Goal: Task Accomplishment & Management: Manage account settings

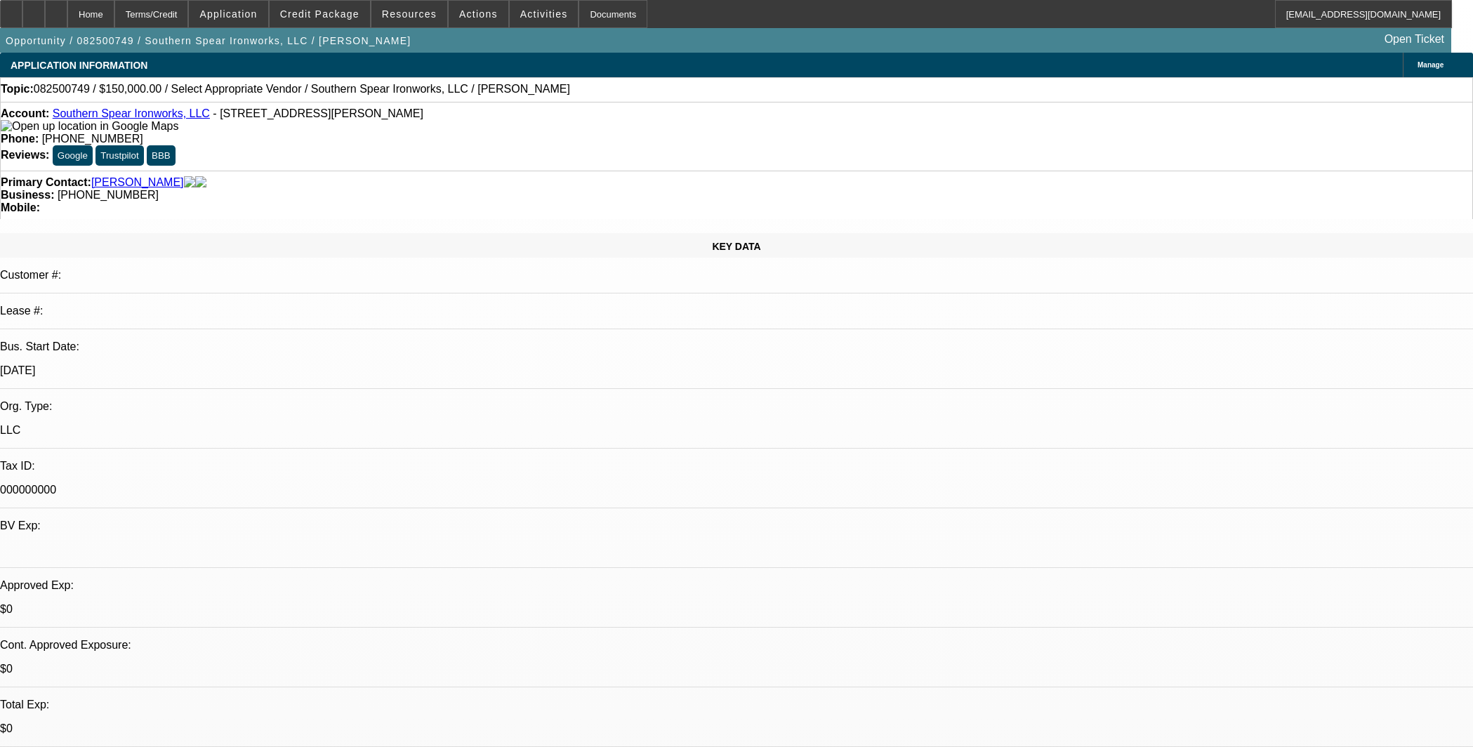
select select "0"
select select "2"
select select "0.1"
select select "4"
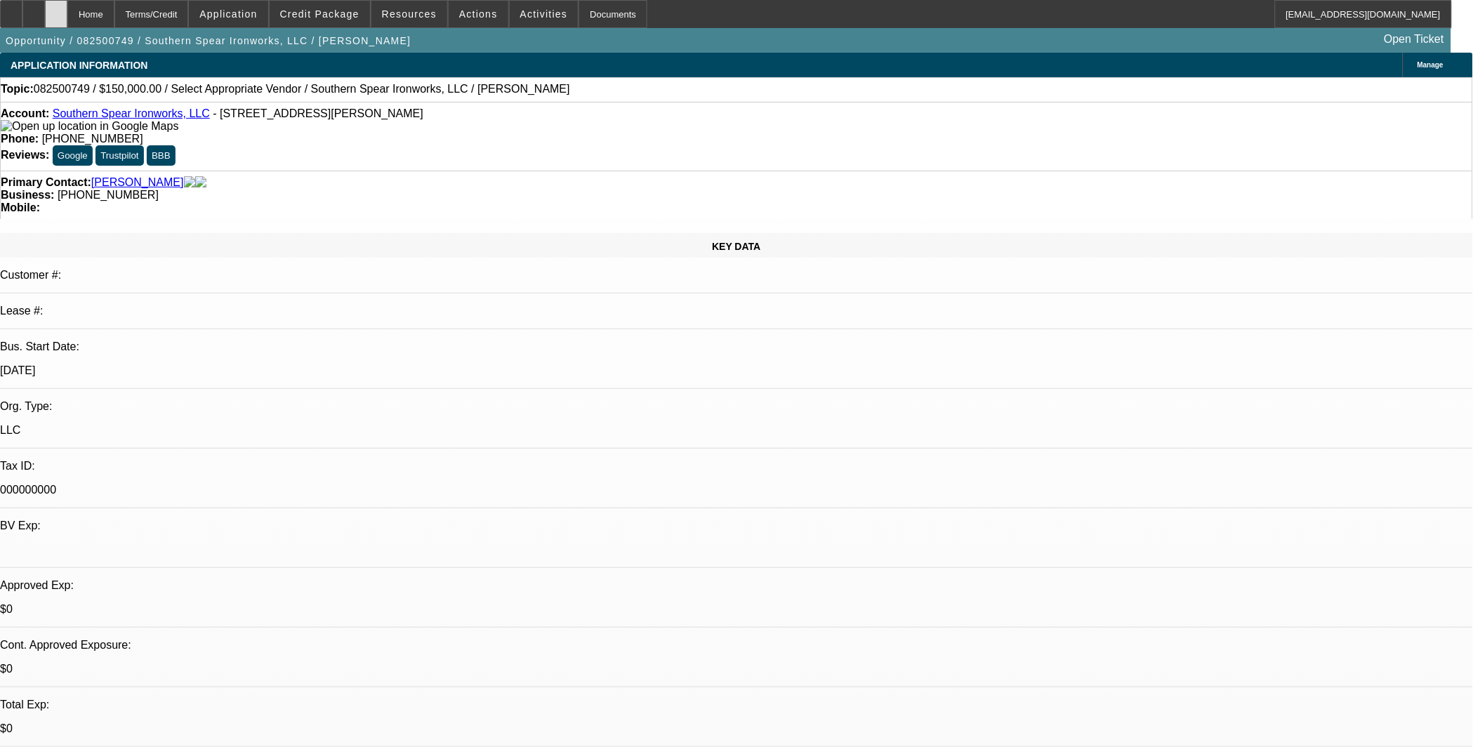
click at [56, 9] on icon at bounding box center [56, 9] width 0 height 0
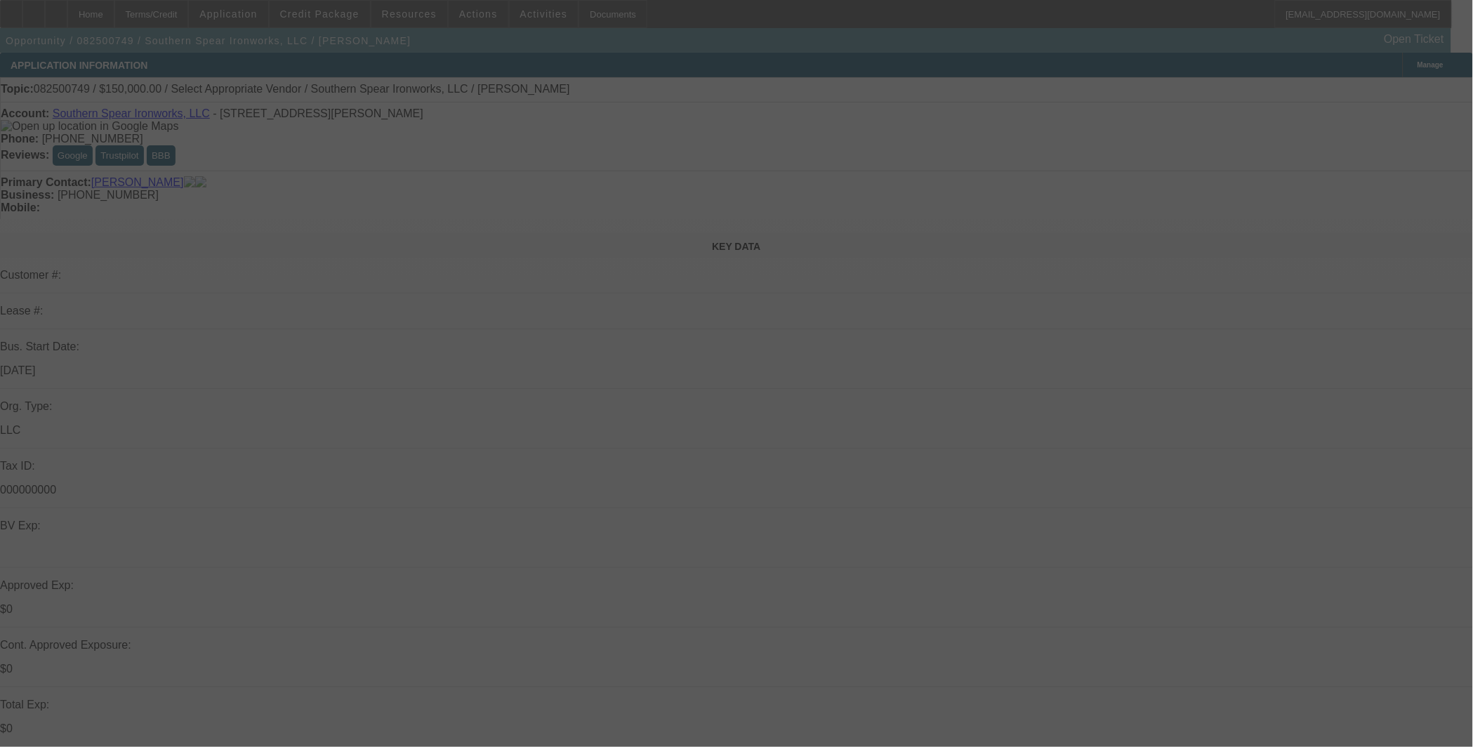
select select "0"
select select "2"
select select "0.1"
select select "4"
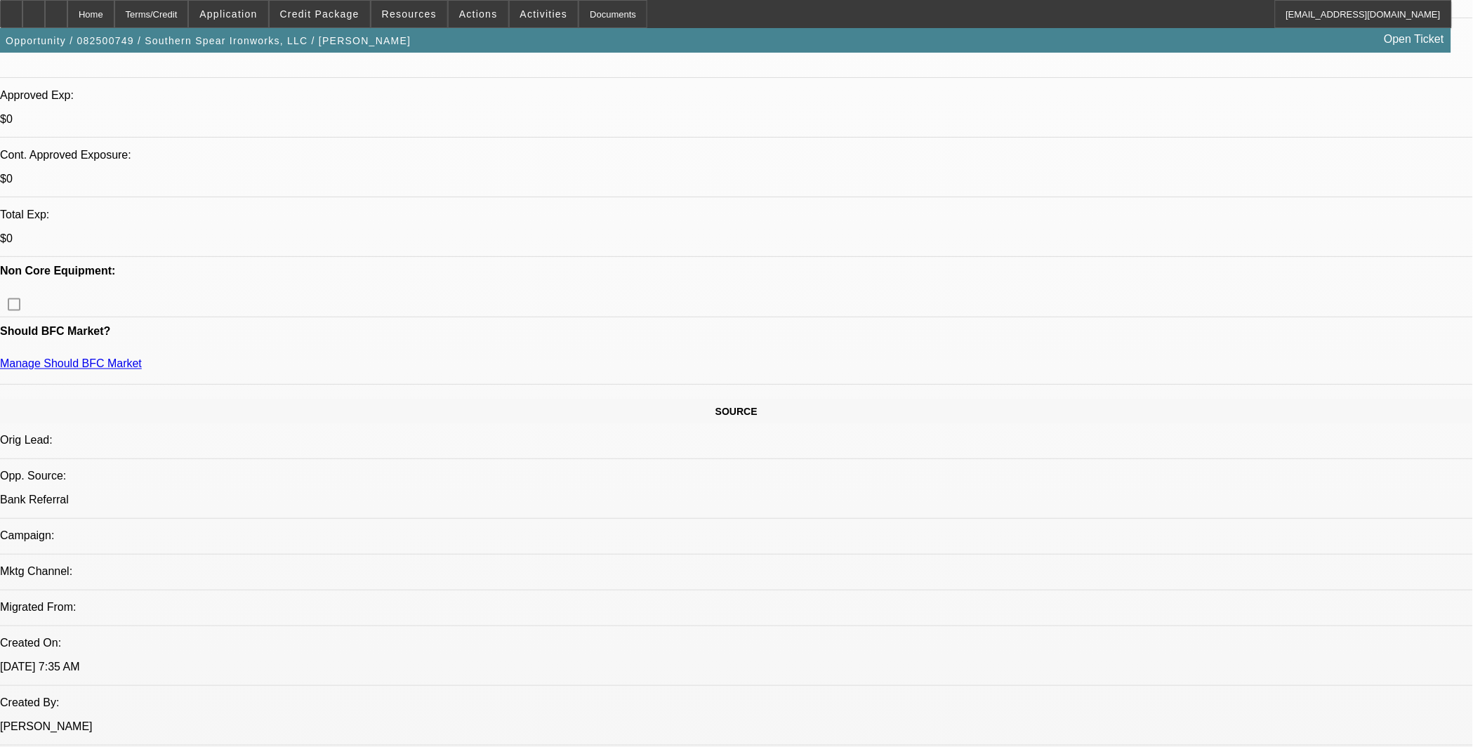
scroll to position [649, 0]
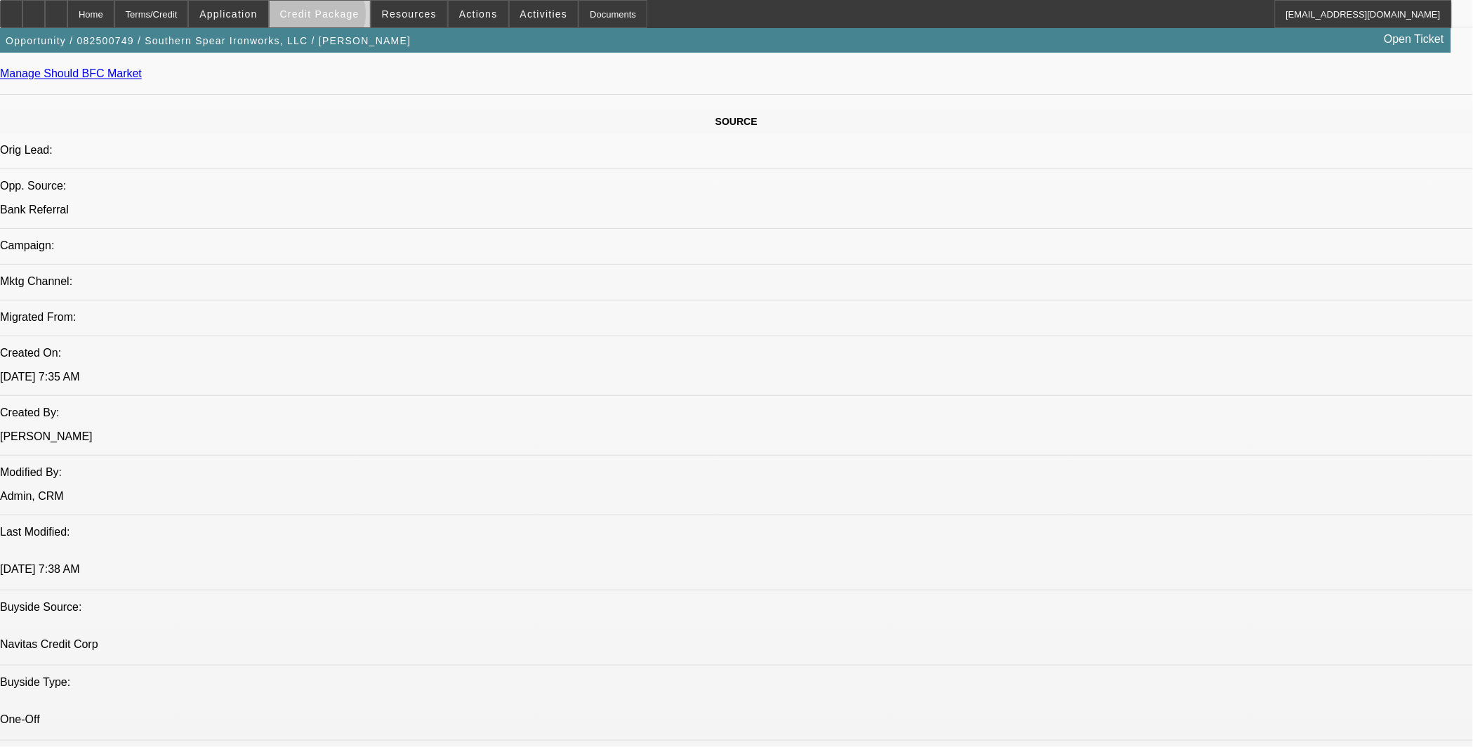
click at [340, 17] on span "Credit Package" at bounding box center [319, 13] width 79 height 11
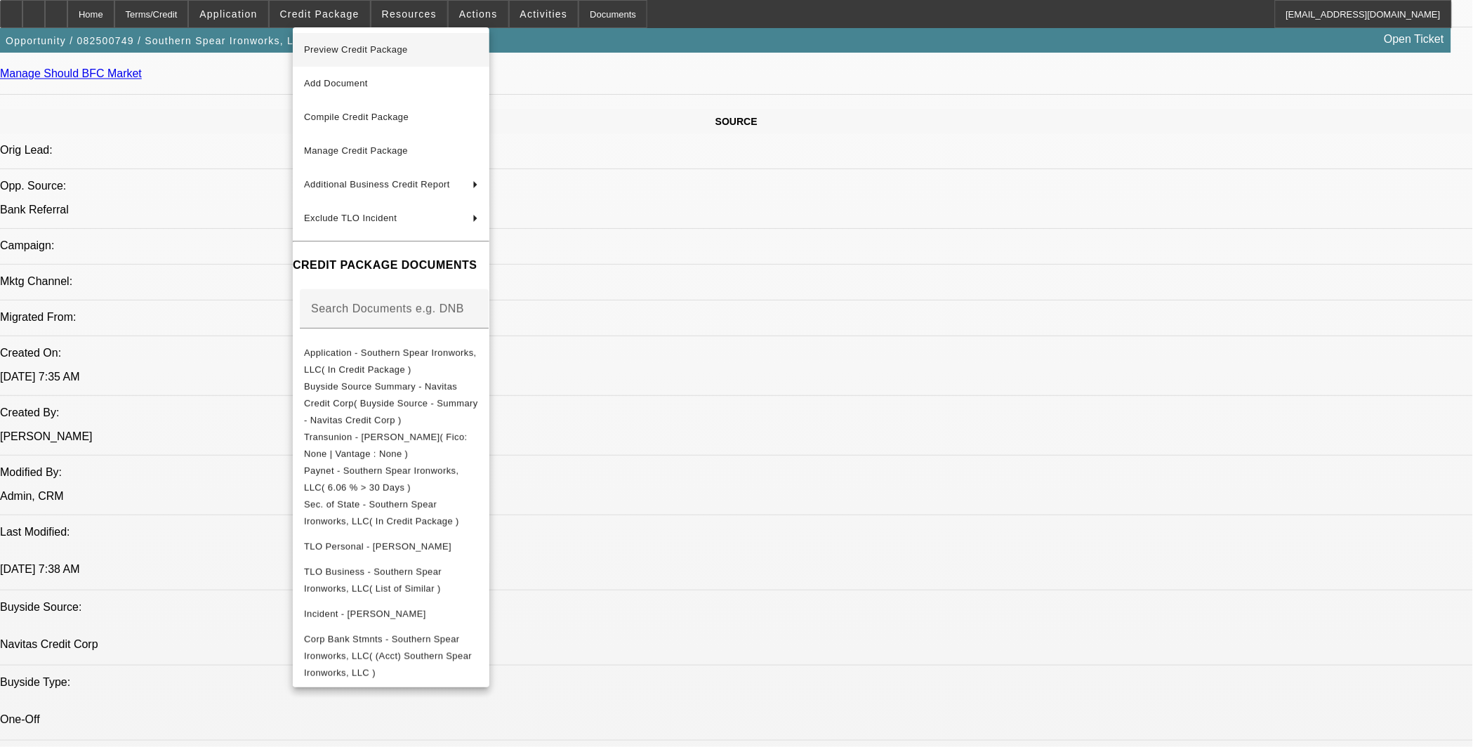
click at [354, 42] on span "Preview Credit Package" at bounding box center [391, 49] width 174 height 17
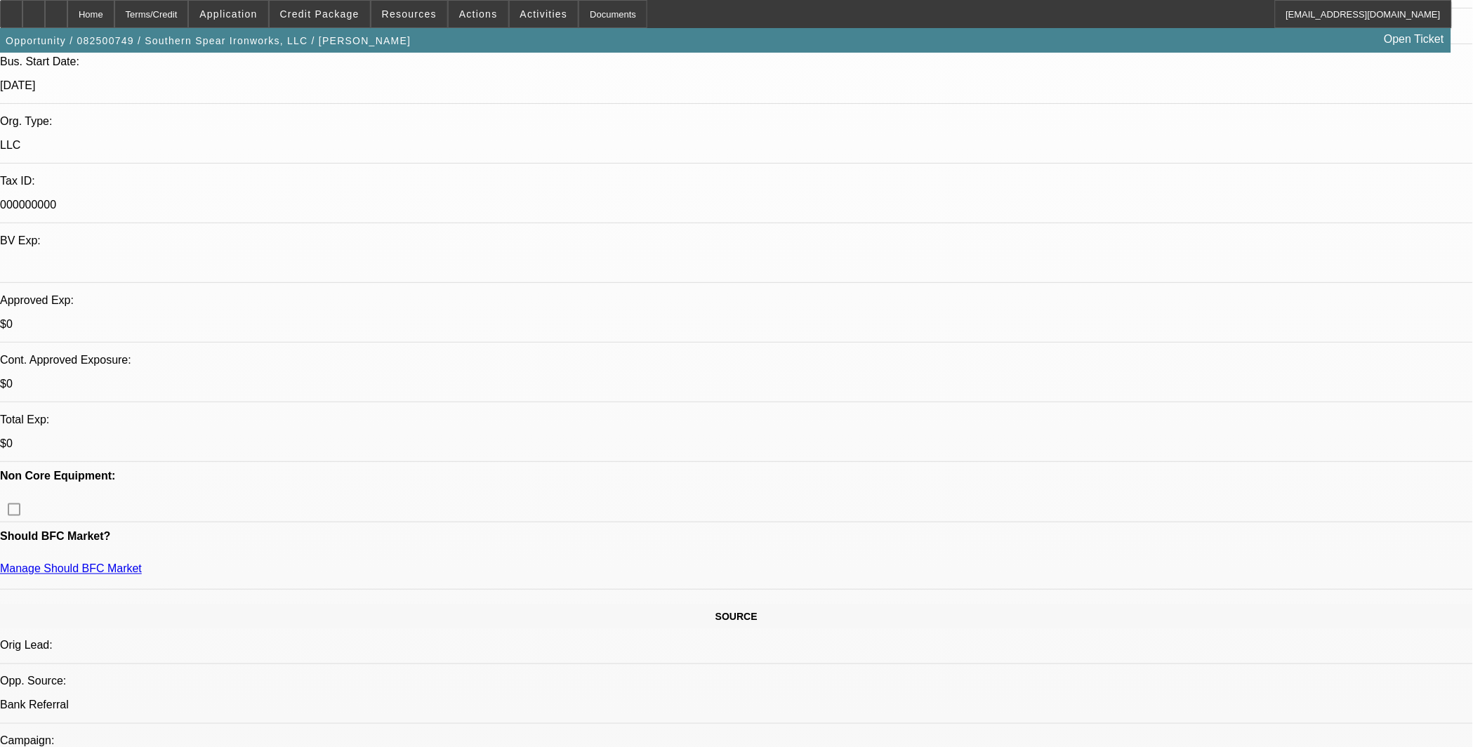
scroll to position [130, 0]
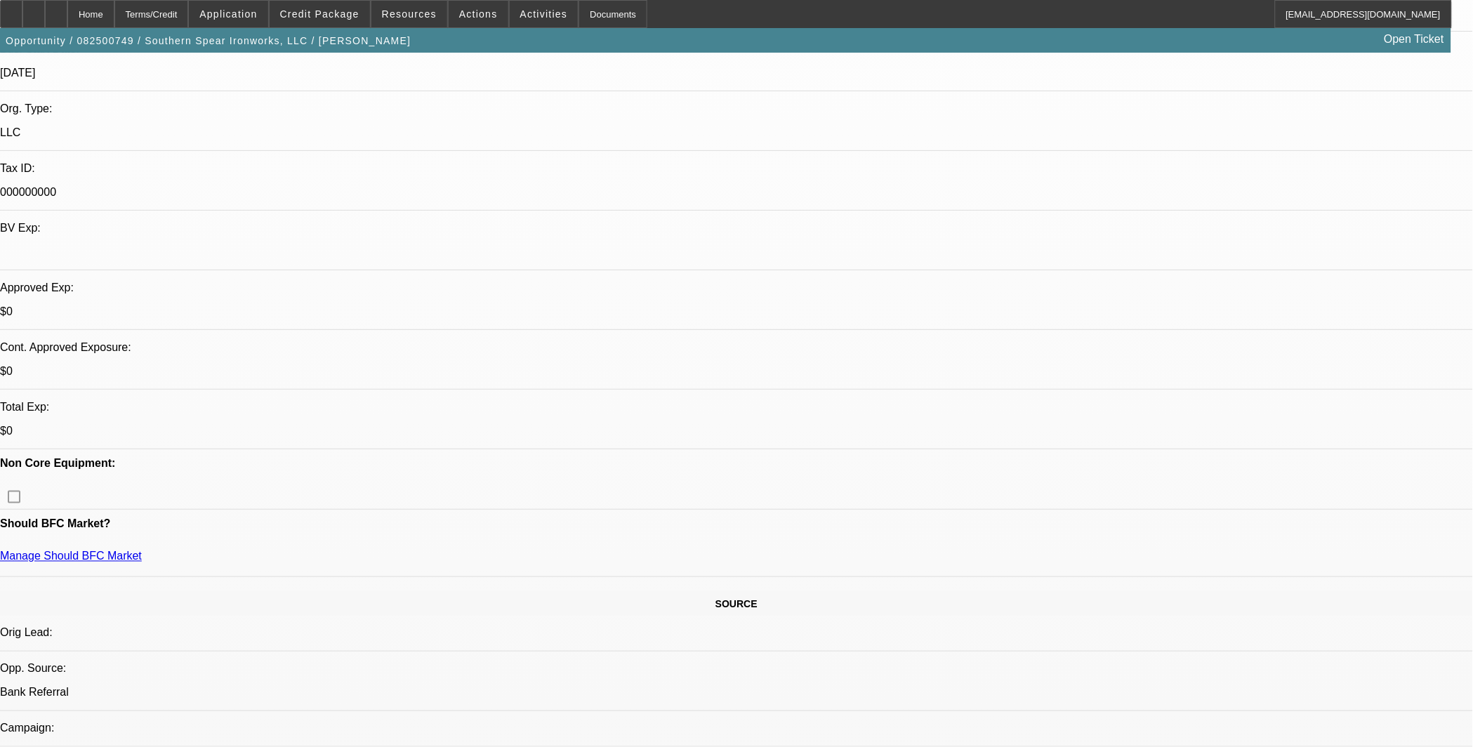
scroll to position [0, 0]
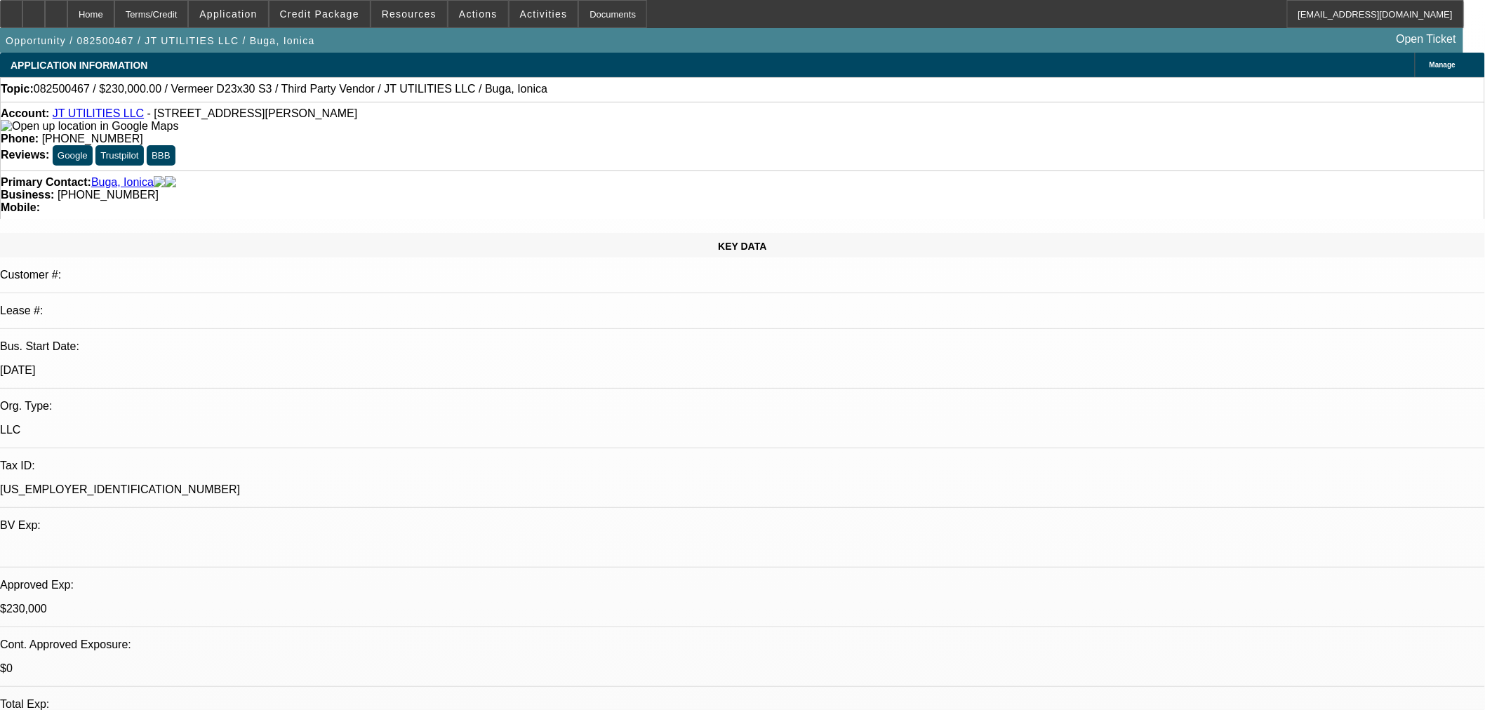
select select "0"
select select "2"
select select "0"
select select "6"
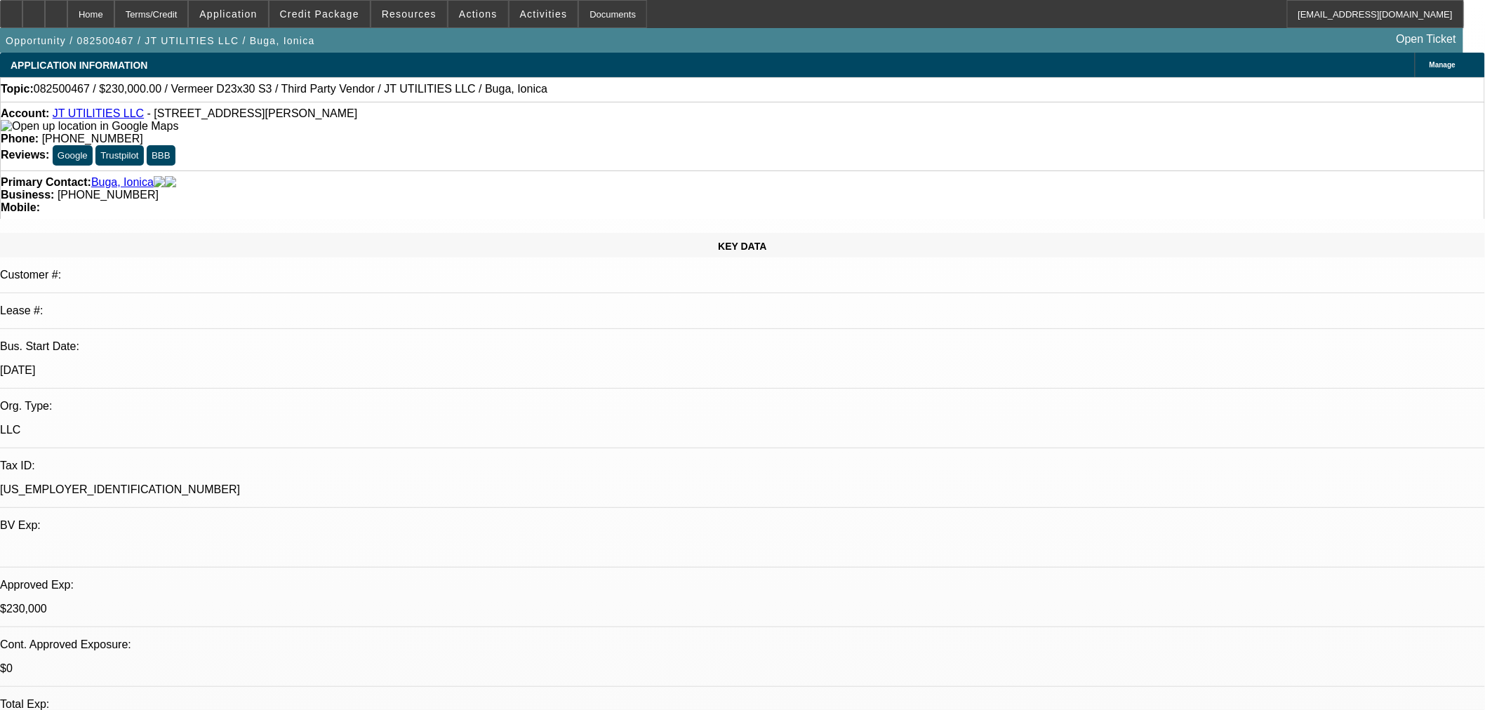
select select "0"
select select "2"
select select "0"
select select "6"
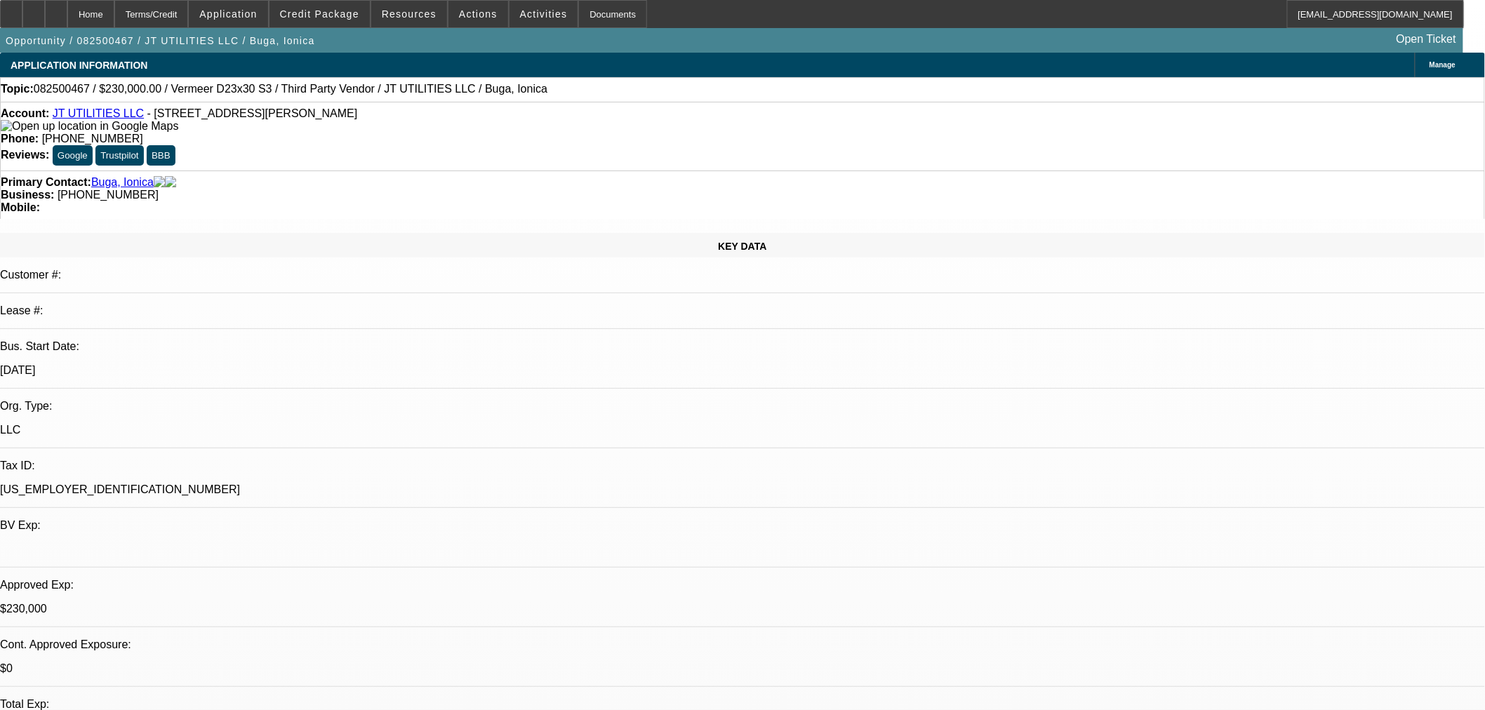
select select "0"
select select "2"
select select "0"
select select "6"
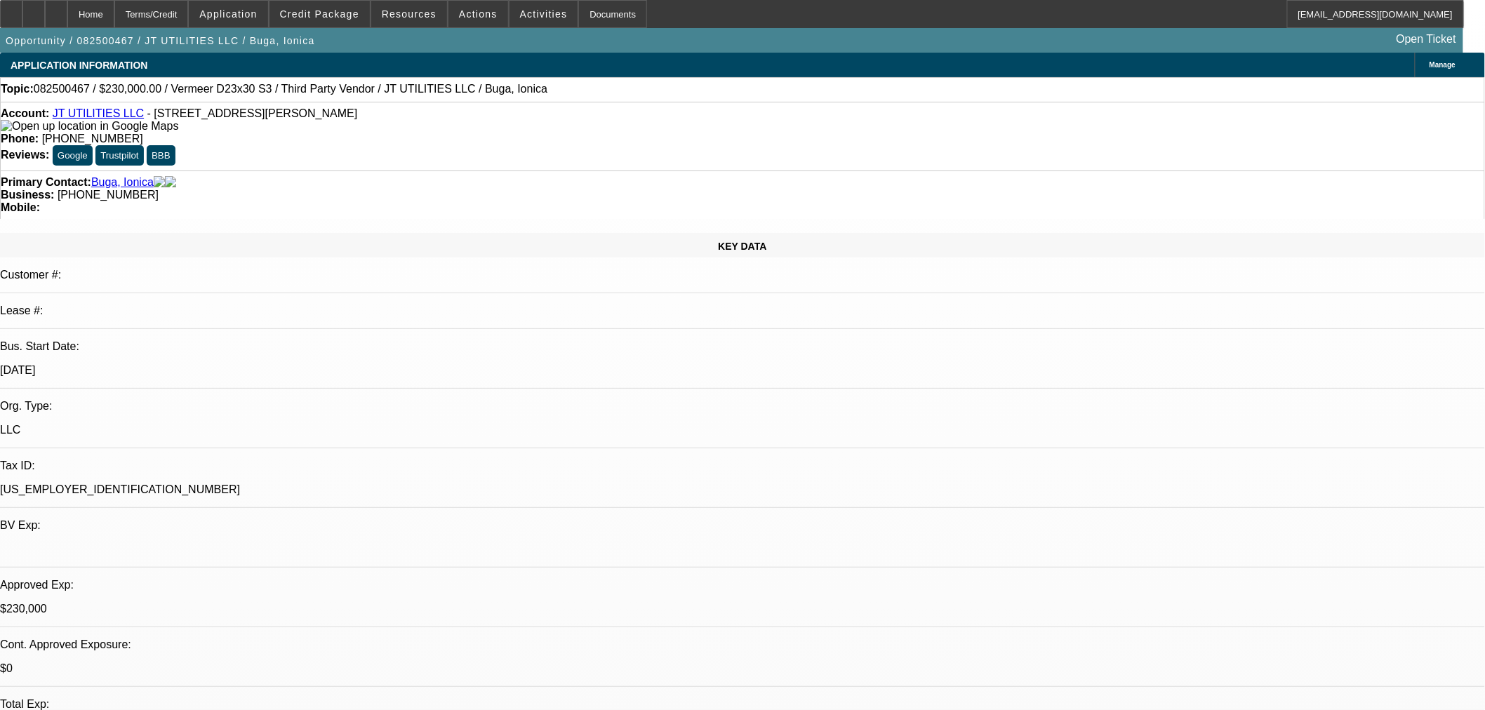
select select "0"
select select "2"
select select "0"
select select "6"
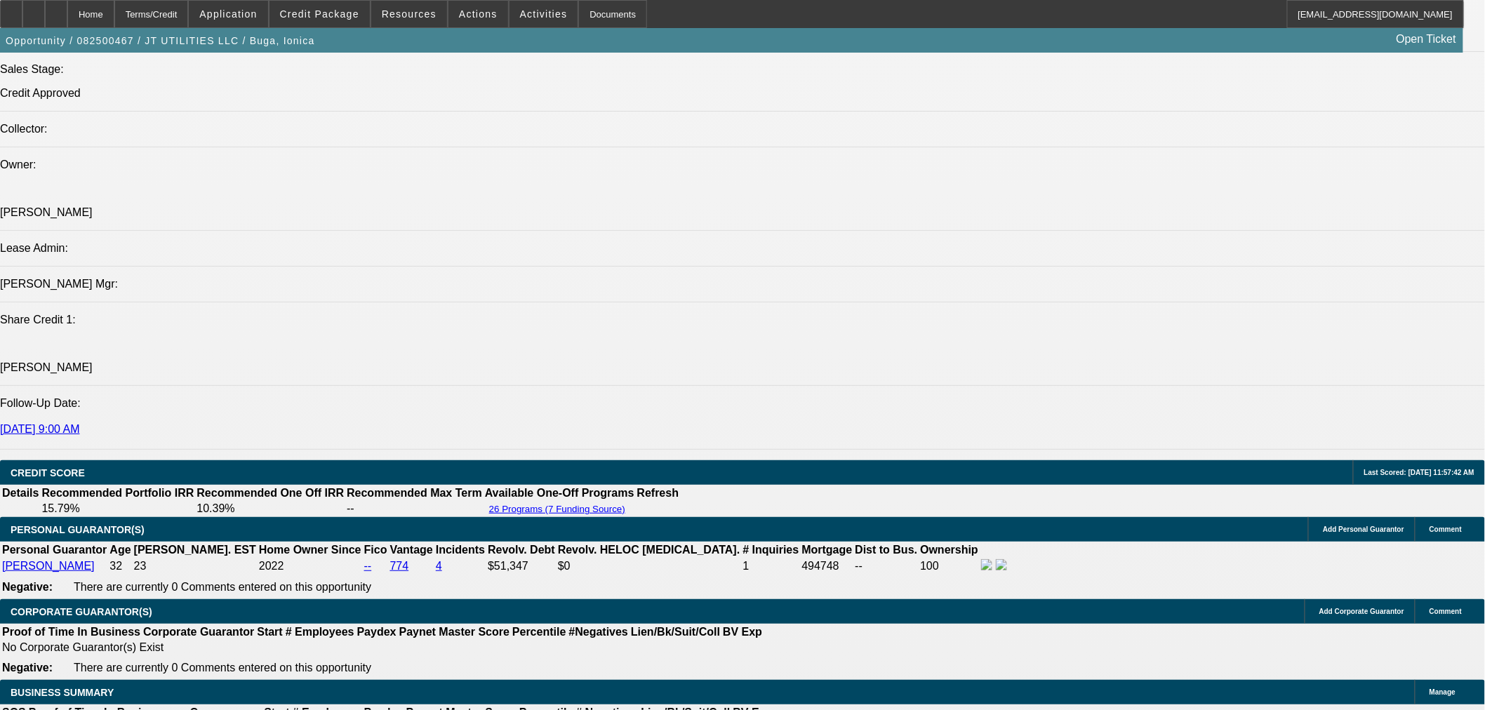
scroll to position [1819, 0]
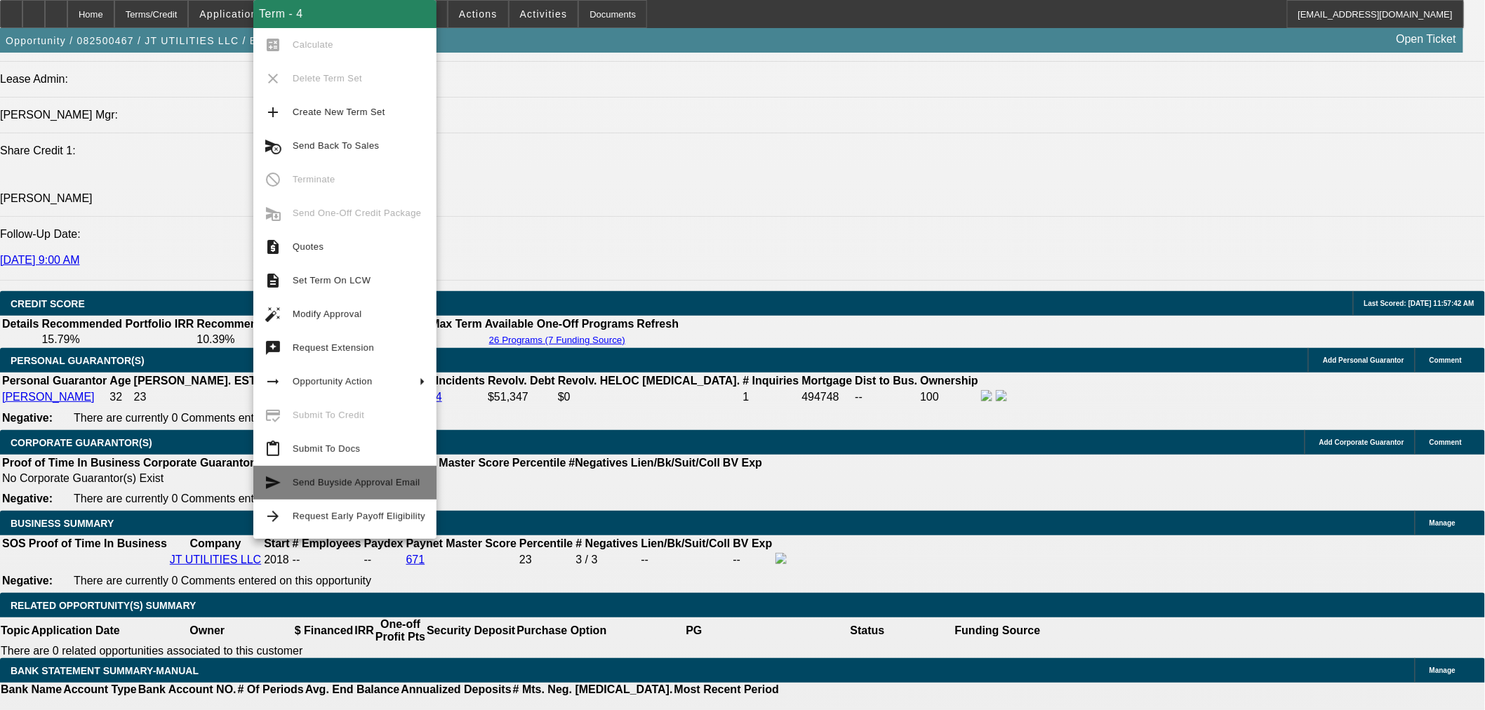
click at [368, 491] on button "send Send Buyside Approval Email" at bounding box center [344, 483] width 183 height 34
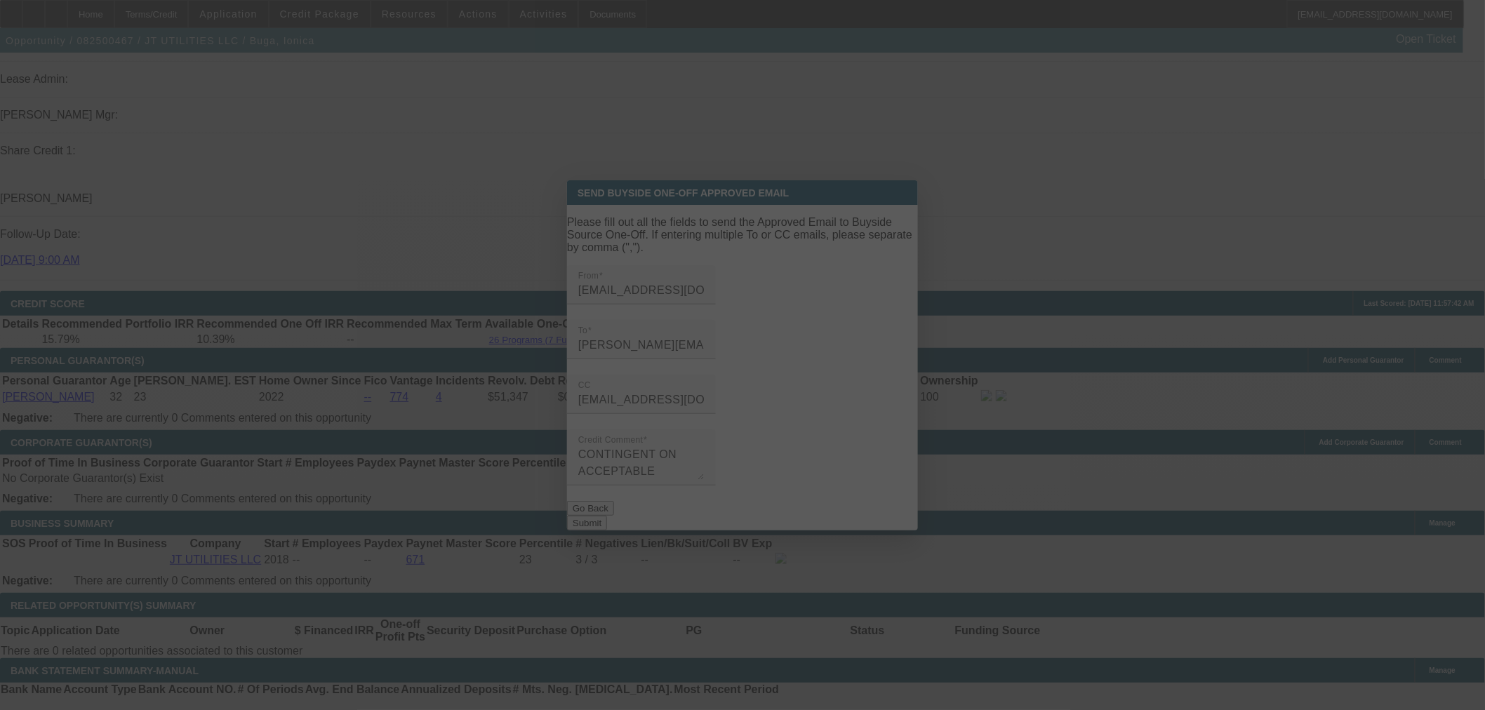
scroll to position [0, 0]
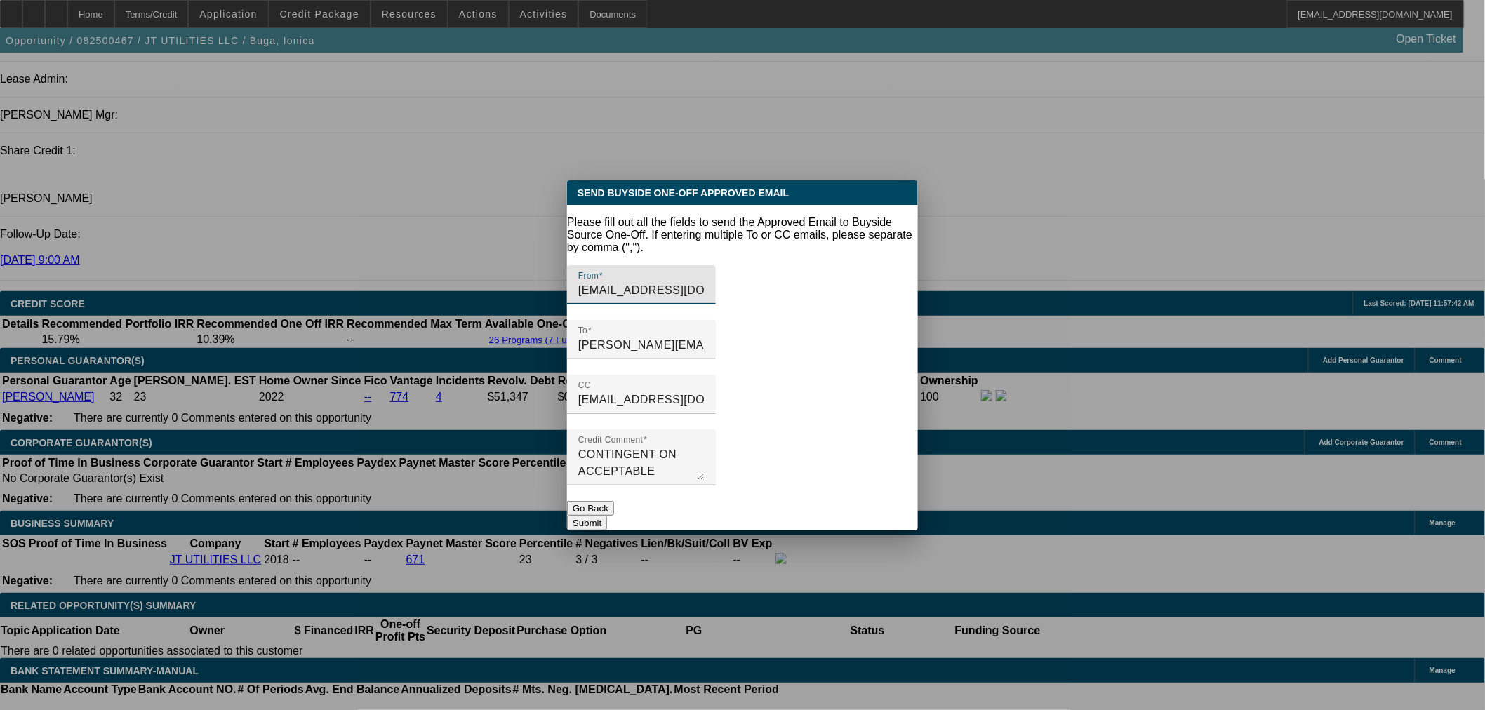
click at [607, 516] on button "Submit" at bounding box center [587, 523] width 40 height 15
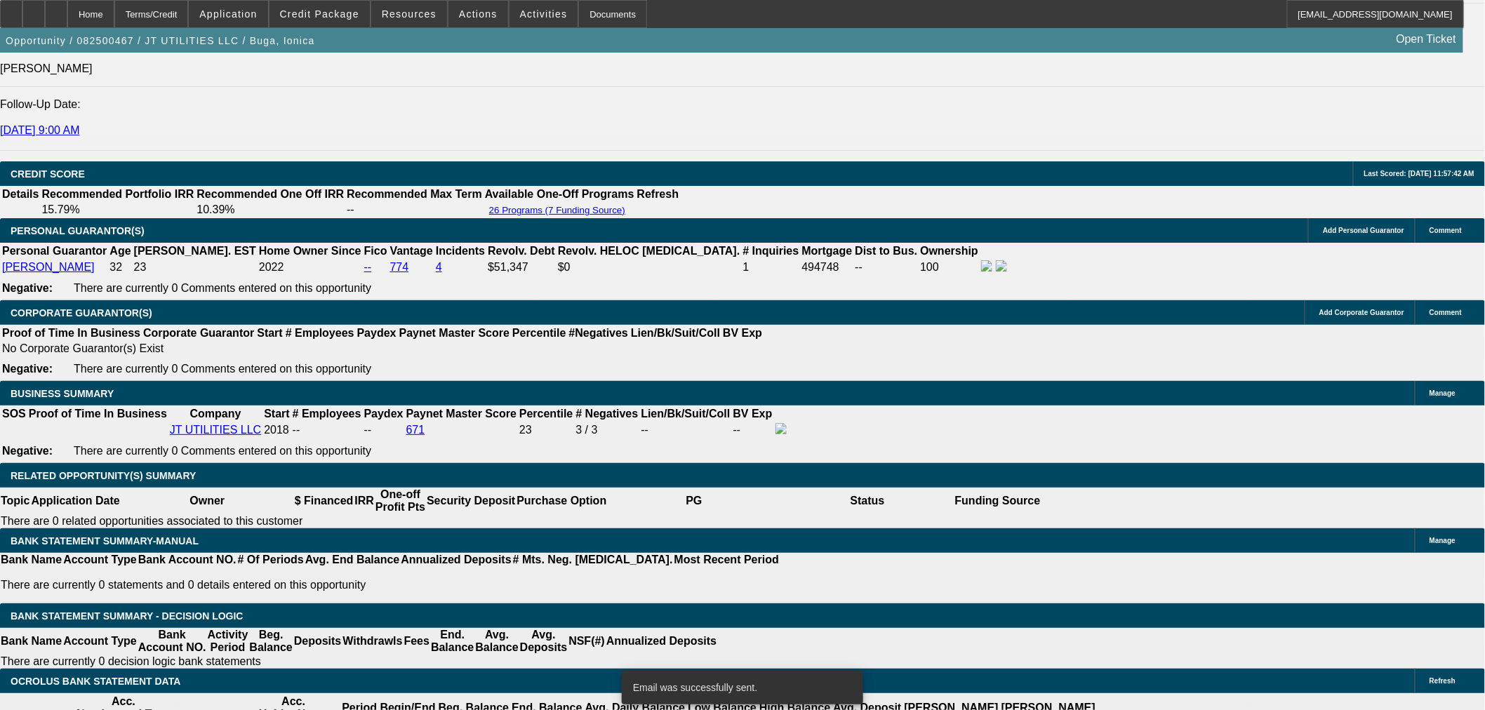
scroll to position [2079, 0]
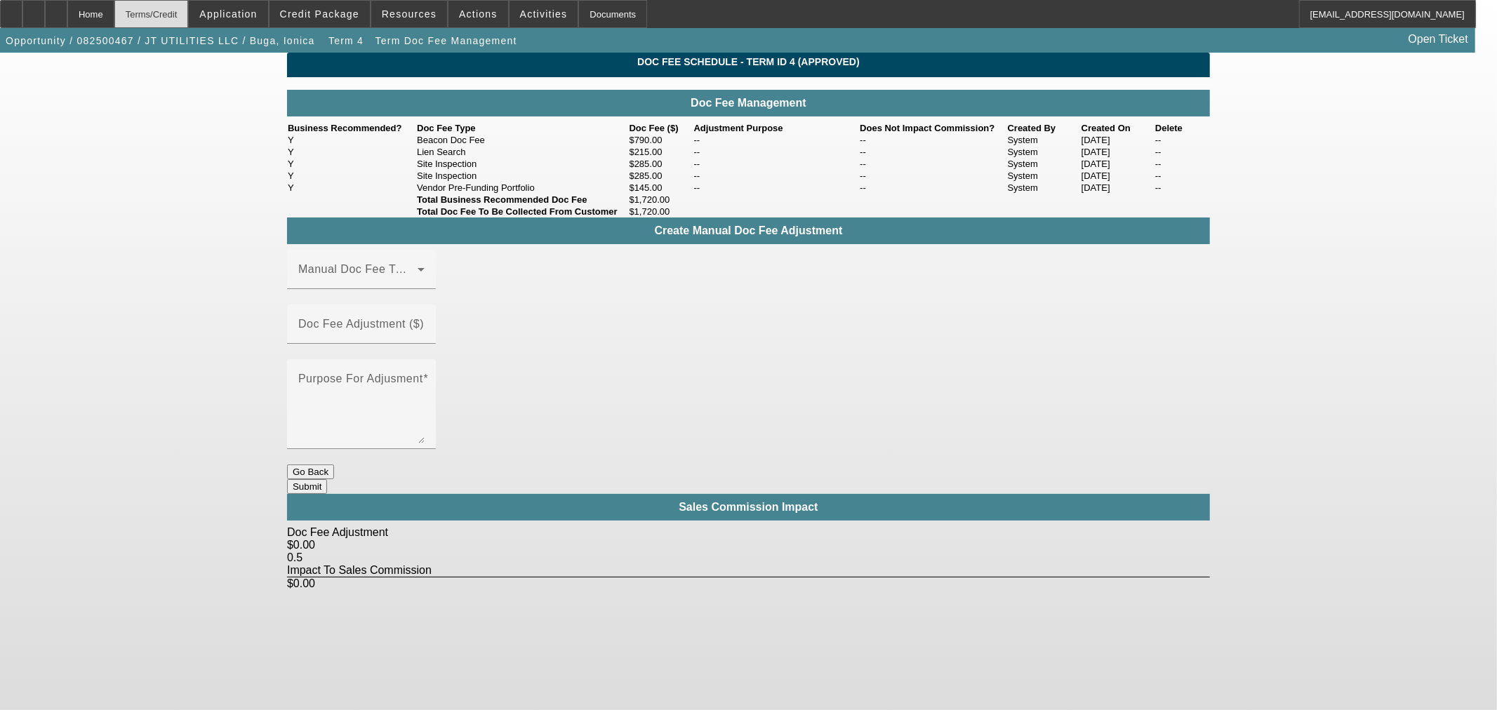
click at [189, 17] on div "Terms/Credit" at bounding box center [151, 14] width 74 height 28
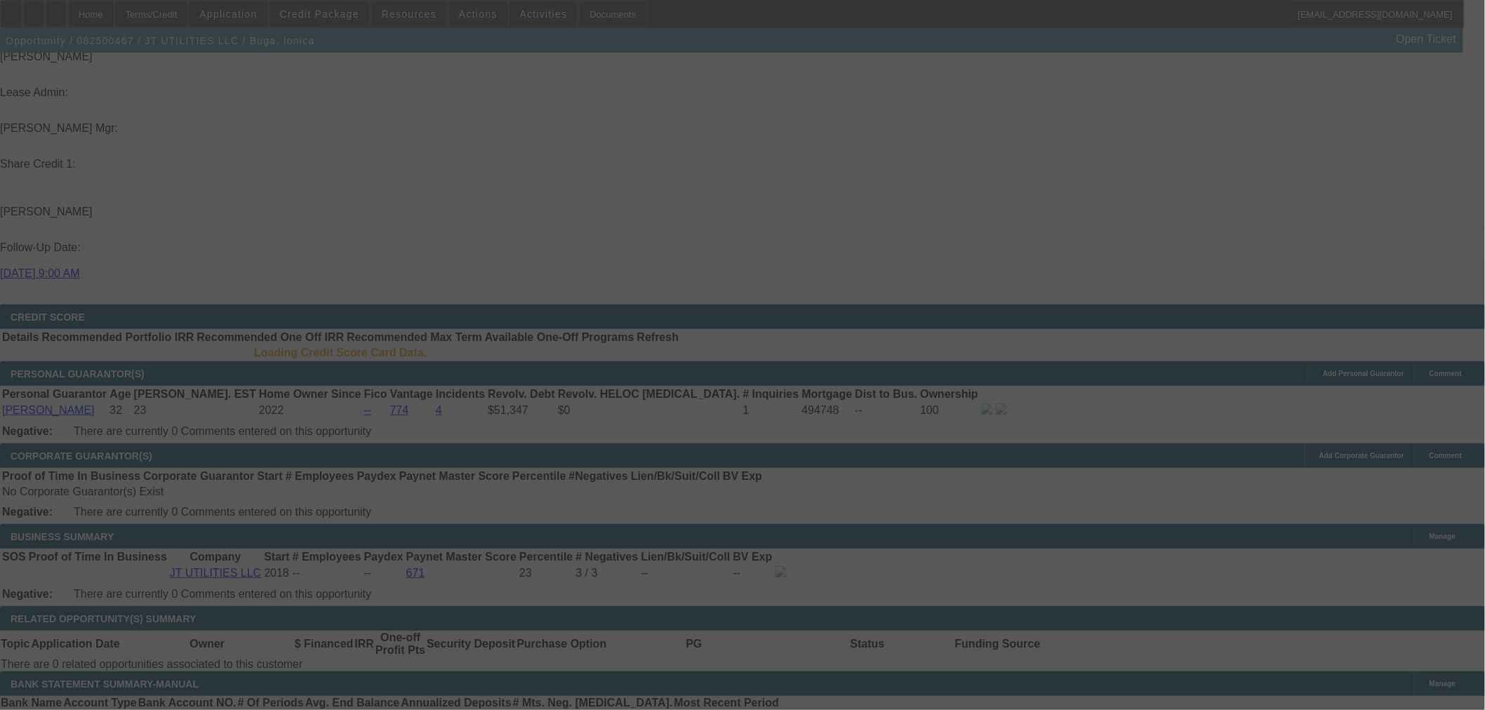
scroll to position [1868, 0]
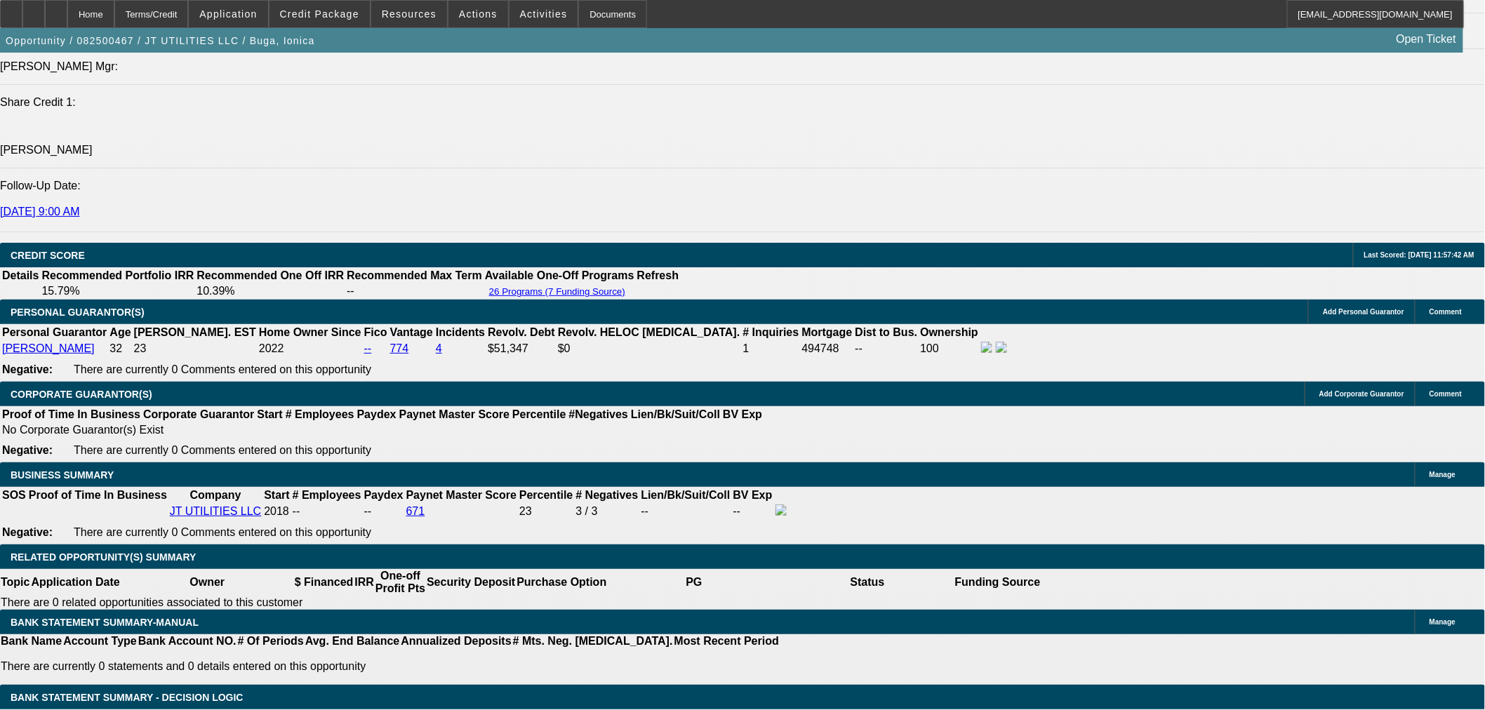
select select "0"
select select "2"
select select "0"
select select "6"
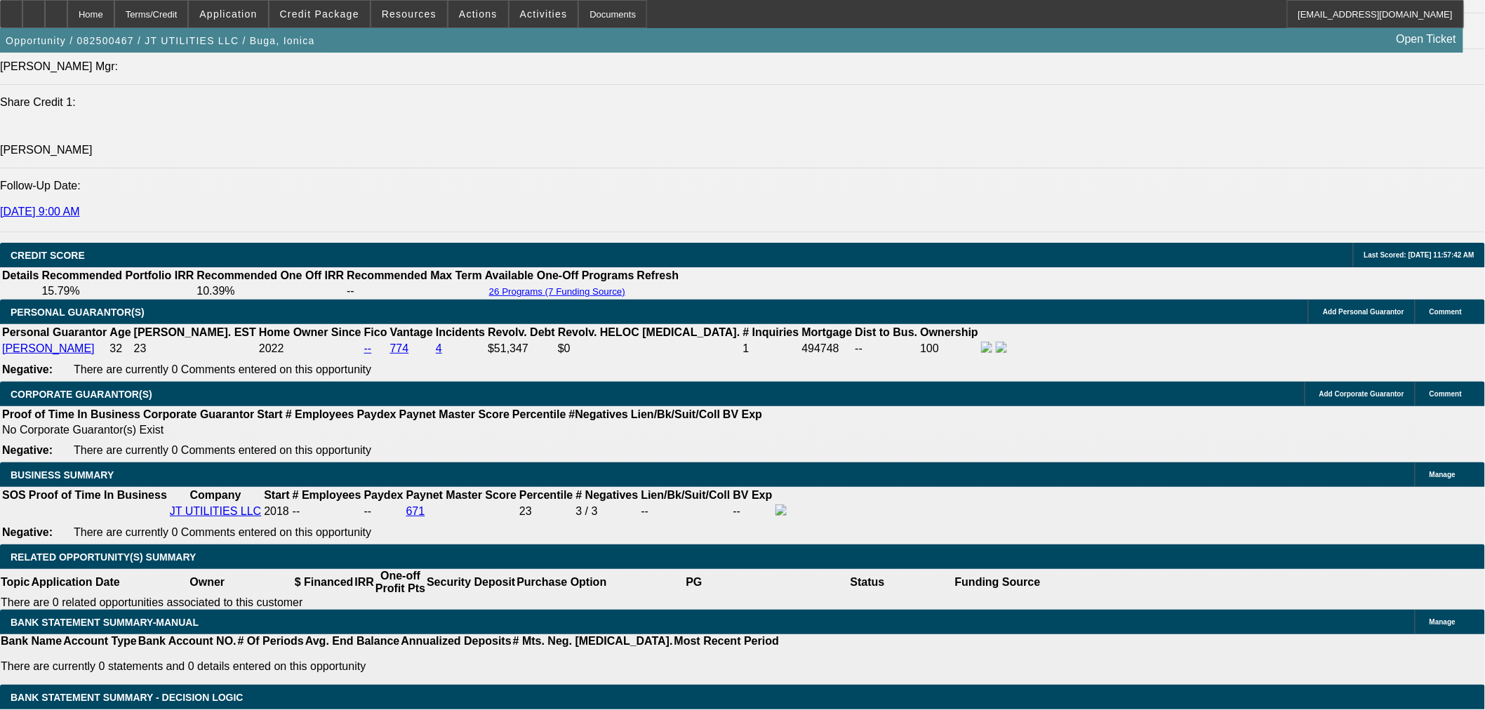
select select "0"
select select "2"
select select "0"
select select "6"
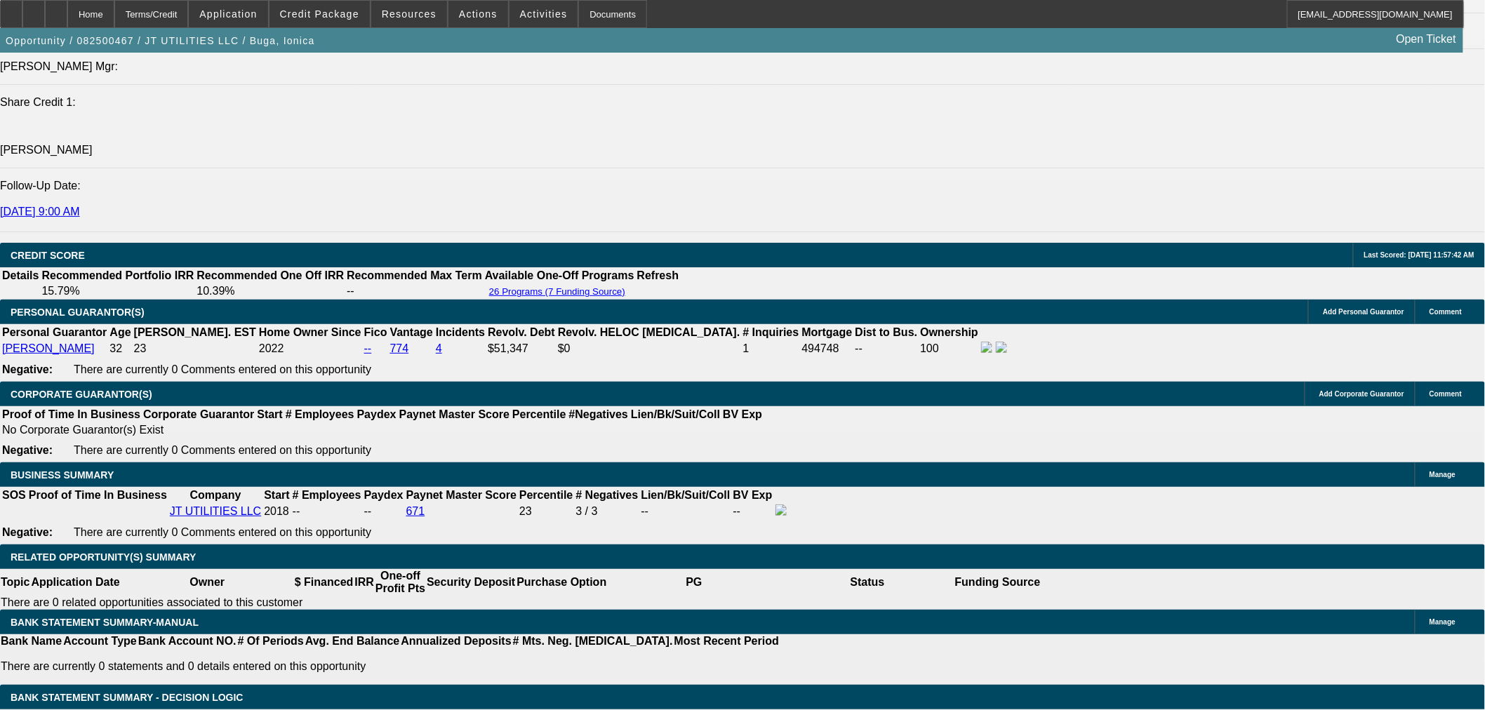
select select "0"
select select "2"
select select "0"
select select "6"
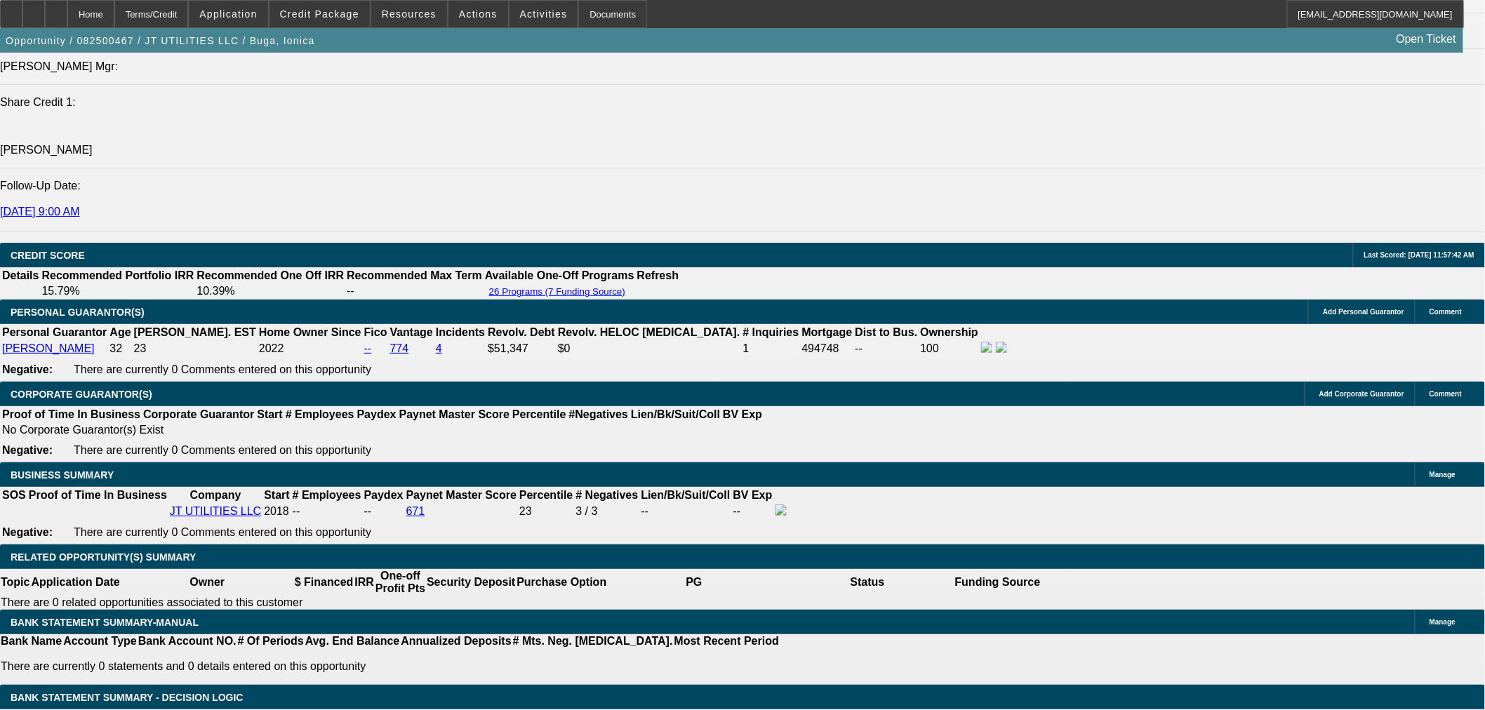
select select "0"
select select "2"
select select "0"
select select "6"
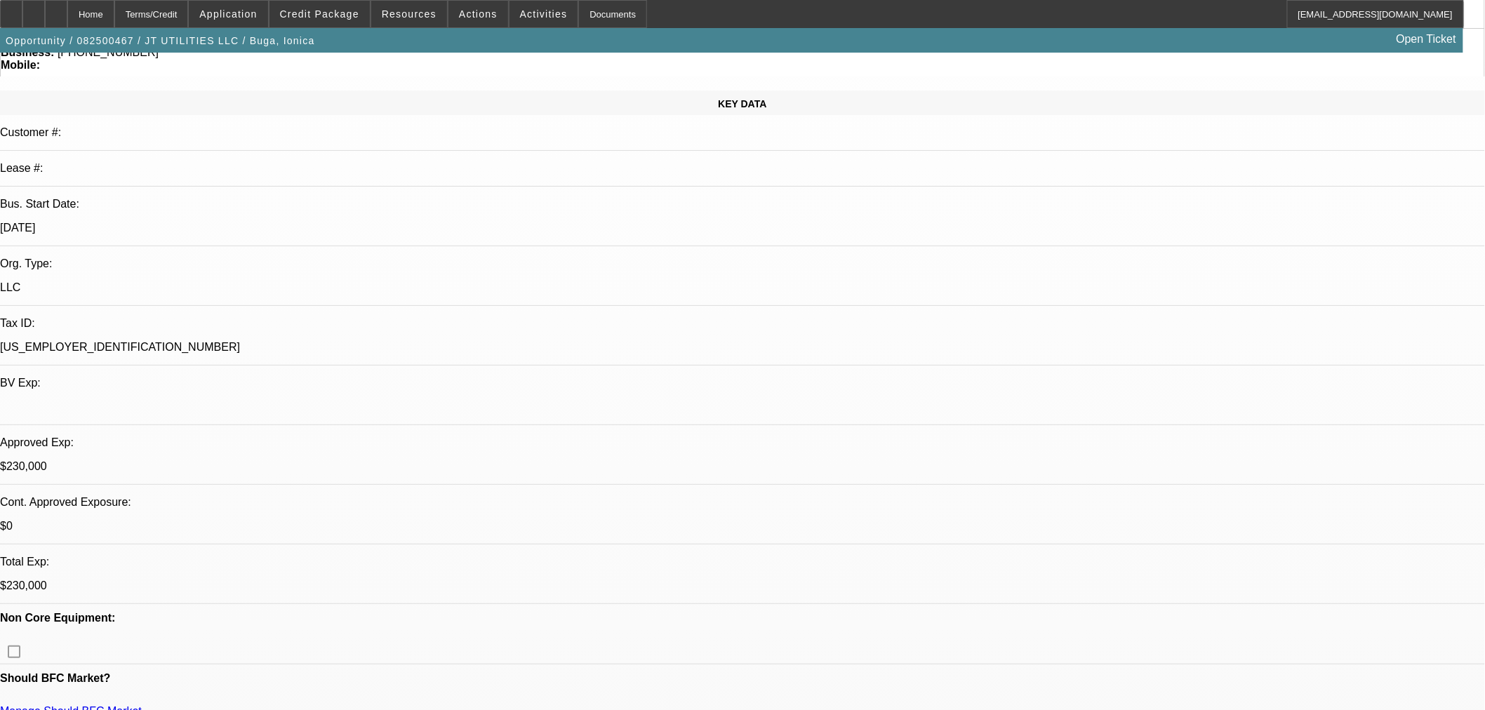
scroll to position [0, 0]
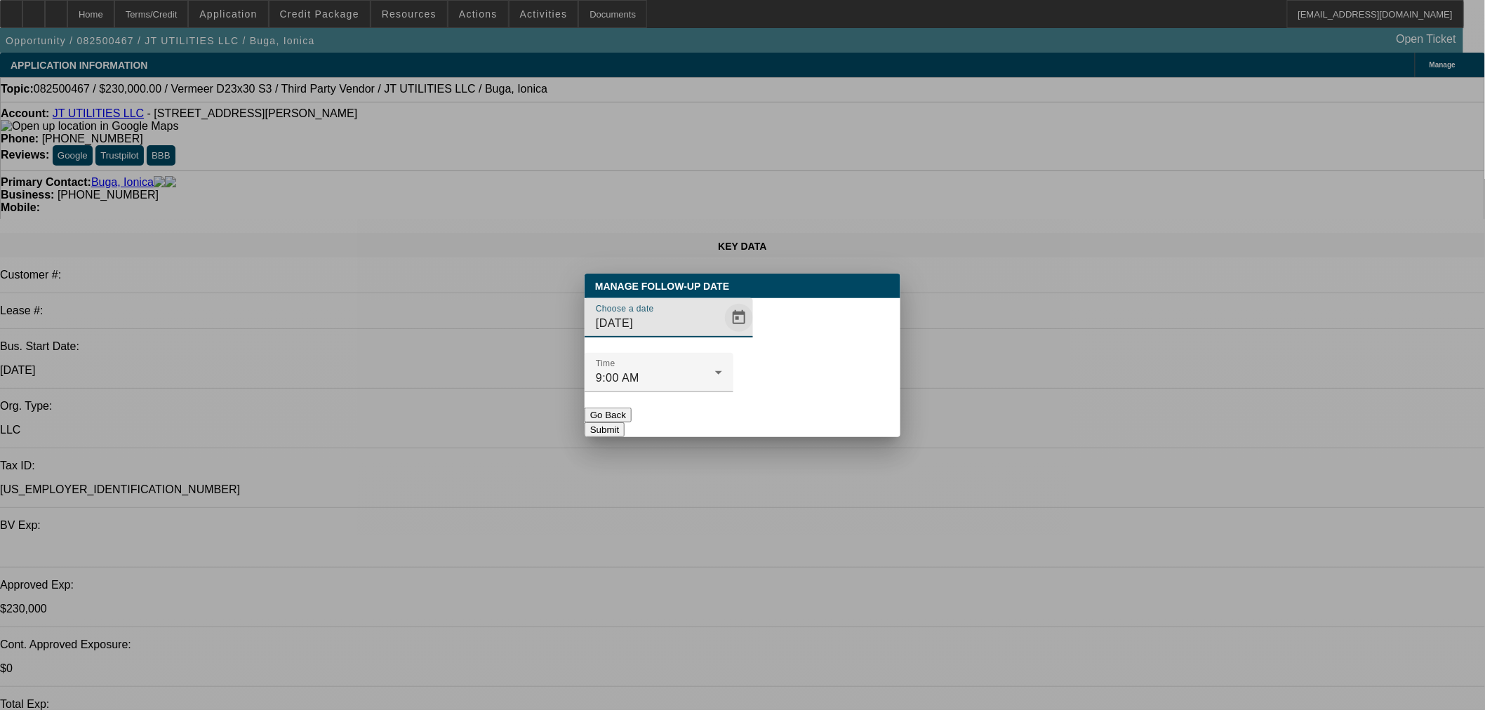
click at [722, 335] on span "Open calendar" at bounding box center [739, 318] width 34 height 34
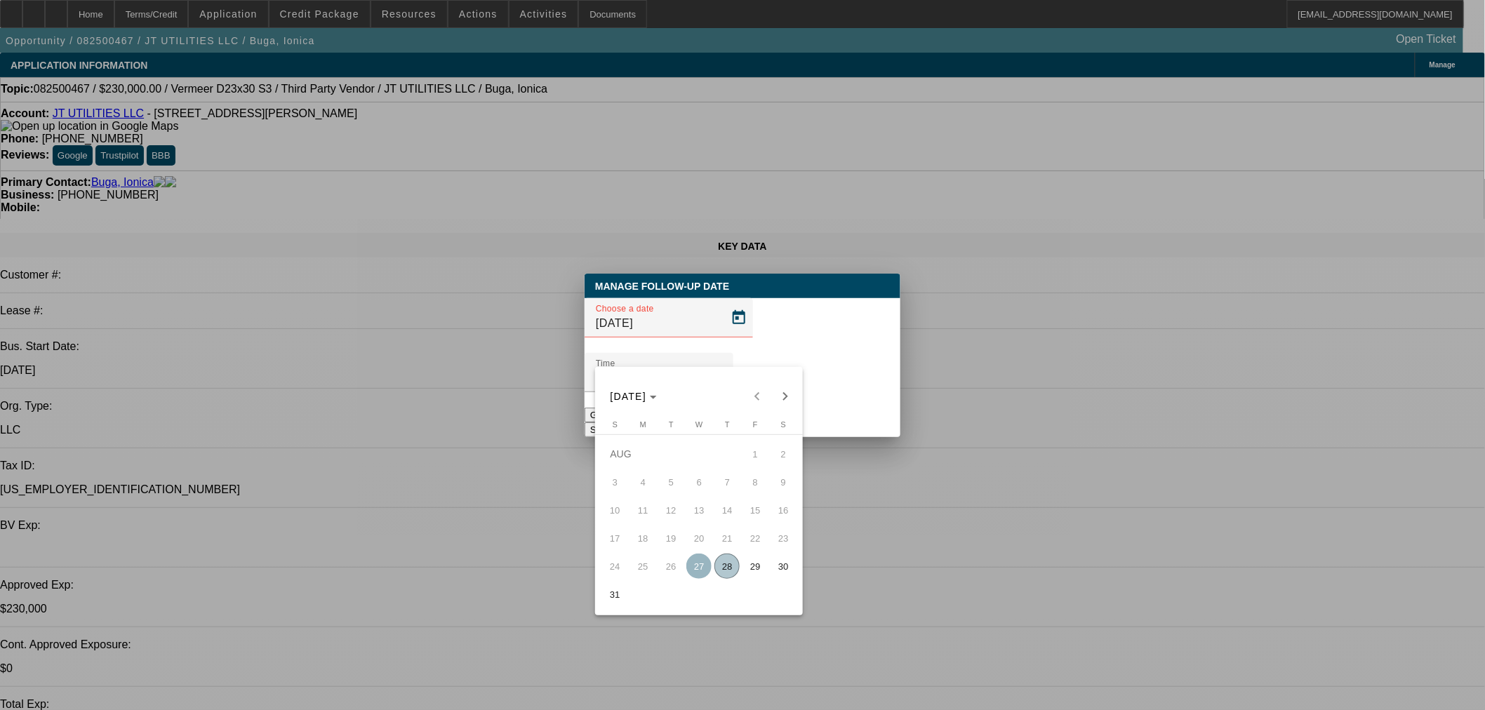
click at [747, 573] on span "29" at bounding box center [755, 566] width 25 height 25
type input "8/29/2025"
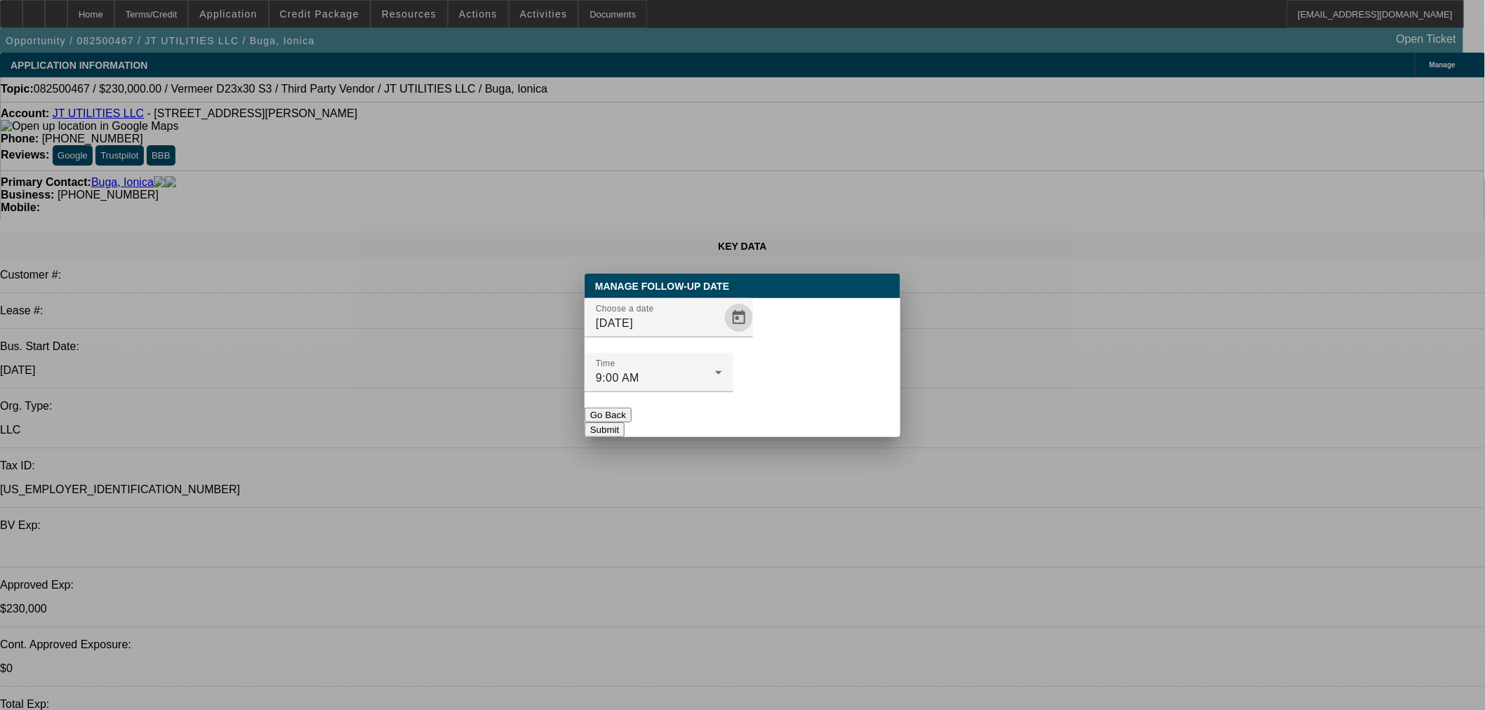
click at [625, 423] on button "Submit" at bounding box center [605, 430] width 40 height 15
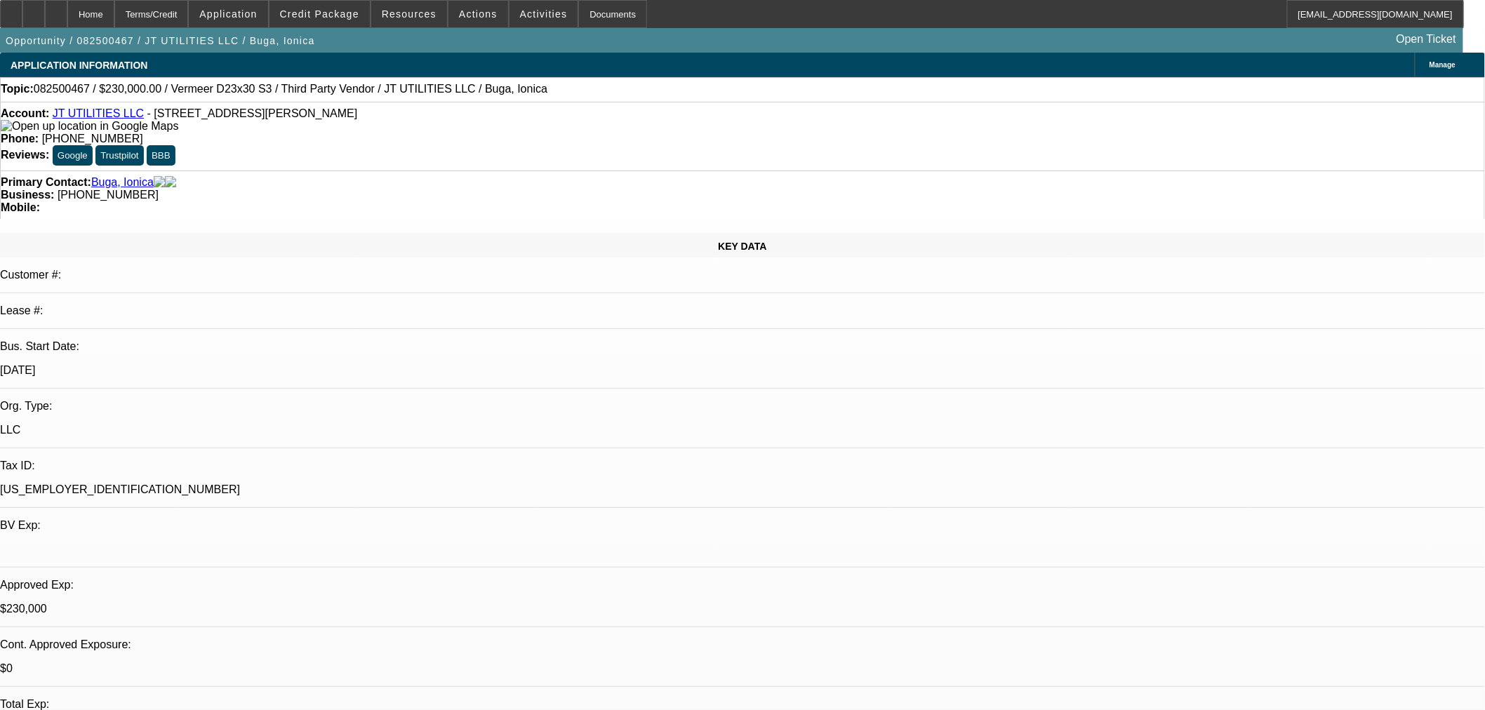
radio input "true"
type textarea "SE to Michael. FU tomorrow."
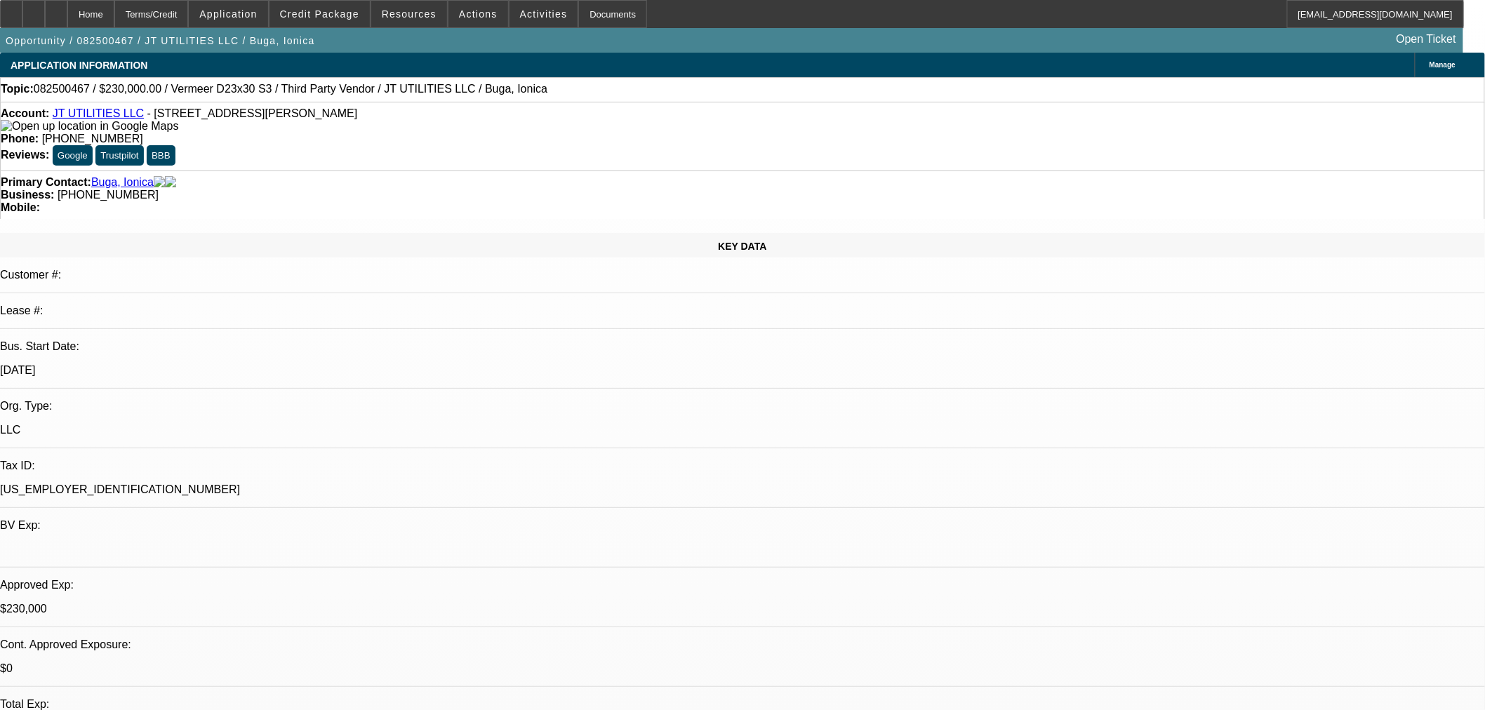
radio input "true"
select select "0"
select select "2"
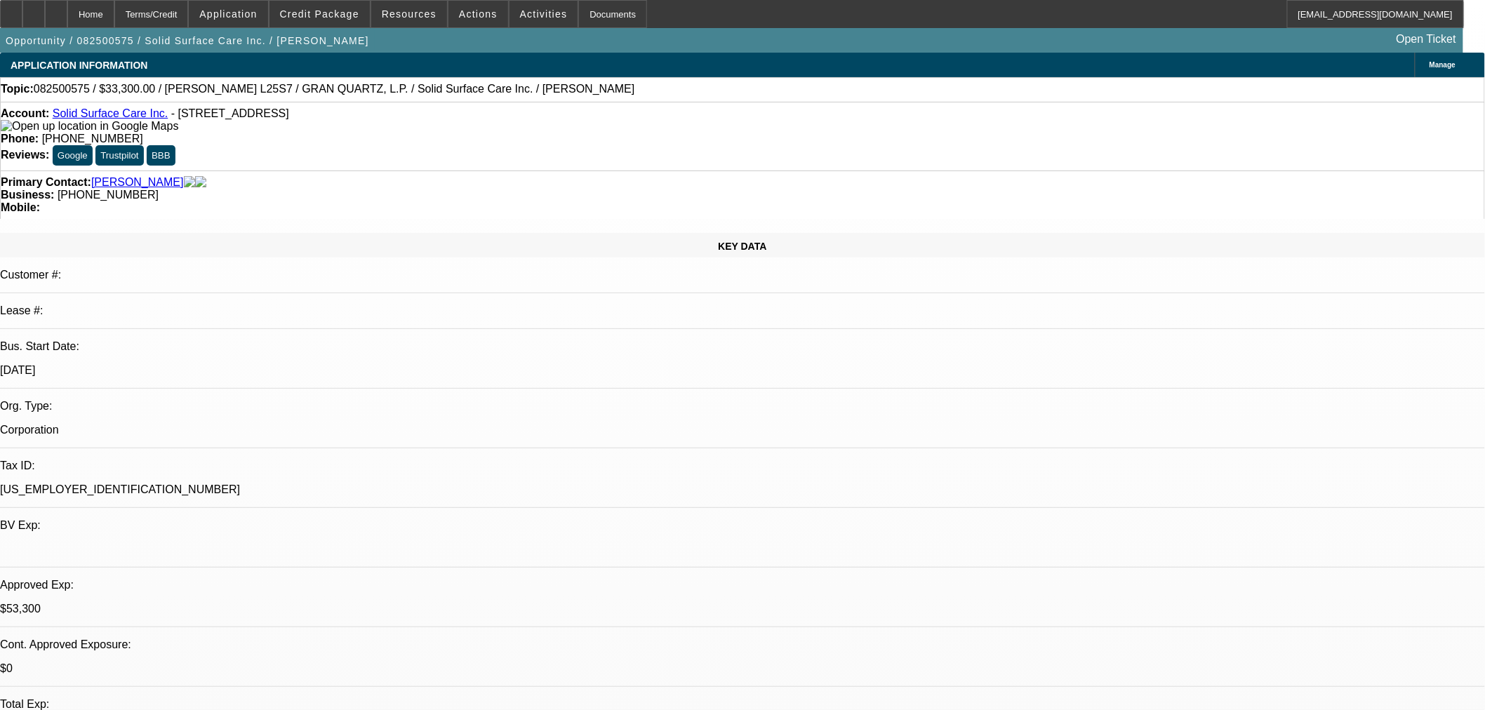
select select "0"
select select "6"
select select "0"
select select "2"
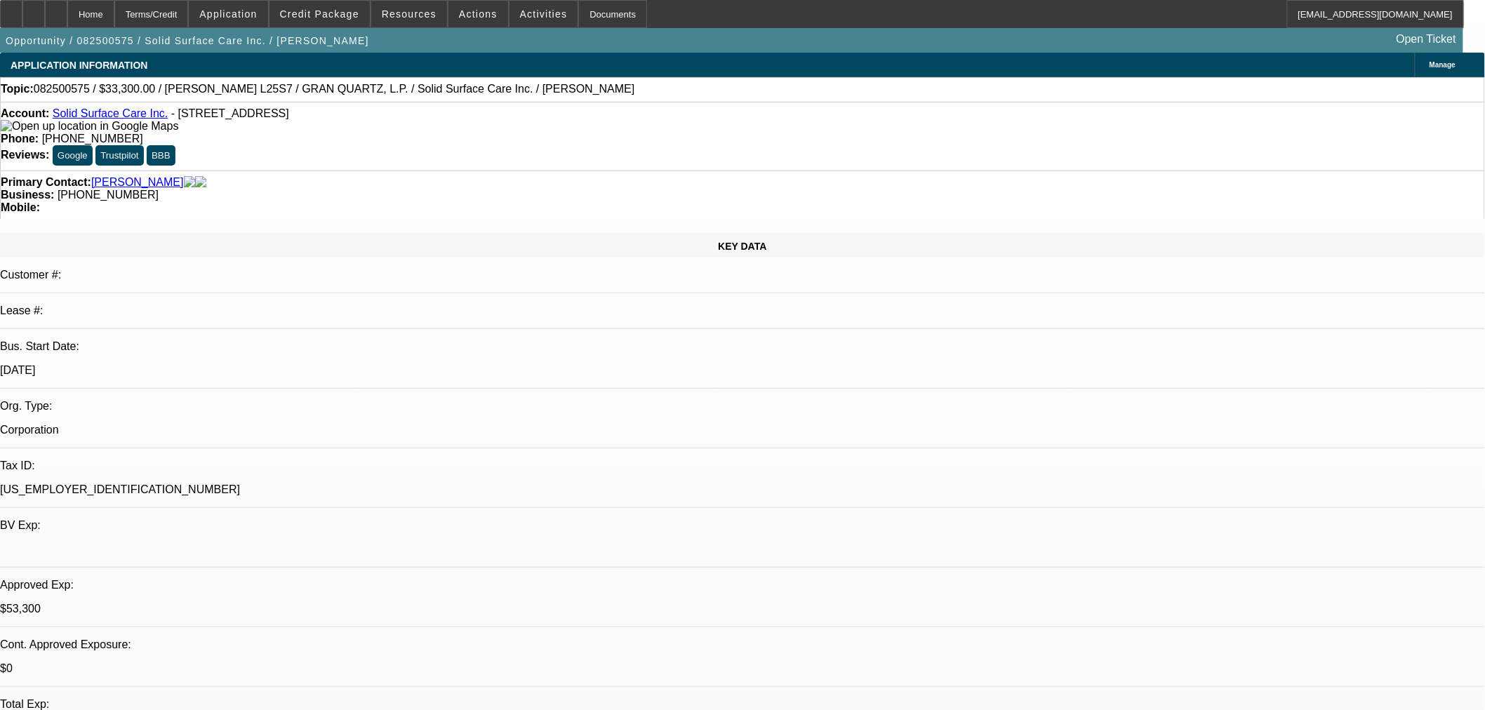
select select "0"
select select "6"
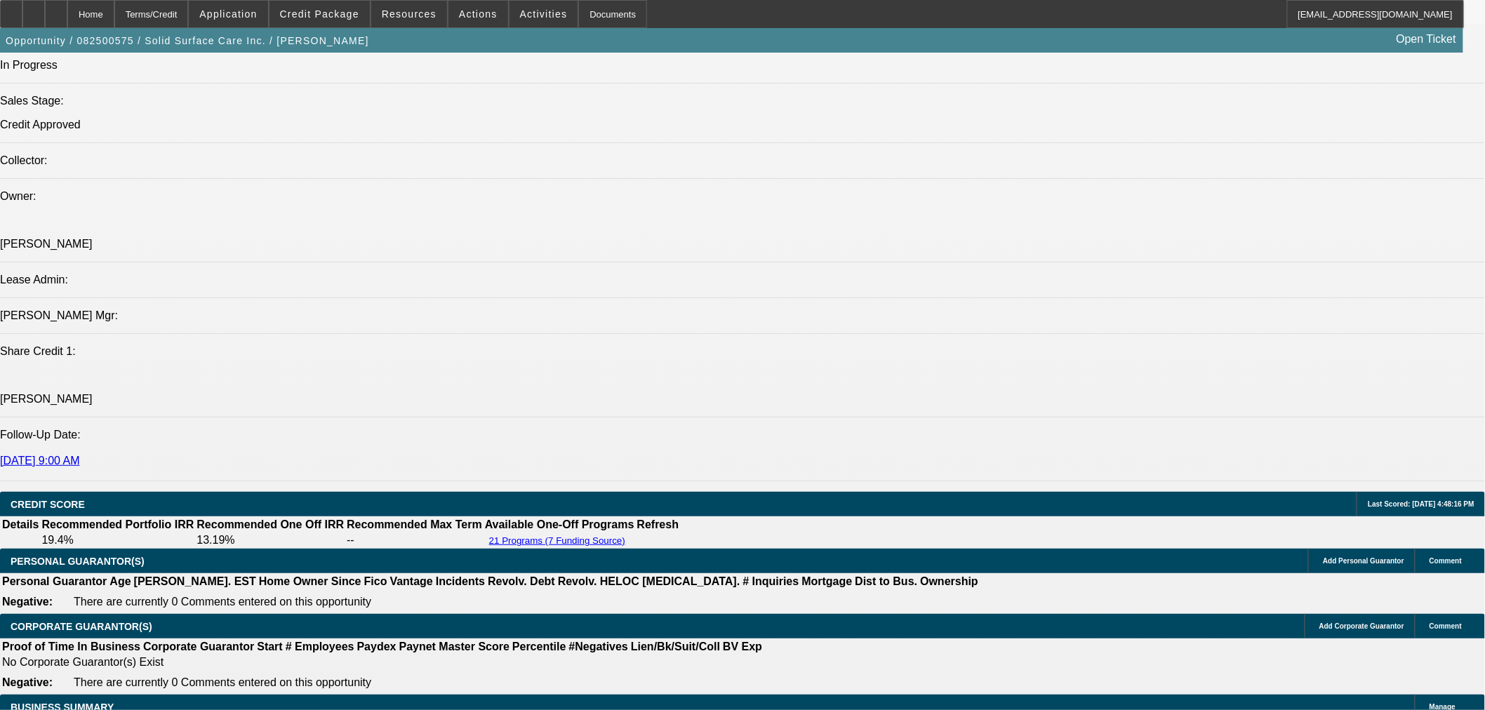
scroll to position [1560, 0]
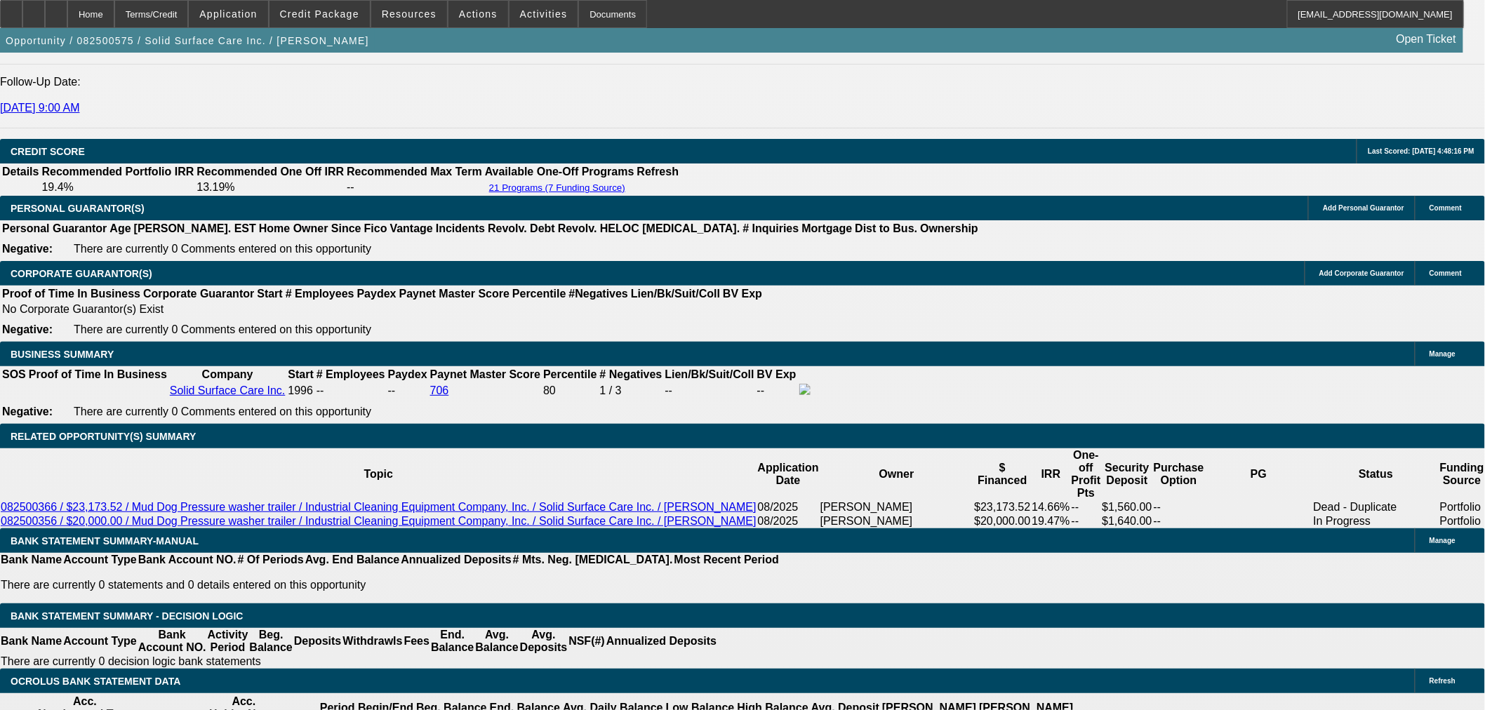
scroll to position [1949, 0]
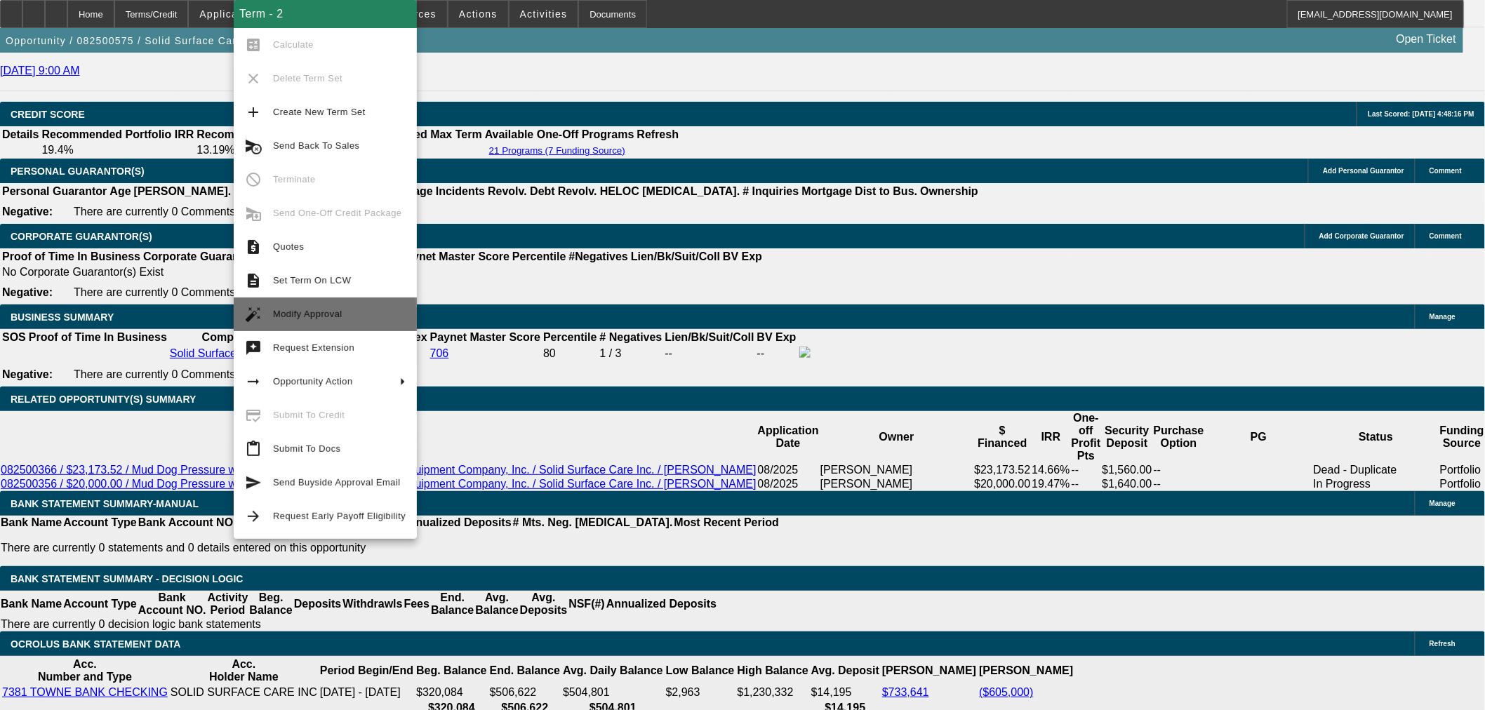
click at [325, 317] on span "Modify Approval" at bounding box center [307, 314] width 69 height 11
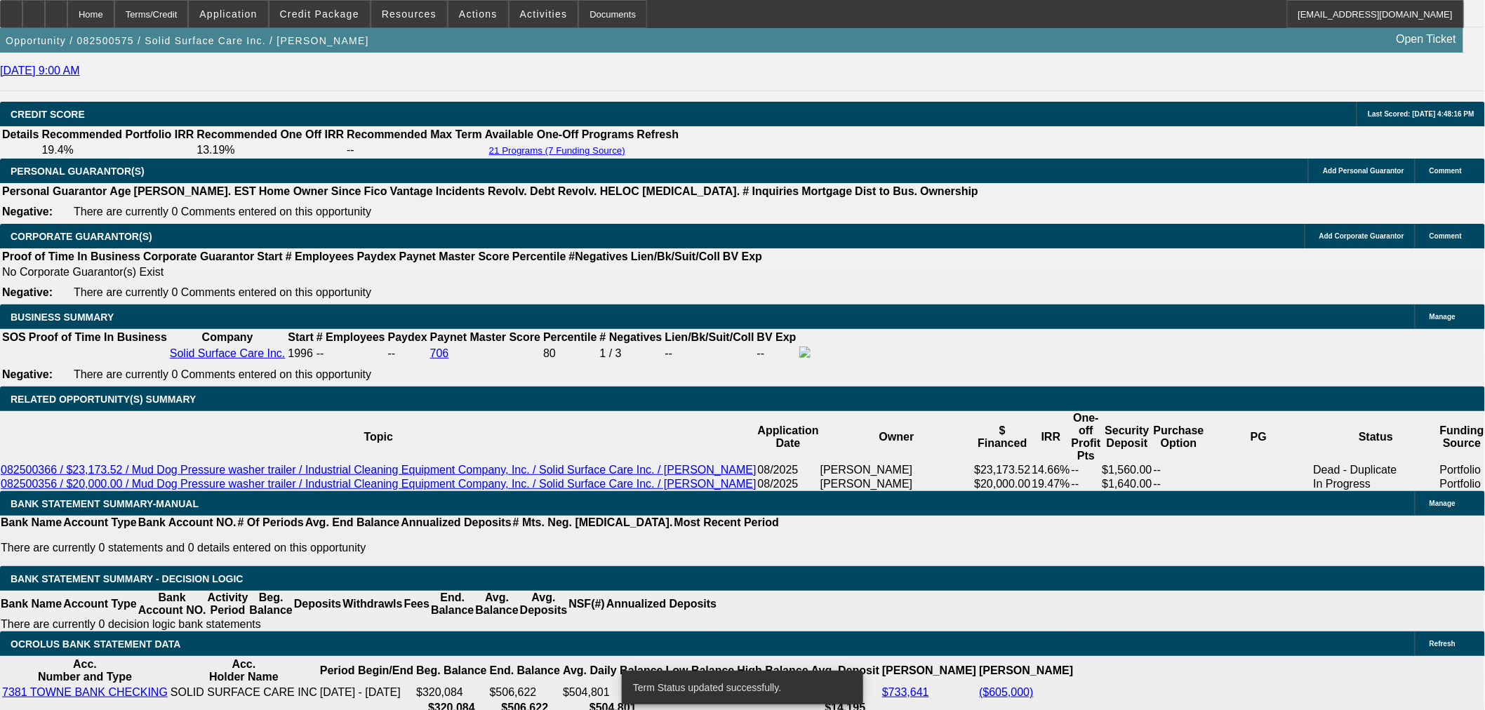
select select "0"
select select "2"
select select "0"
select select "6"
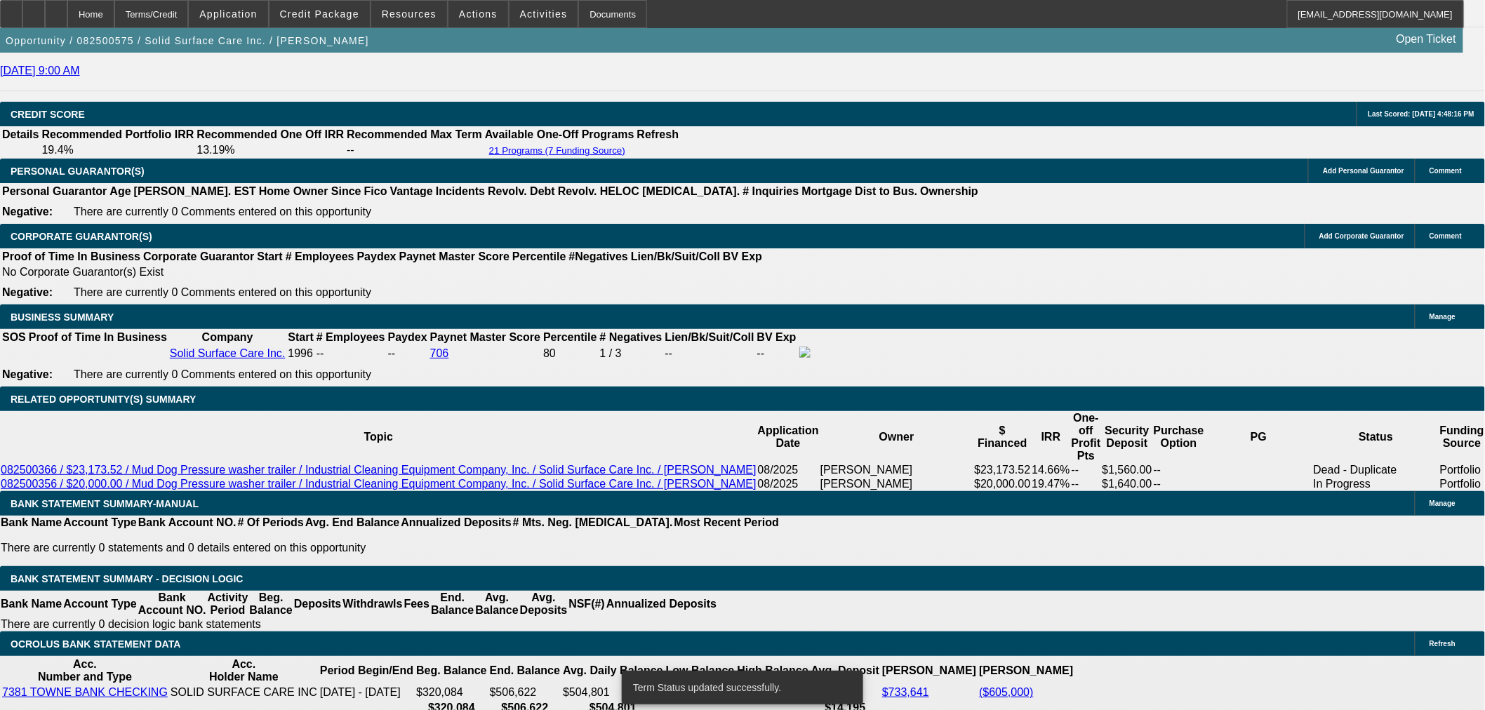
select select "0"
select select "2"
select select "0"
select select "6"
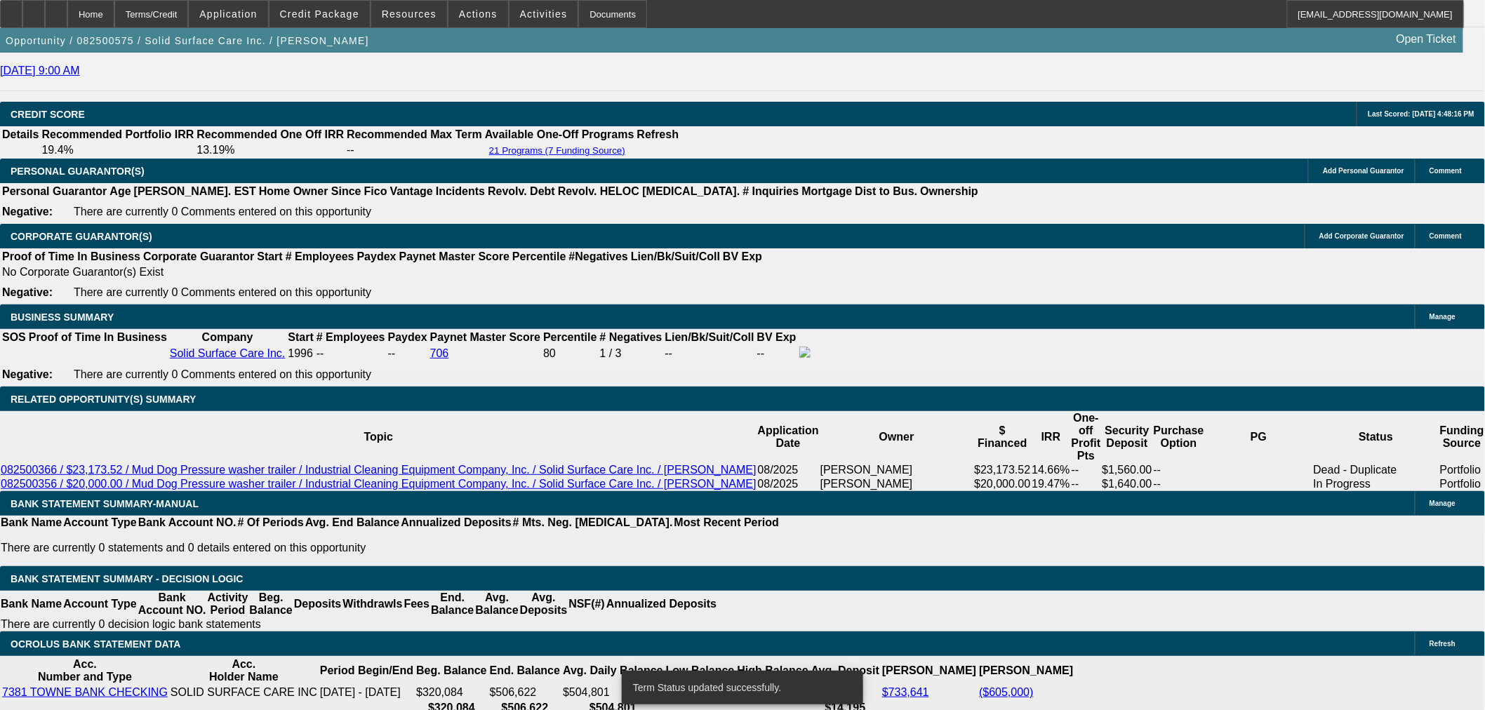
select select "0"
select select "2"
select select "0"
select select "6"
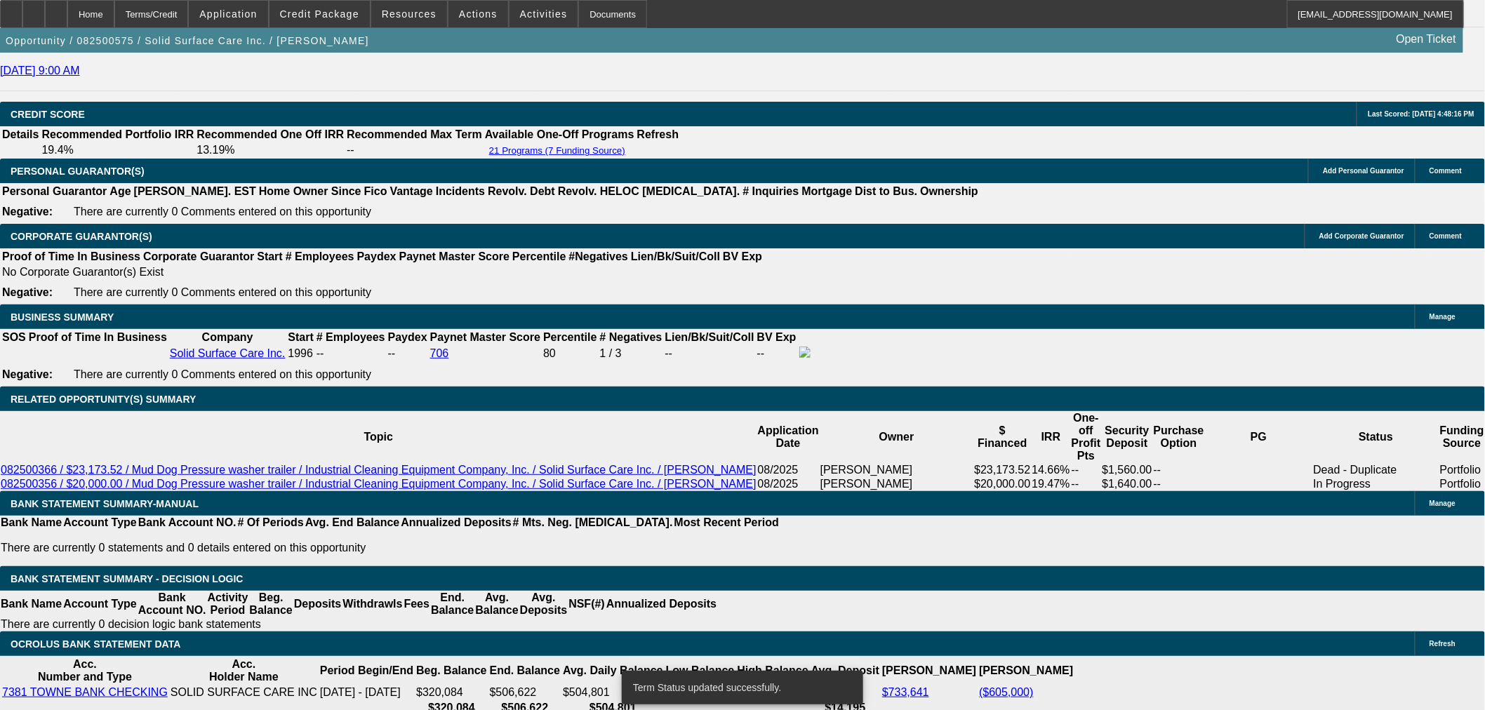
type input "1"
type input "$2.00"
type input "UNKNOWN"
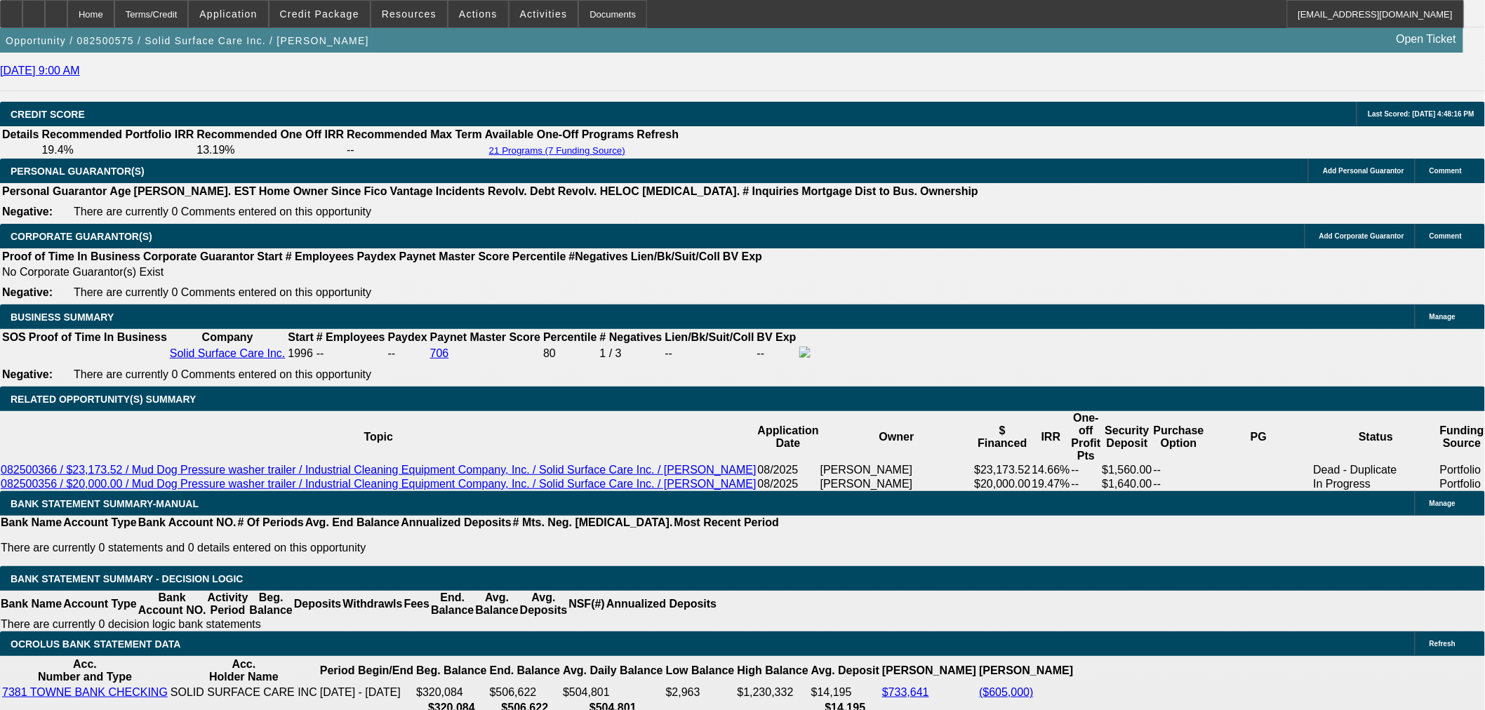
type input "12"
type input "1276"
type input "$2,552.00"
type input "22.2"
type input "1276.17"
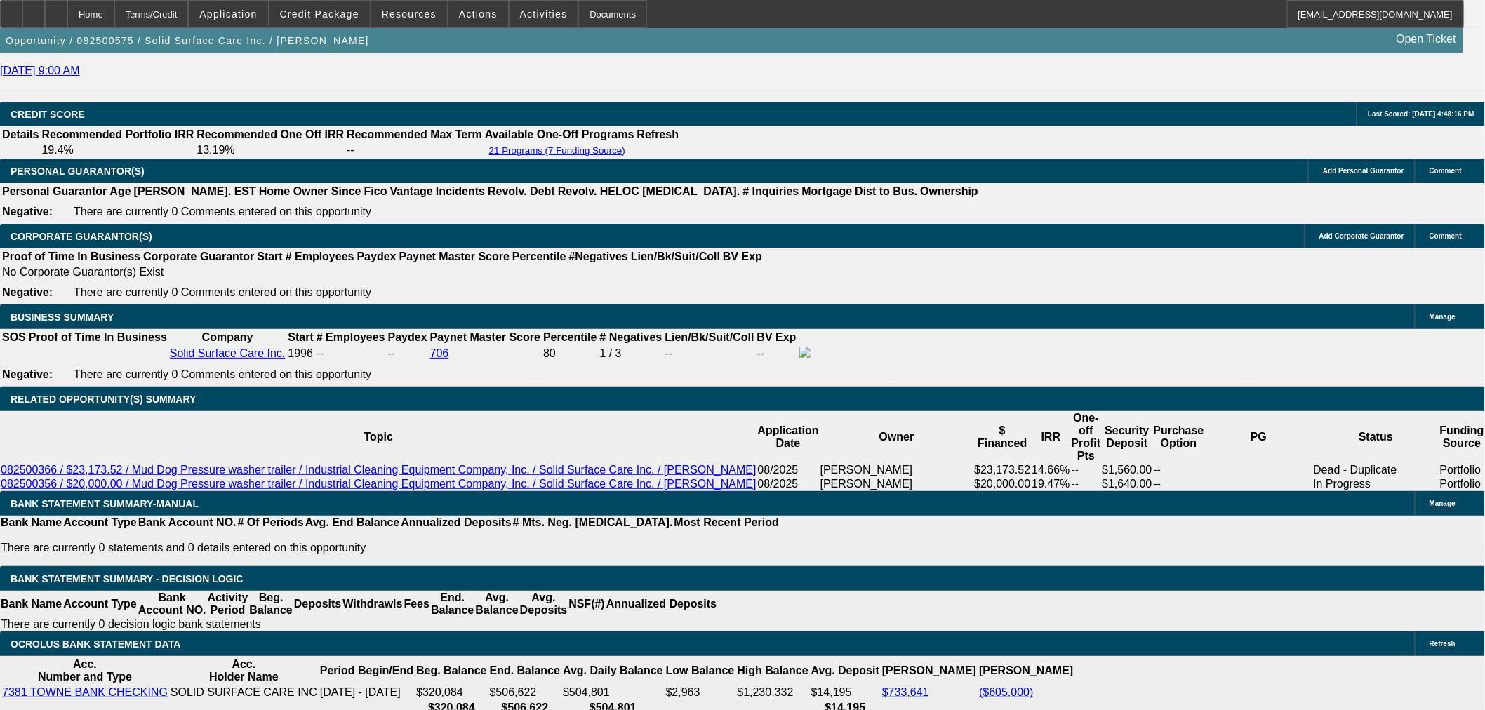
type input "$2,552.34"
type input "22.3"
type input "$1,276.17"
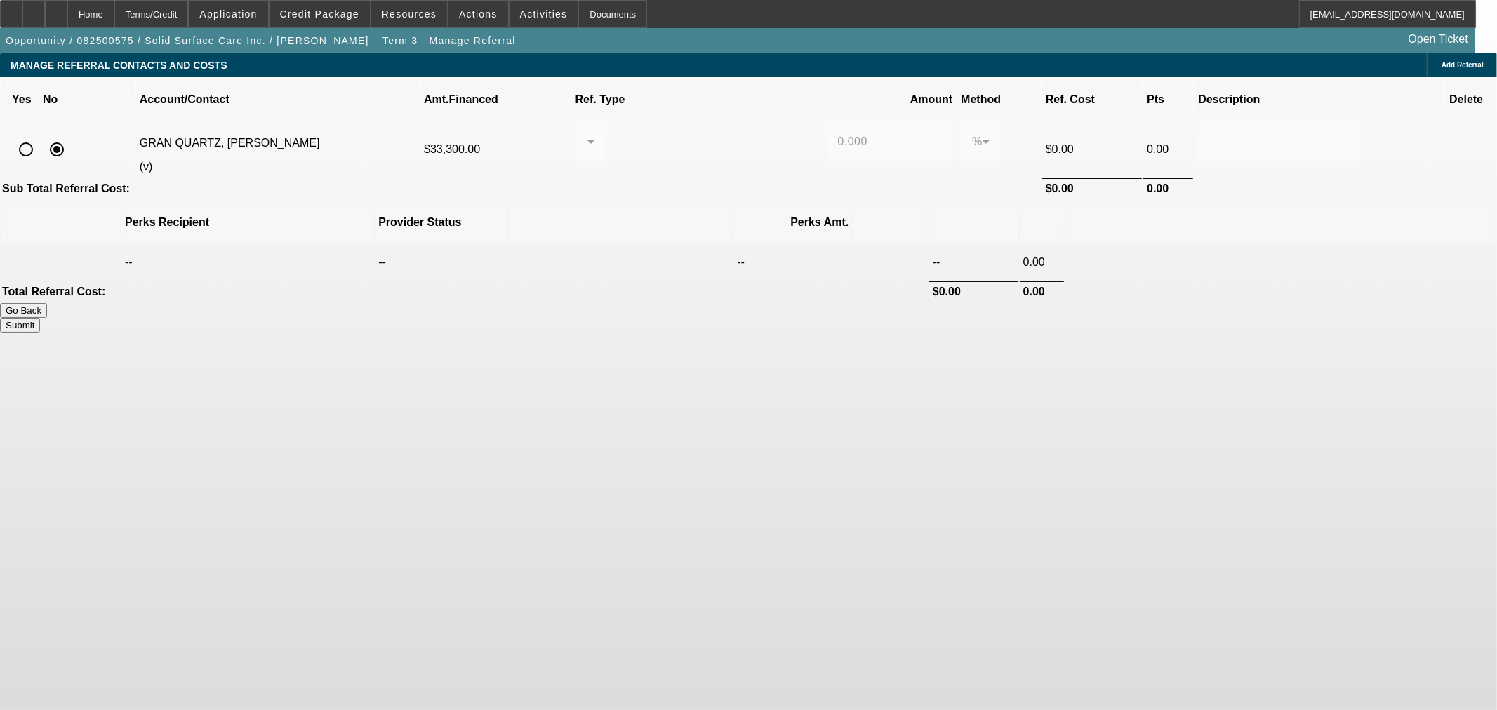
click at [1442, 67] on span "Add Referral" at bounding box center [1463, 65] width 42 height 8
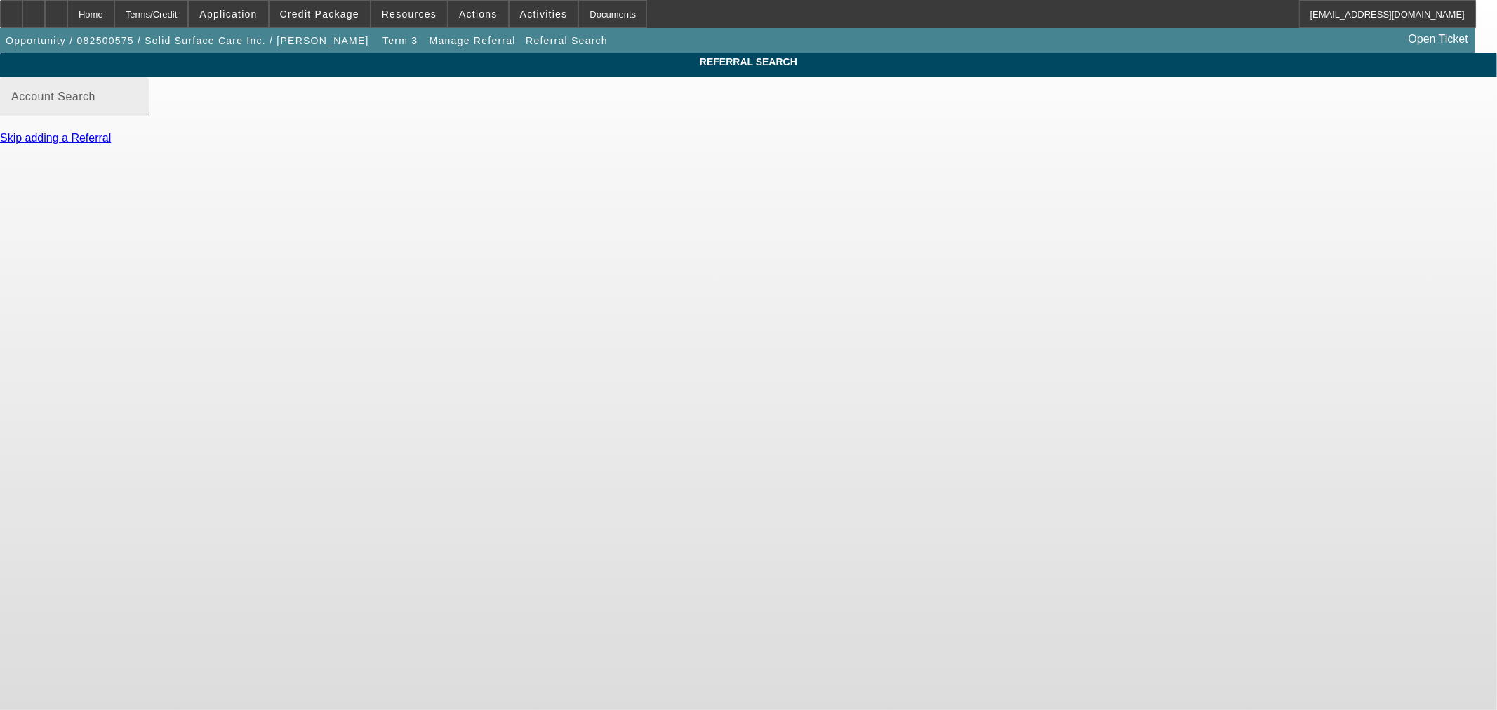
click at [138, 111] on input "Account Search" at bounding box center [74, 102] width 126 height 17
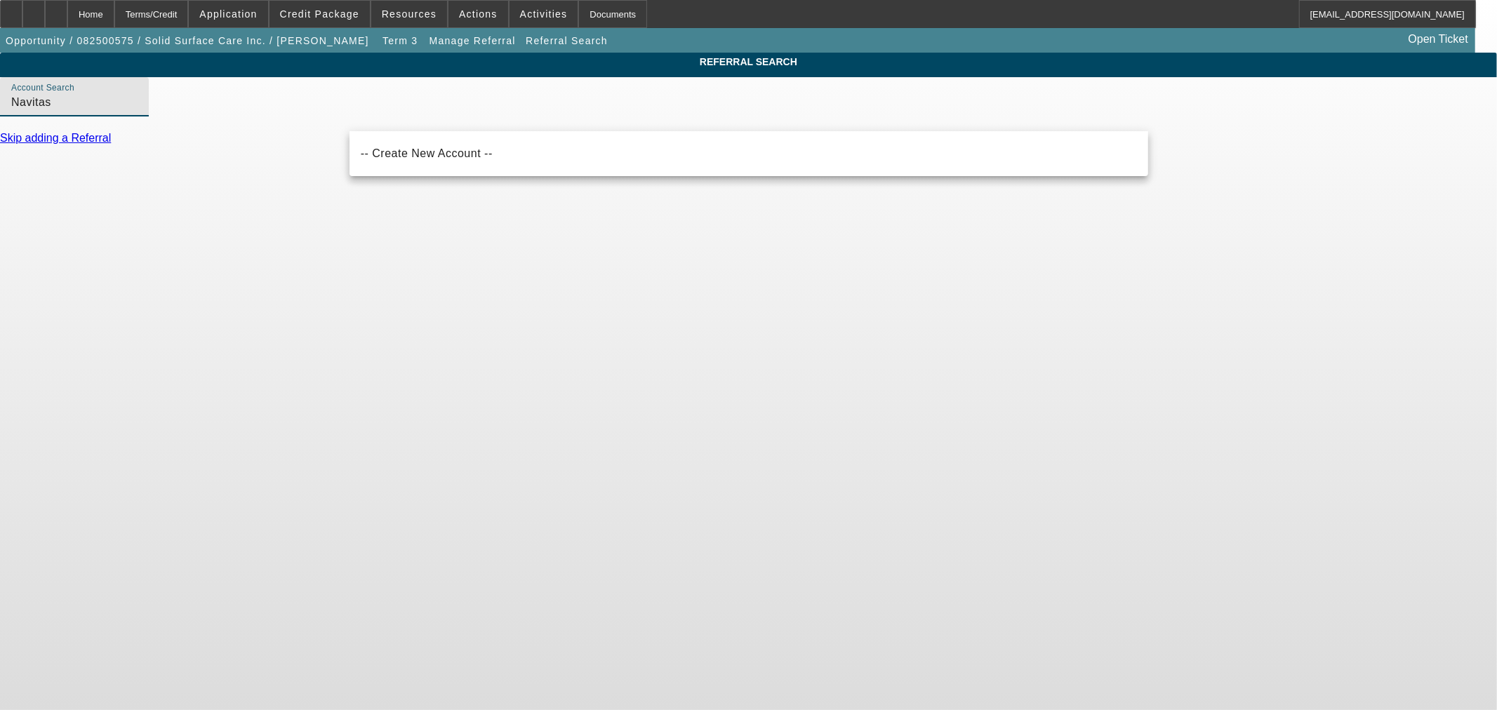
type input "Navitas"
click at [138, 117] on div "Account Search Navitas" at bounding box center [74, 96] width 126 height 39
click at [138, 111] on input "Navitas" at bounding box center [74, 102] width 126 height 17
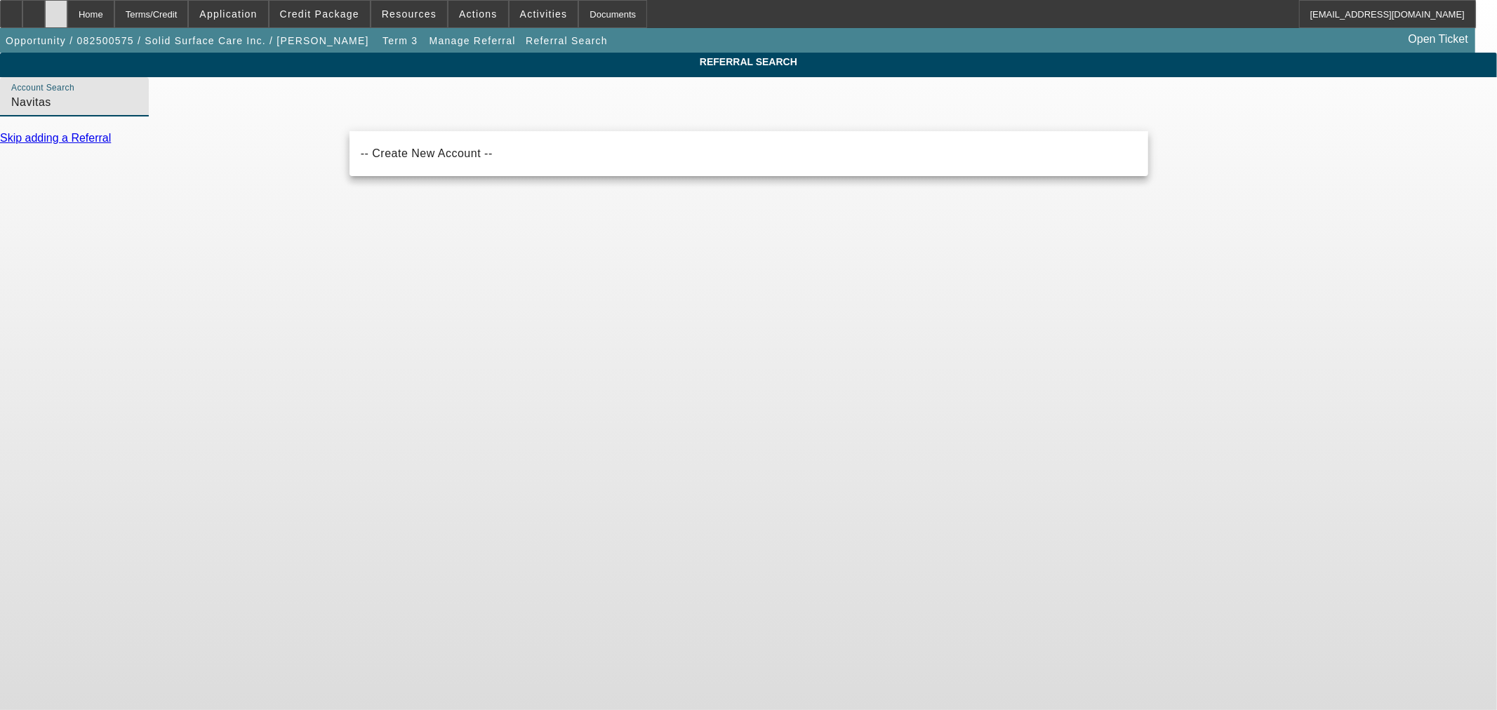
click at [67, 12] on div at bounding box center [56, 14] width 22 height 28
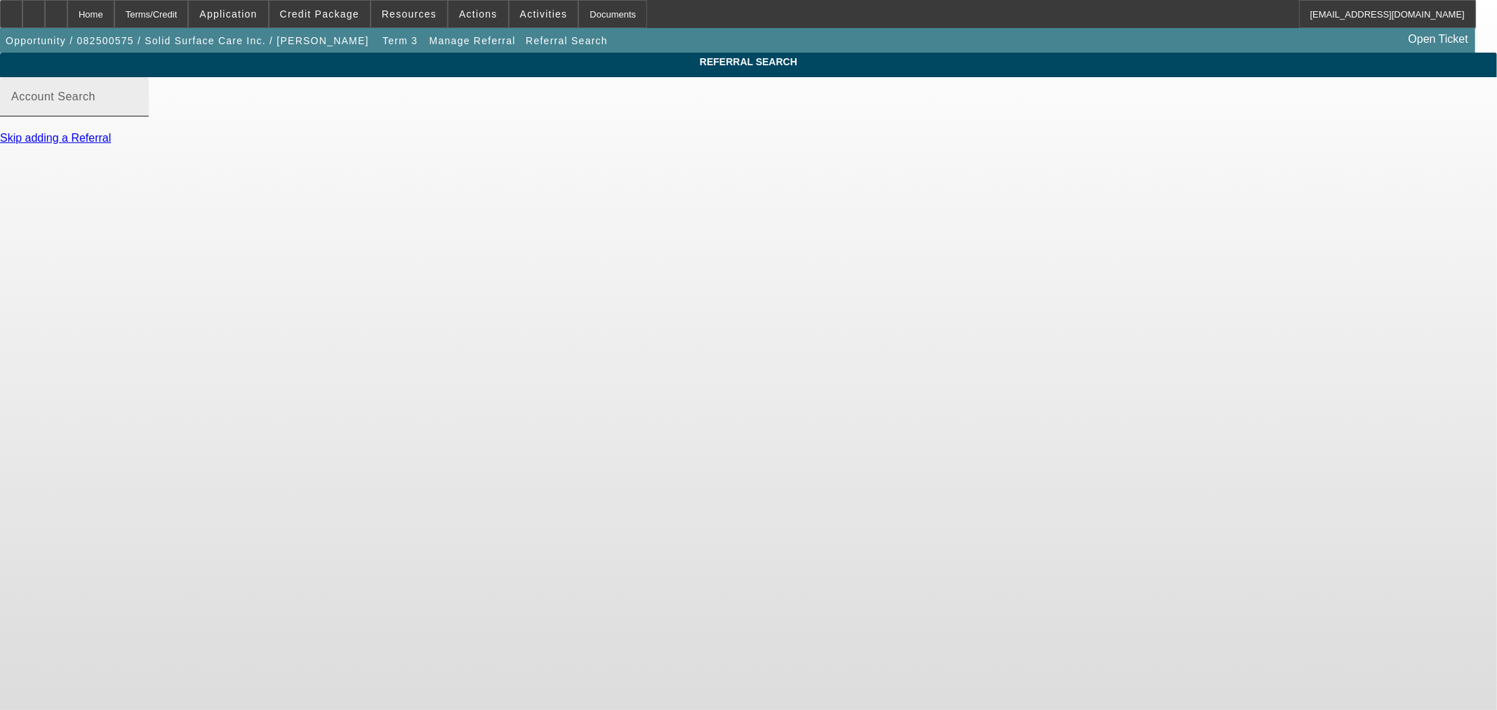
click at [138, 111] on input "Account Search" at bounding box center [74, 102] width 126 height 17
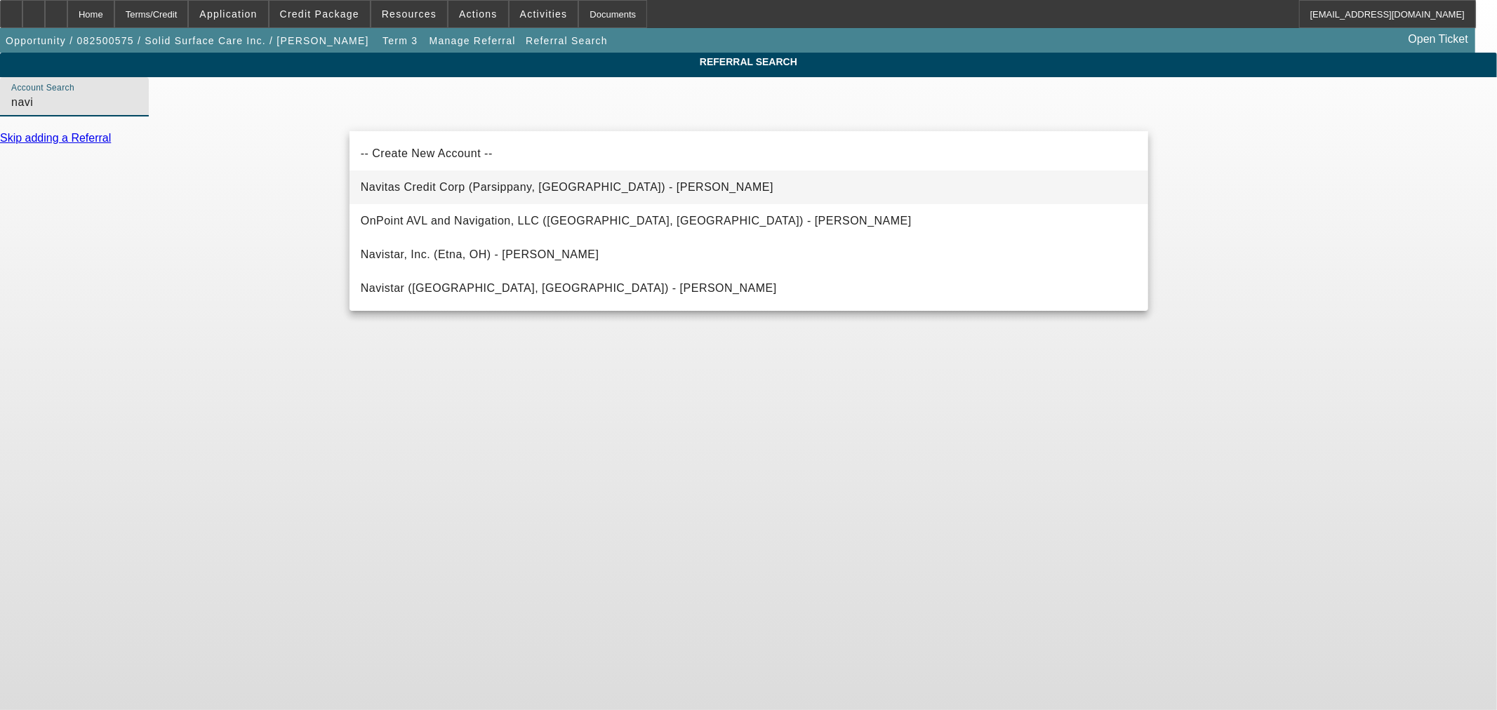
click at [541, 180] on span "Navitas Credit Corp (Parsippany, [GEOGRAPHIC_DATA]) - [PERSON_NAME]" at bounding box center [567, 187] width 413 height 17
type input "Navitas Credit Corp (Parsippany, [GEOGRAPHIC_DATA]) - [PERSON_NAME]"
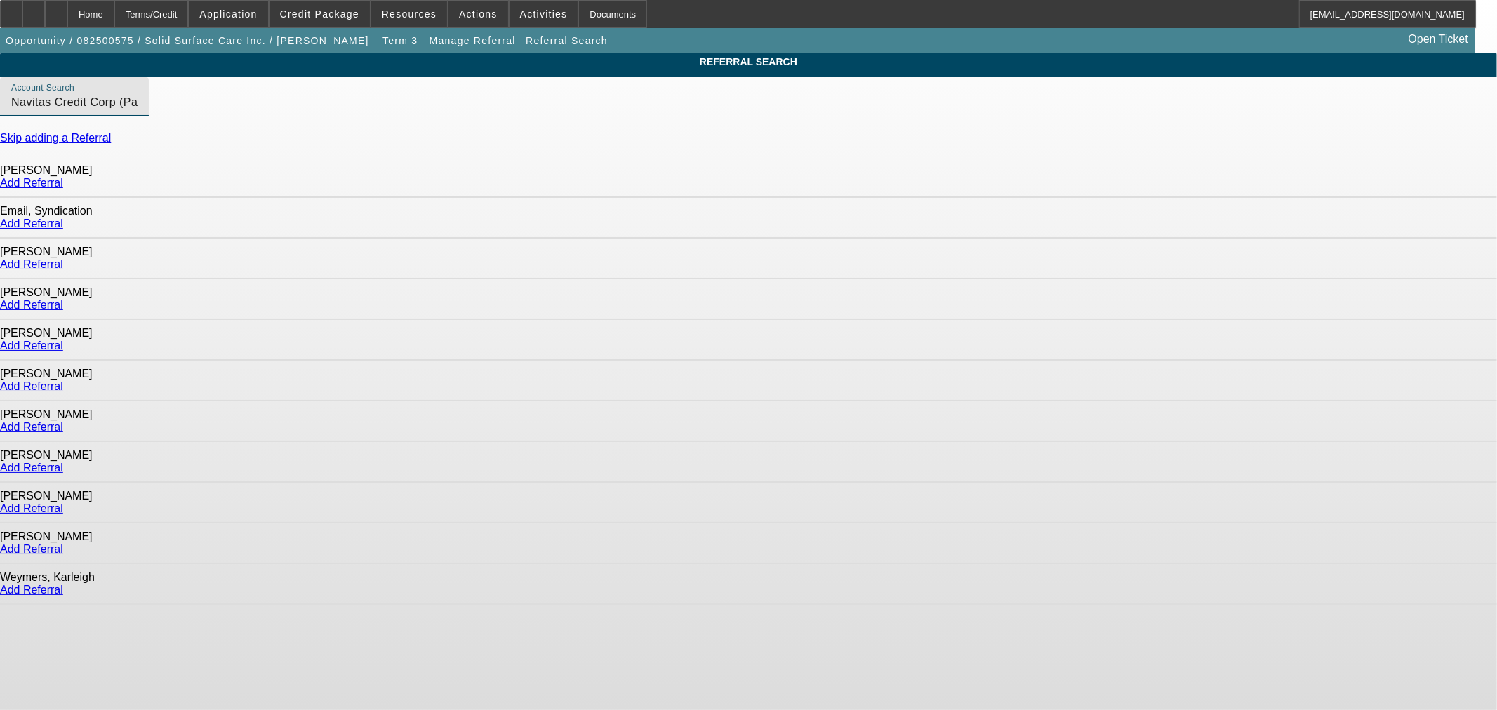
click at [63, 258] on link "Add Referral" at bounding box center [31, 264] width 63 height 12
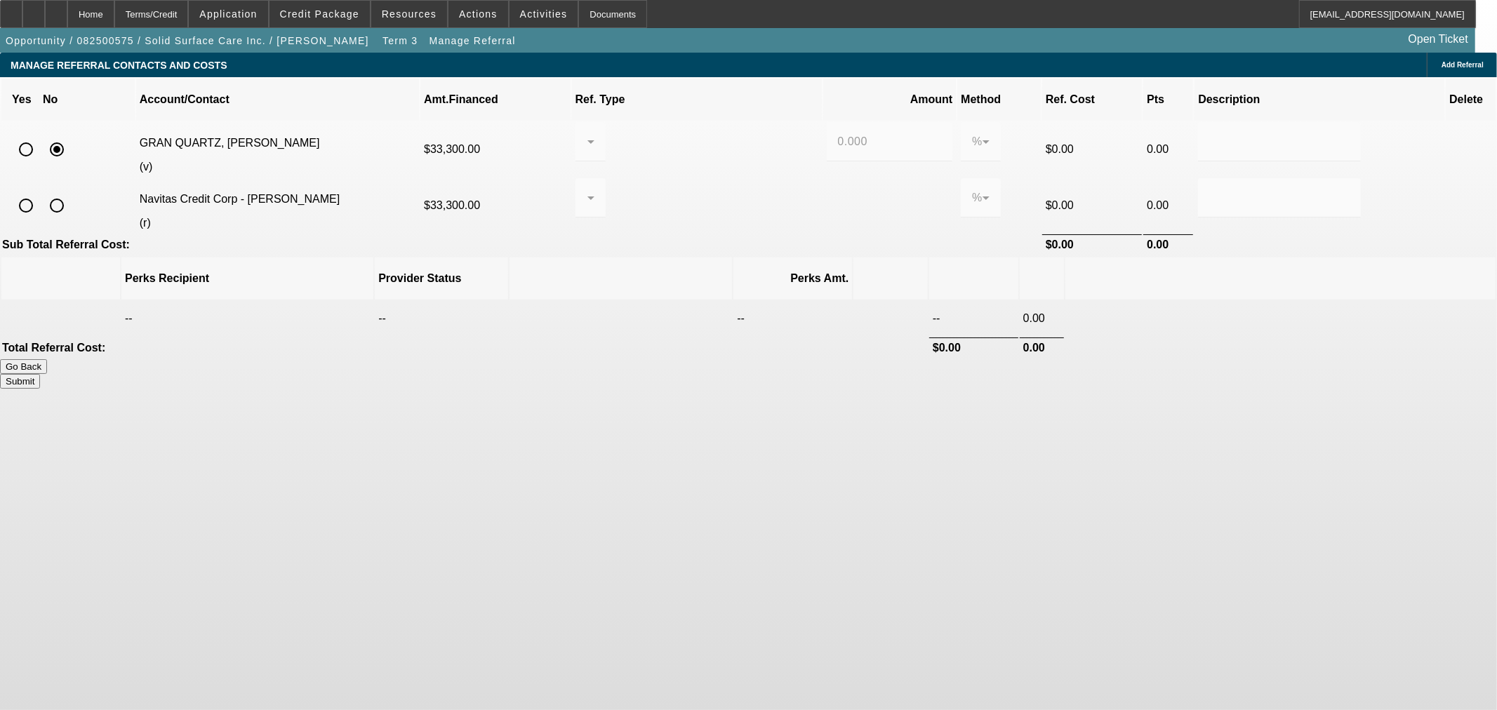
click at [40, 192] on input "radio" at bounding box center [26, 206] width 28 height 28
radio input "true"
click at [599, 190] on icon at bounding box center [591, 198] width 17 height 17
click at [738, 261] on span "Pay vendor COMPANY" at bounding box center [705, 252] width 122 height 17
click at [838, 190] on input "0.000" at bounding box center [890, 198] width 104 height 17
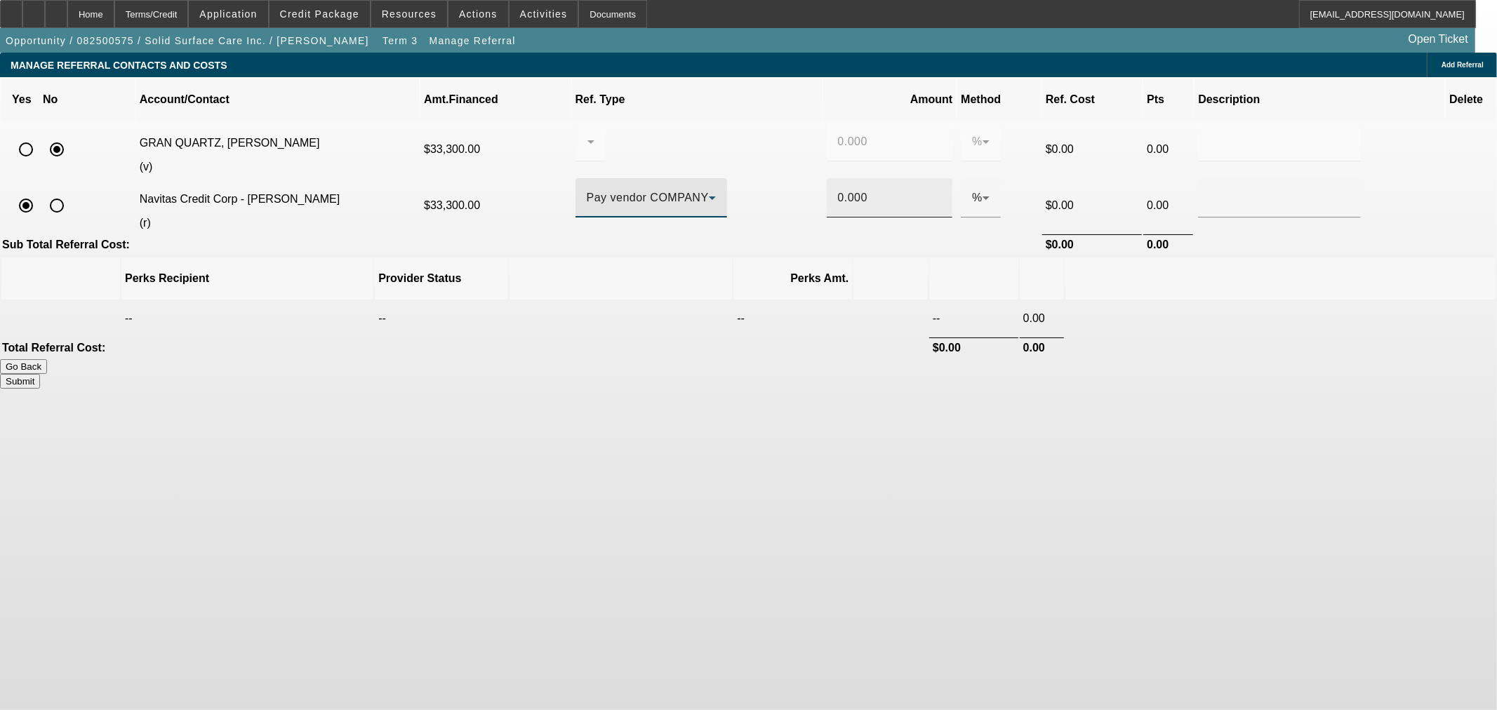
click at [838, 190] on input "0.000" at bounding box center [890, 198] width 104 height 17
type input "8"
click at [40, 374] on button "Submit" at bounding box center [20, 381] width 40 height 15
type input "0.000"
type input "8.000"
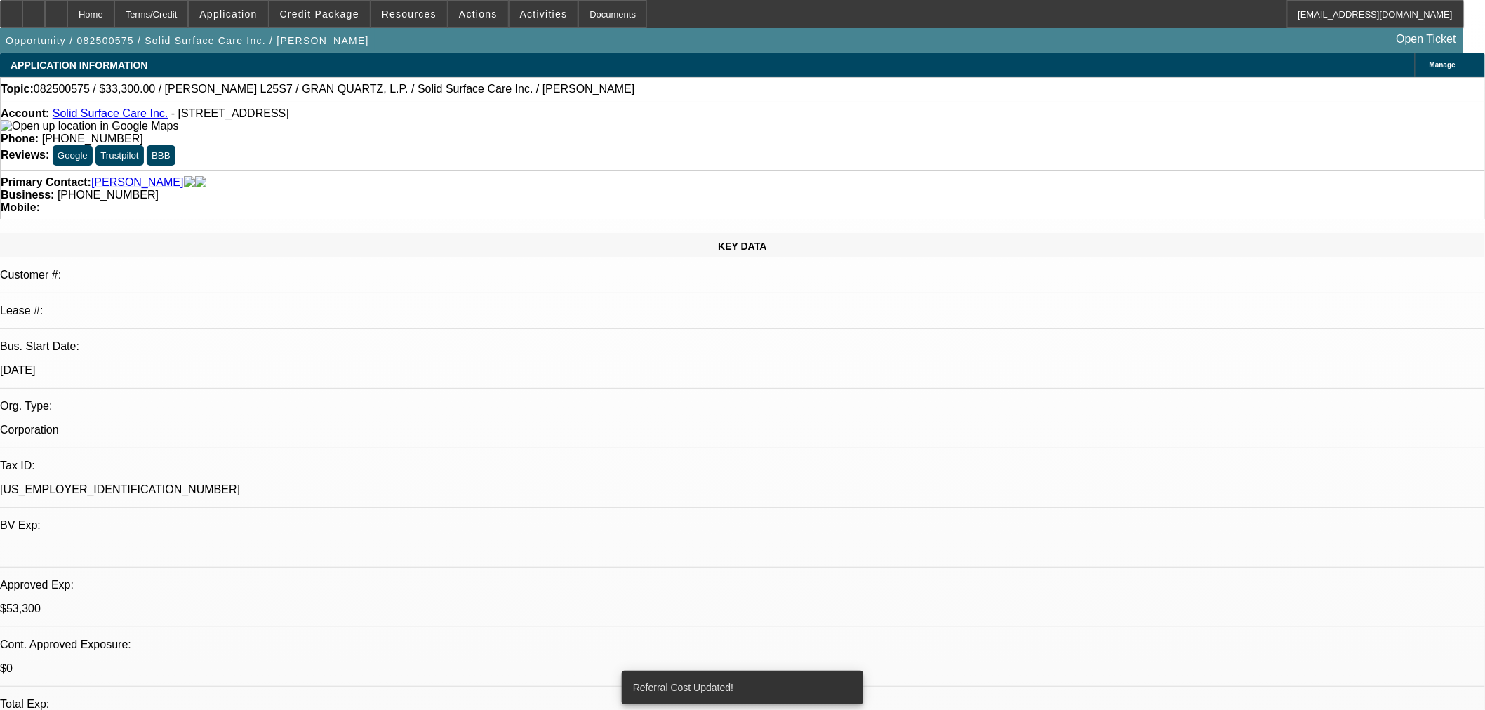
select select "0"
select select "2"
select select "0"
select select "6"
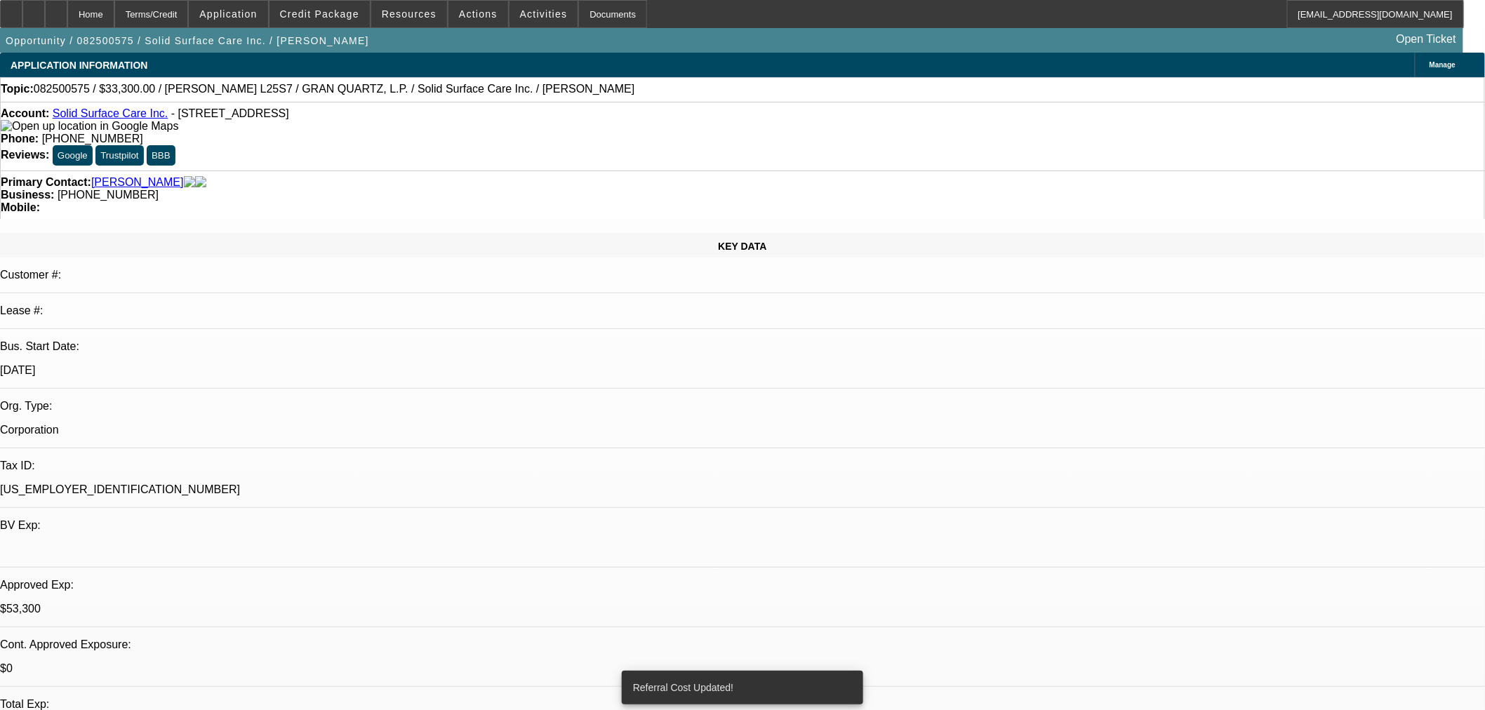
select select "0"
select select "2"
select select "0"
select select "6"
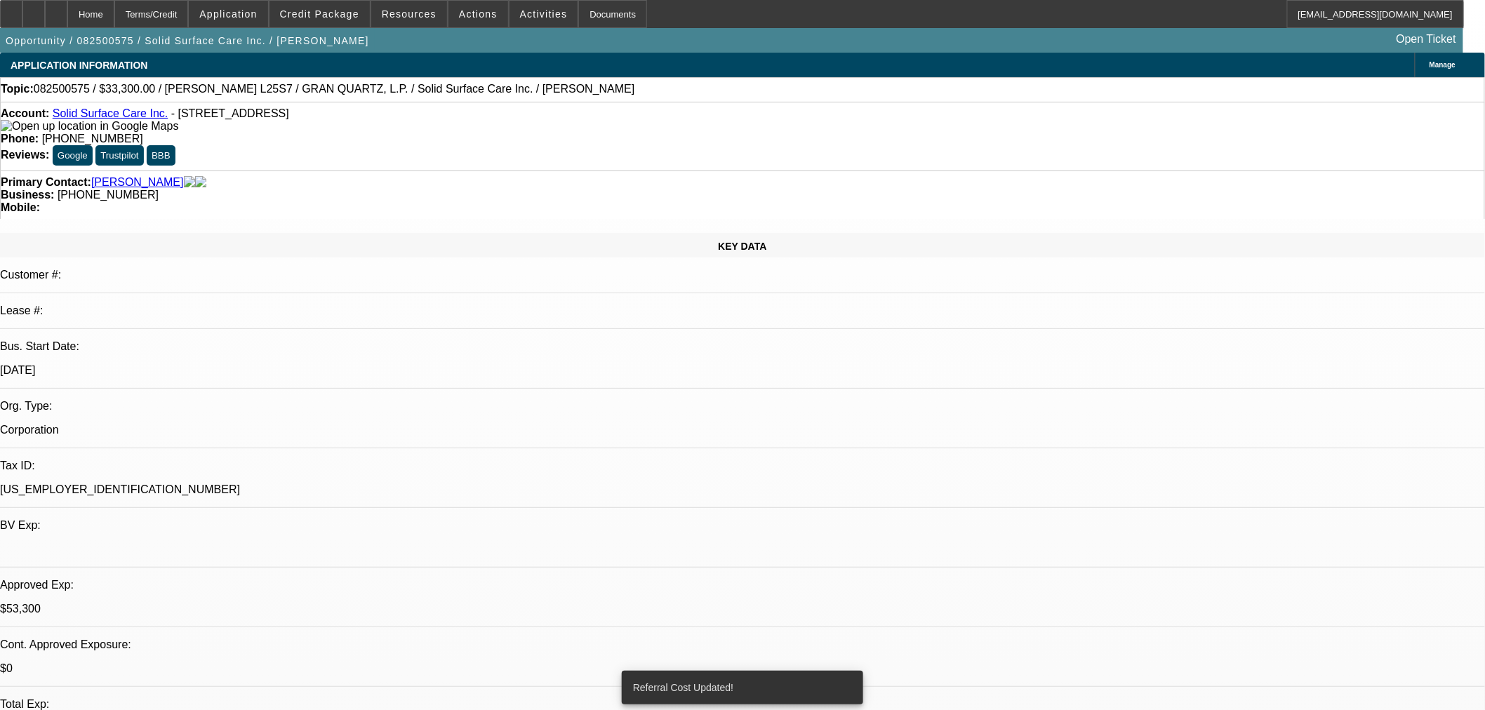
select select "0"
select select "2"
select select "0"
select select "6"
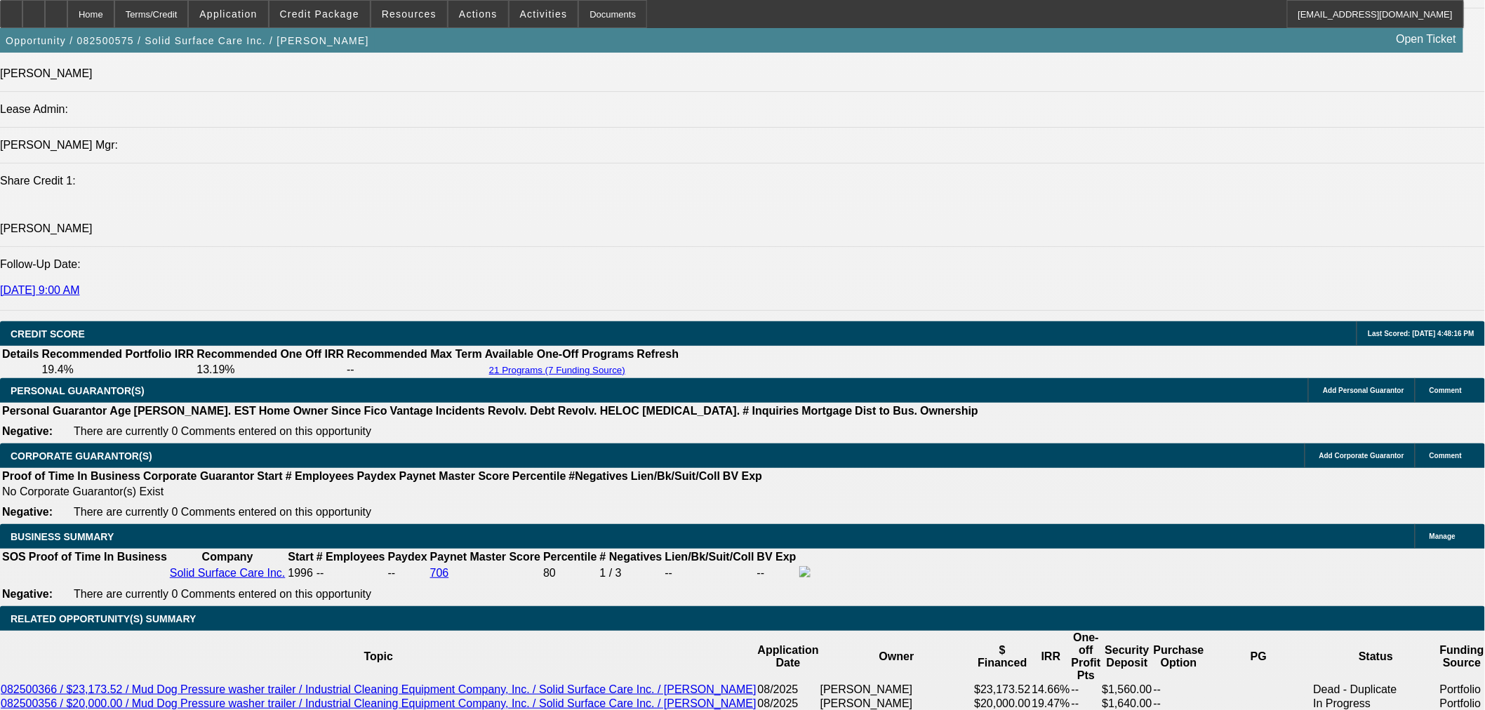
scroll to position [1949, 0]
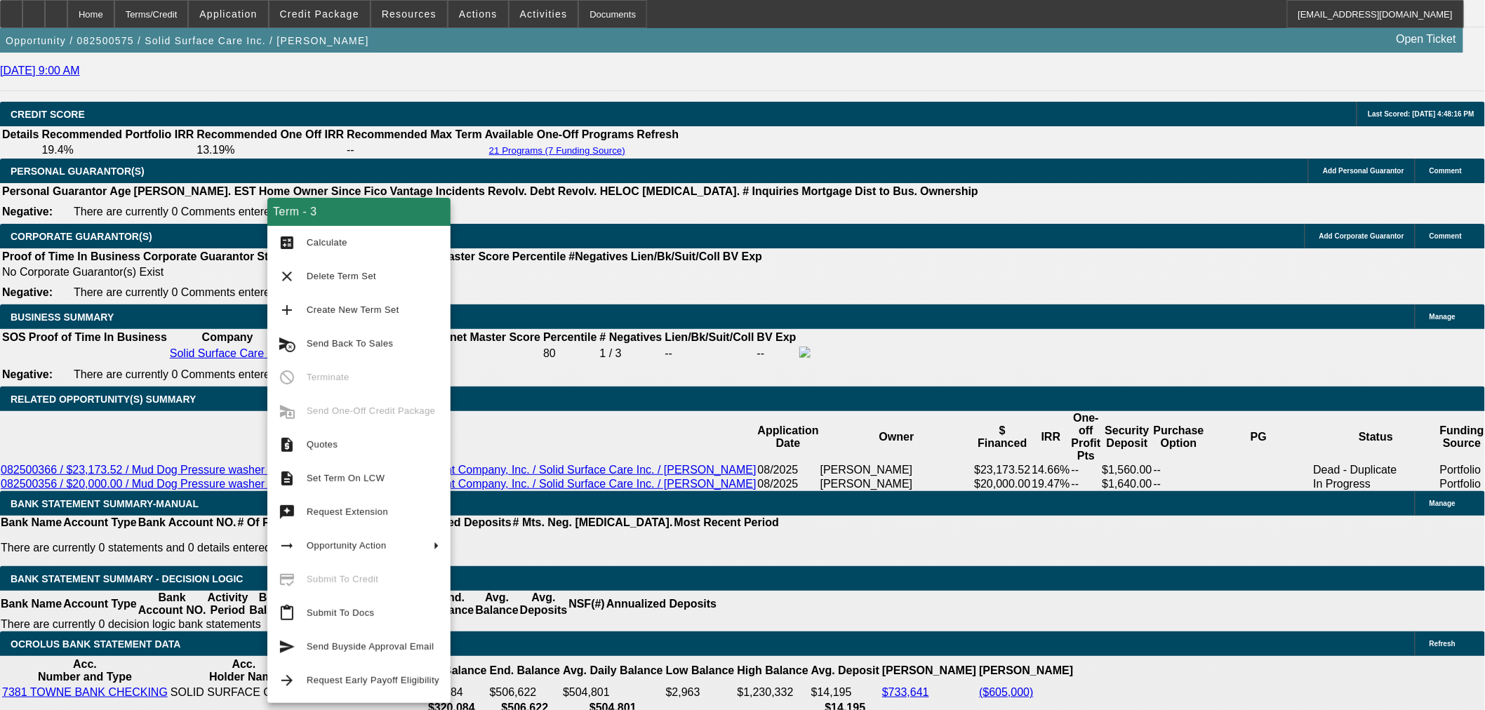
drag, startPoint x: 359, startPoint y: 608, endPoint x: 376, endPoint y: 609, distance: 16.9
click at [359, 609] on span "Submit To Docs" at bounding box center [340, 613] width 67 height 11
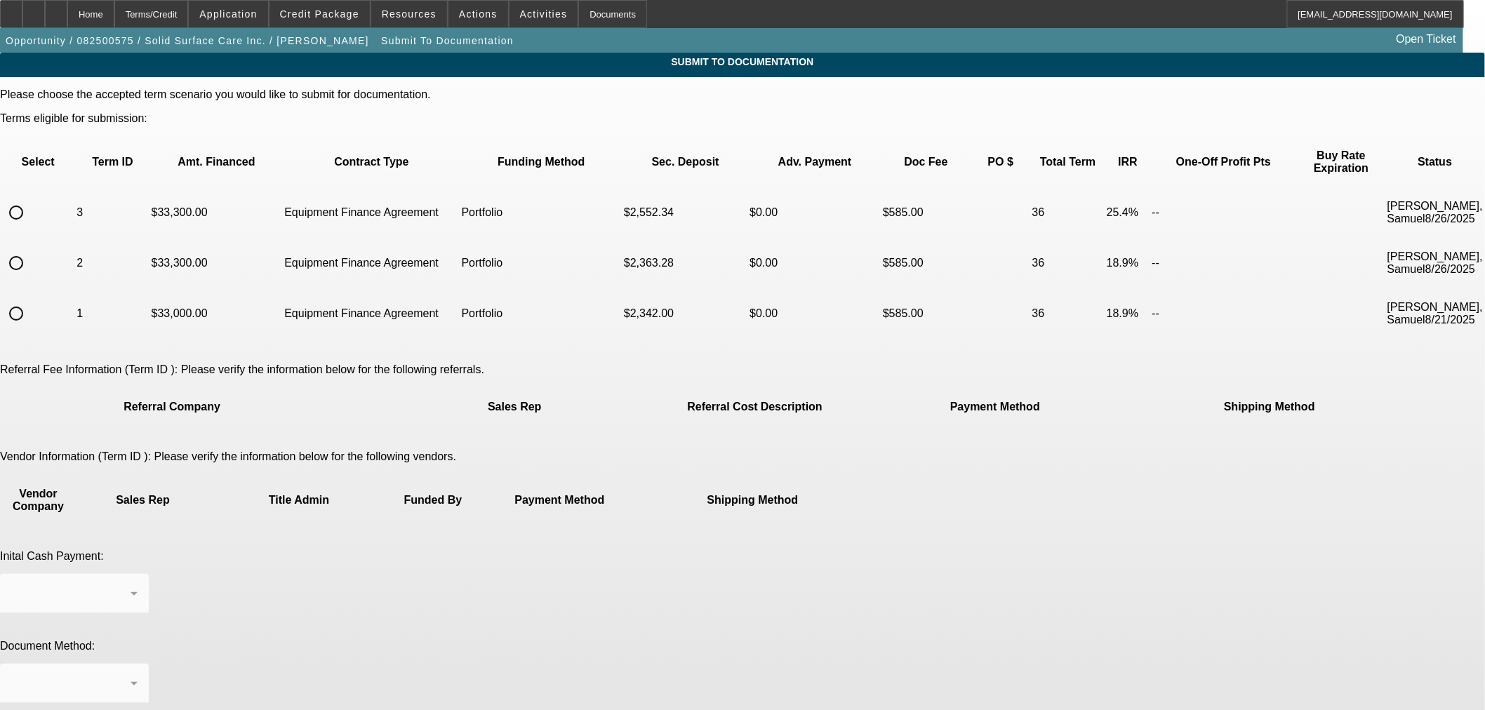
click at [30, 199] on input "radio" at bounding box center [16, 213] width 28 height 28
radio input "true"
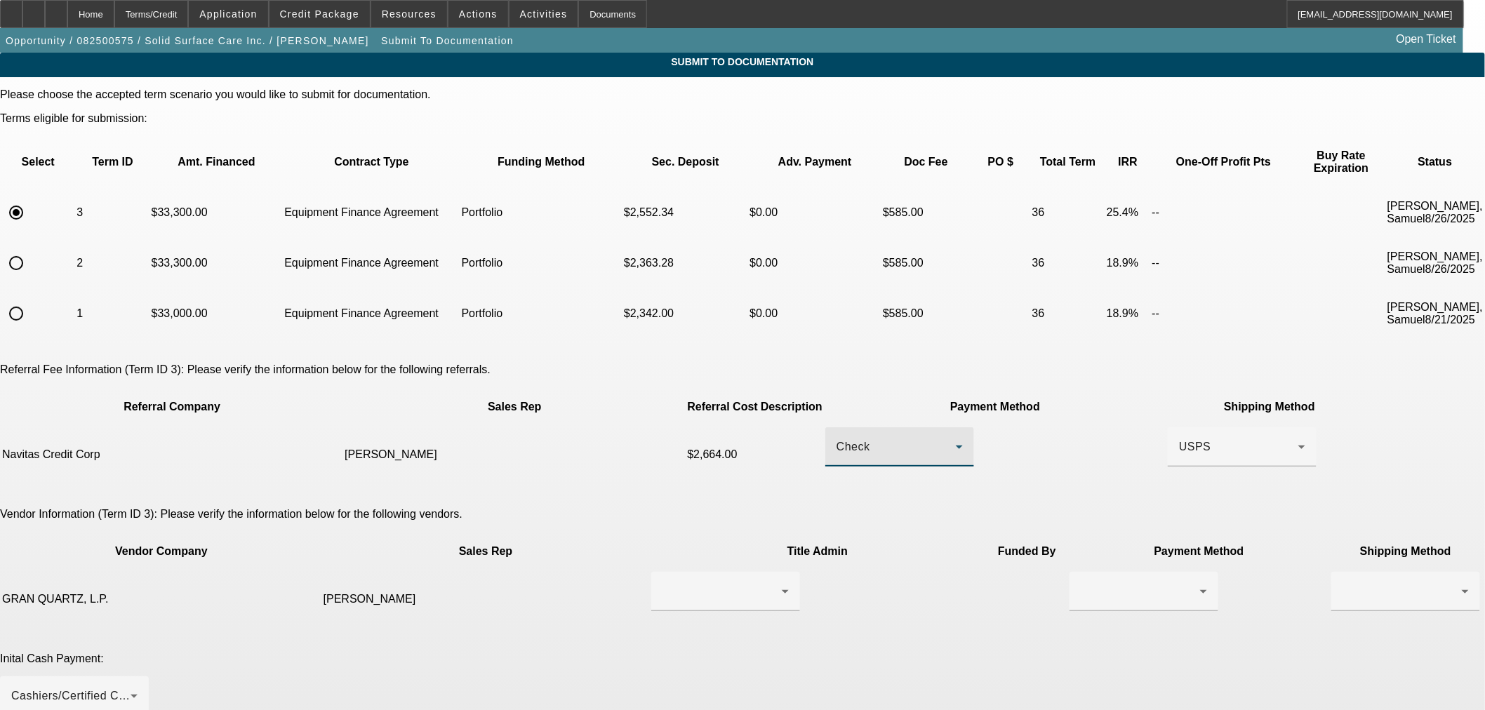
click at [951, 439] on icon at bounding box center [959, 447] width 17 height 17
click at [896, 463] on mat-option "ACH" at bounding box center [874, 470] width 178 height 34
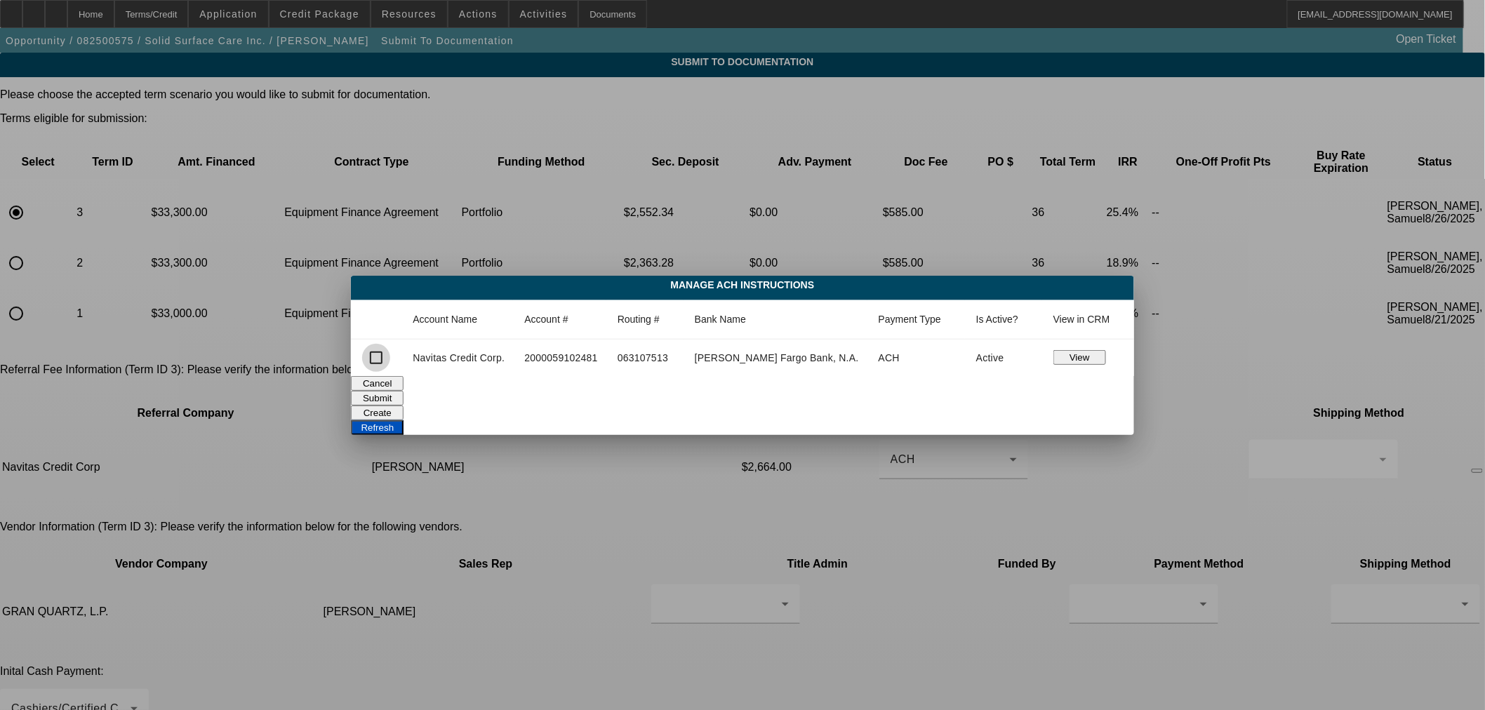
click at [390, 361] on input "checkbox" at bounding box center [376, 358] width 28 height 28
checkbox input "true"
click at [404, 394] on button "Submit" at bounding box center [377, 398] width 53 height 15
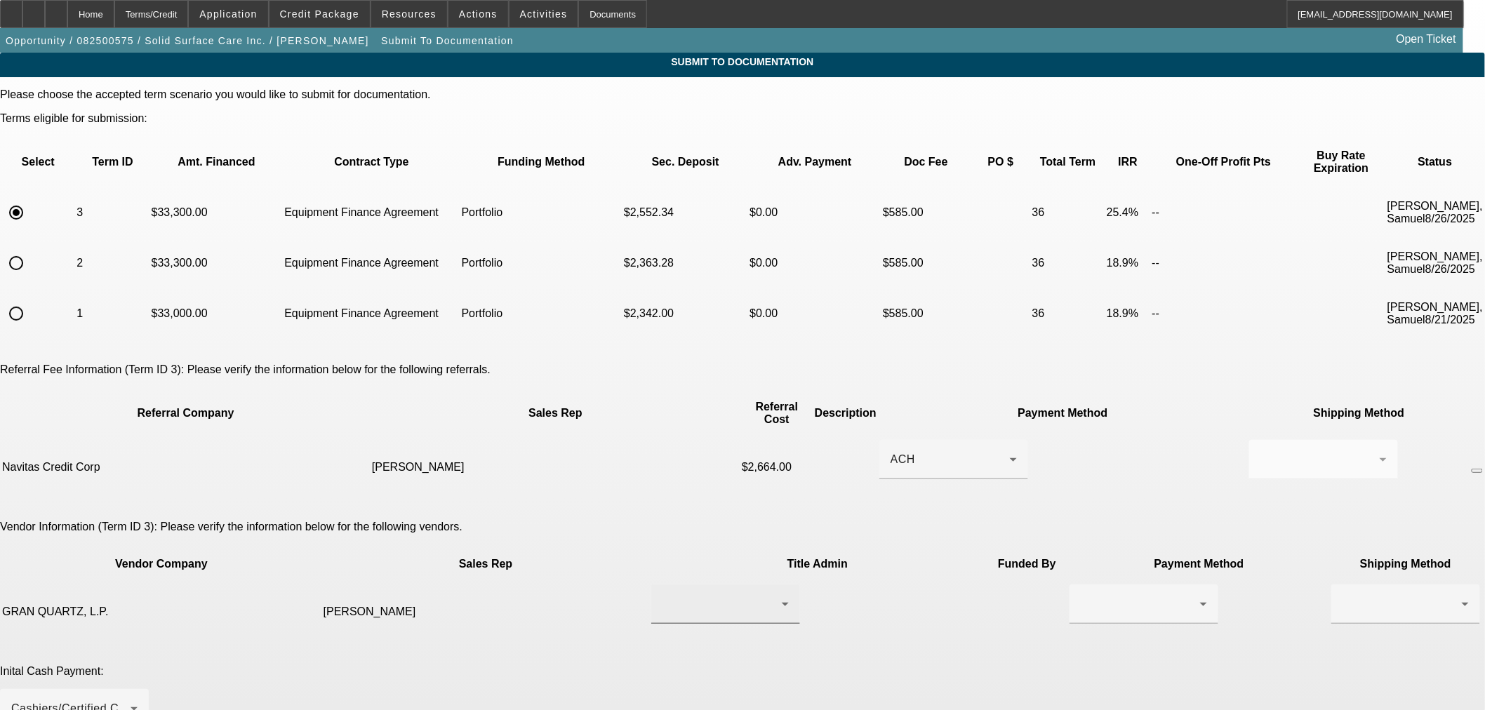
click at [717, 596] on div at bounding box center [722, 604] width 119 height 17
click at [937, 585] on div at bounding box center [742, 355] width 1485 height 710
click at [1081, 596] on div at bounding box center [1140, 604] width 119 height 17
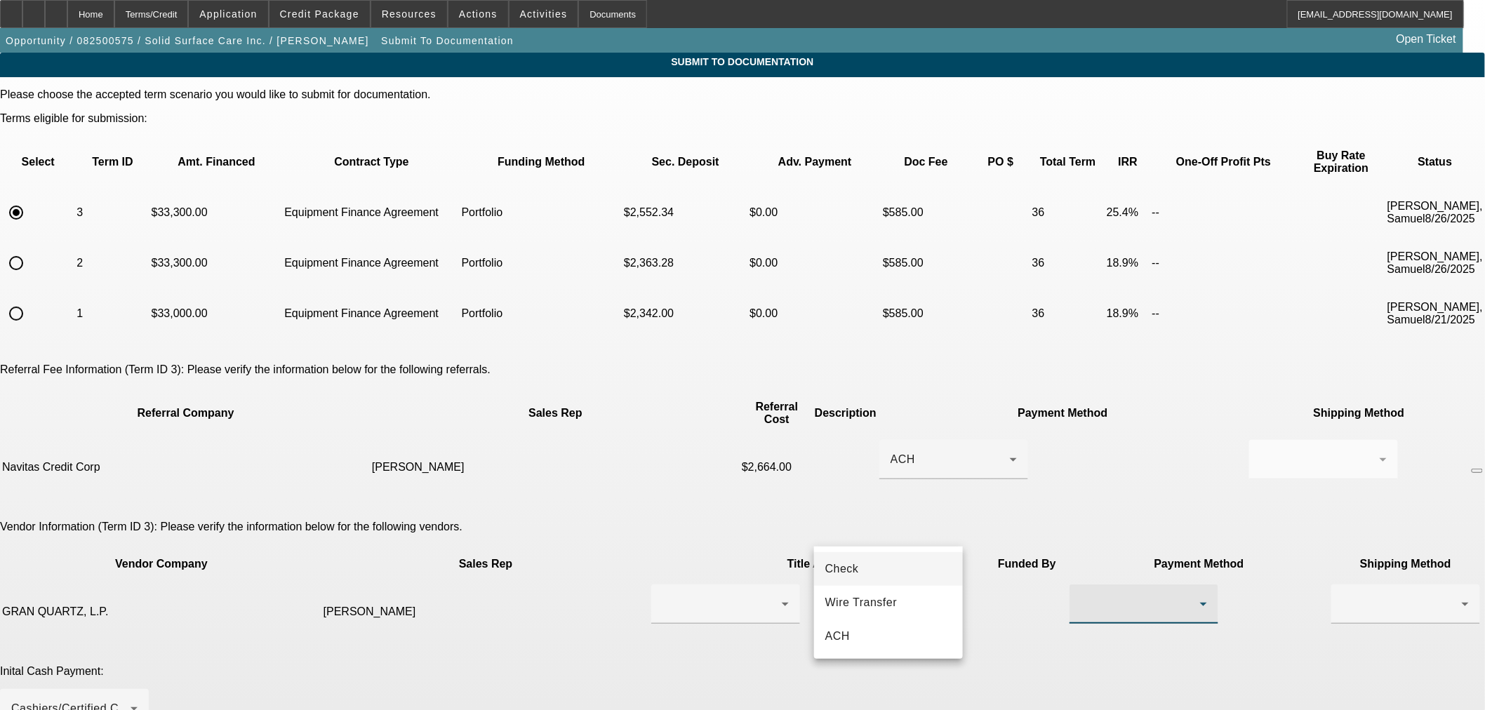
click at [1070, 594] on div at bounding box center [742, 355] width 1485 height 710
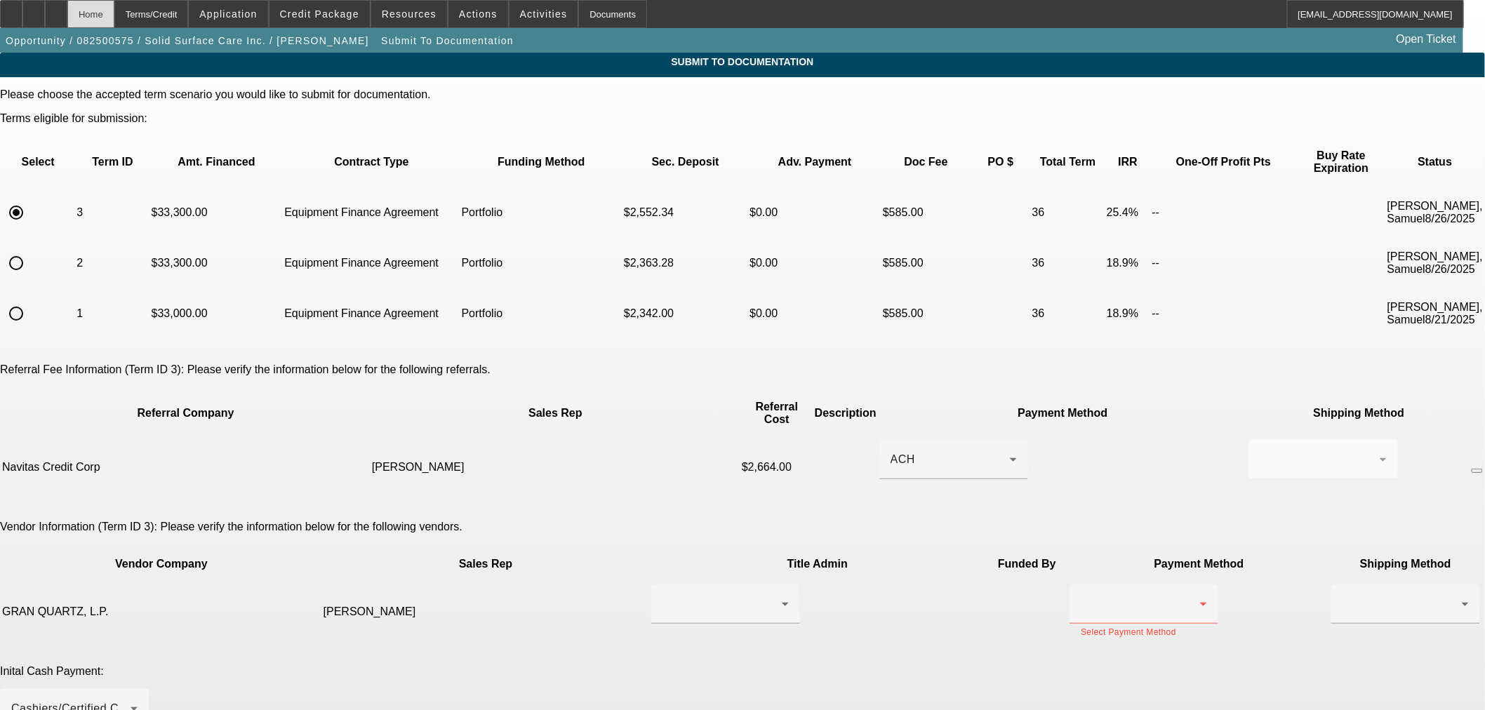
click at [114, 12] on div "Home" at bounding box center [90, 14] width 47 height 28
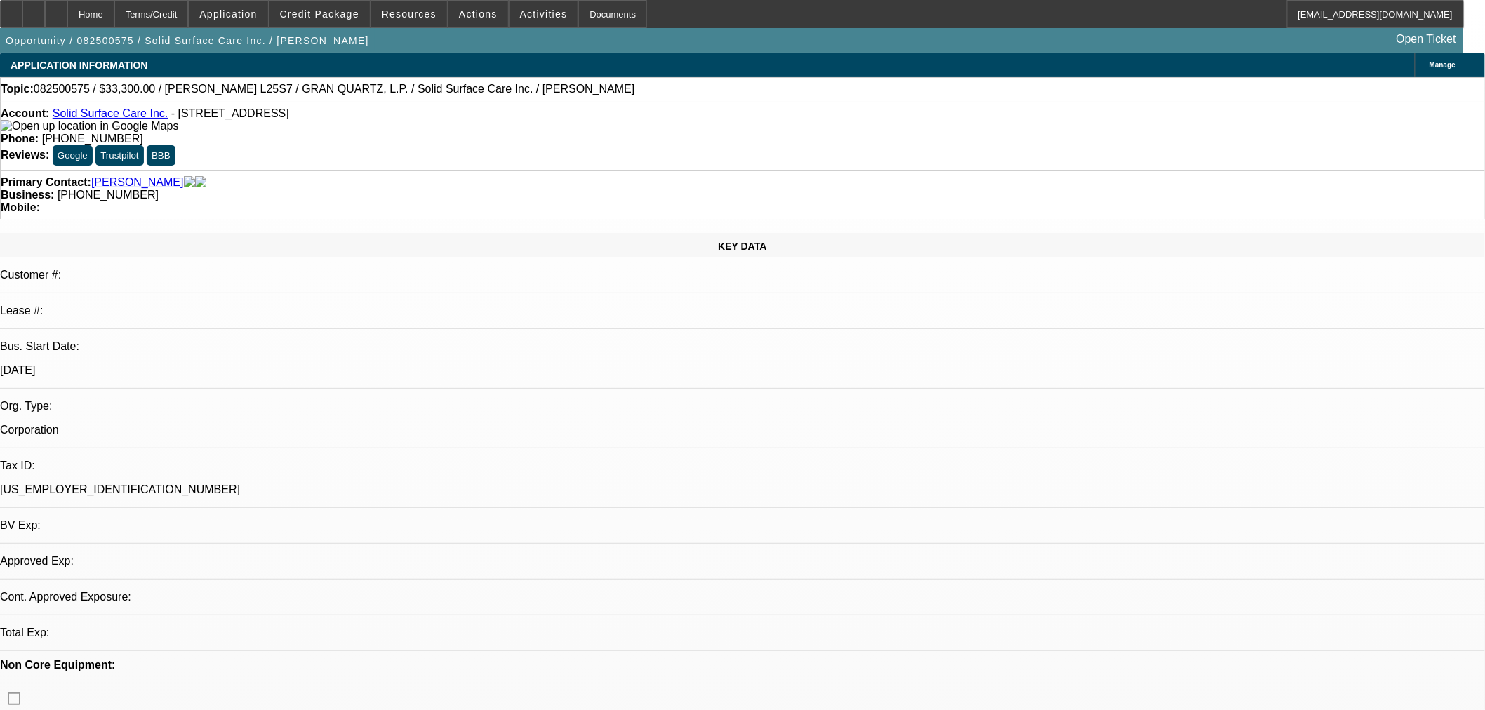
select select "0"
select select "2"
select select "0"
select select "6"
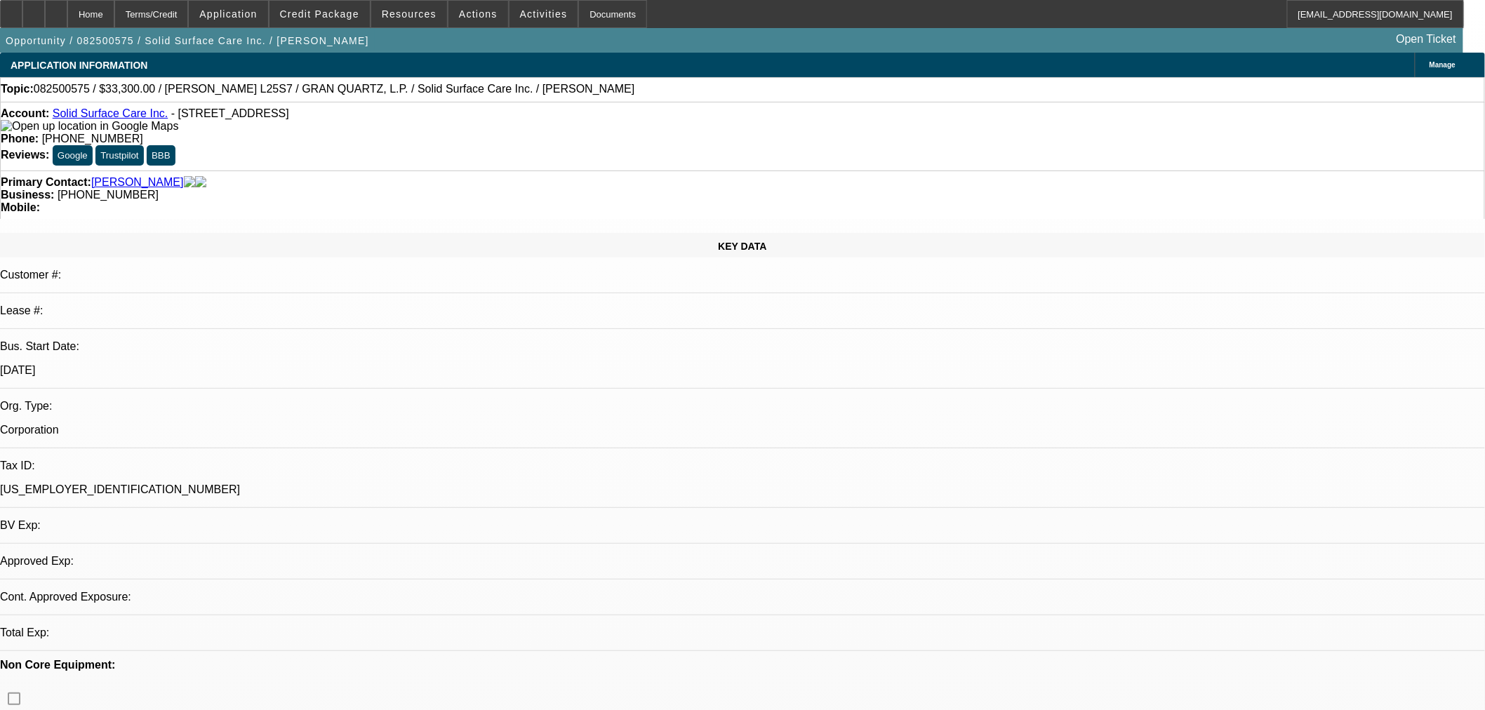
select select "0"
select select "2"
select select "0"
select select "6"
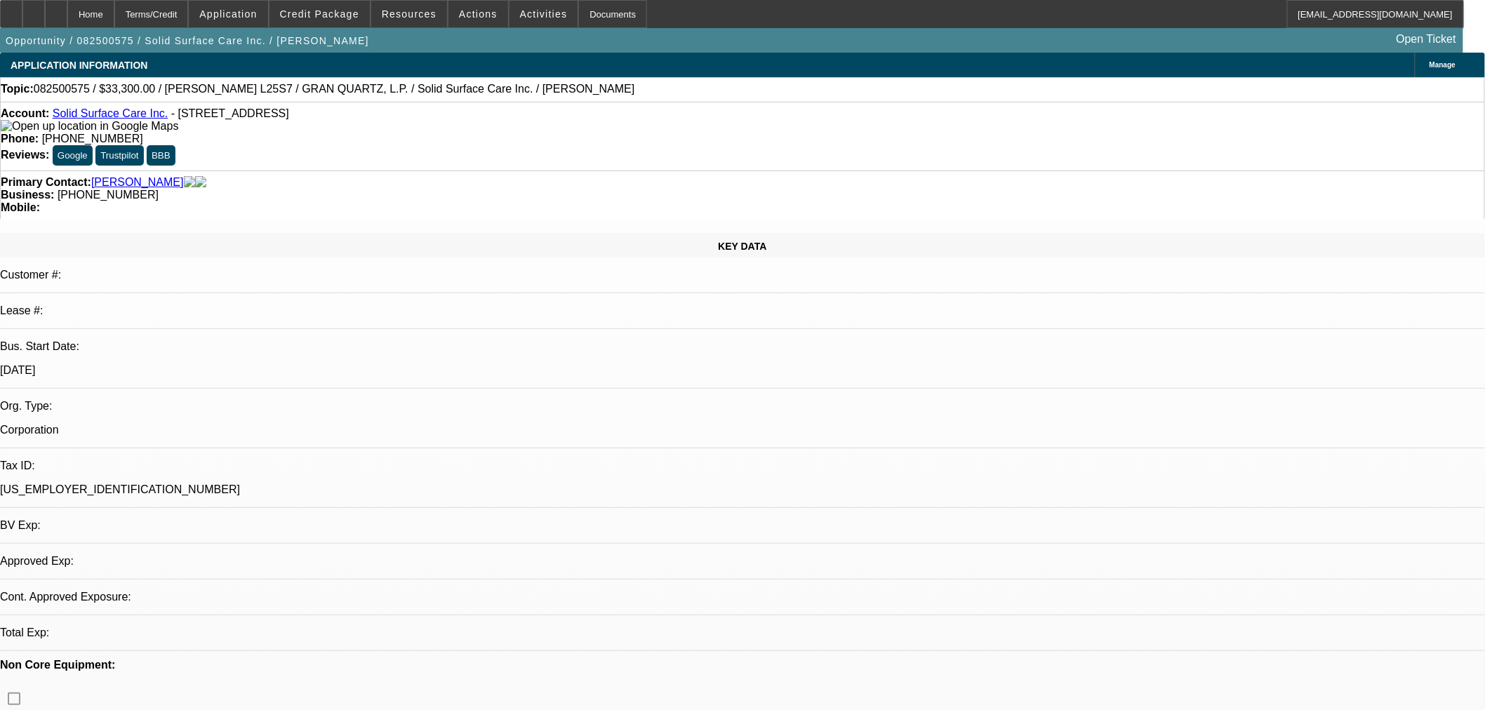
select select "0"
select select "2"
select select "0"
select select "6"
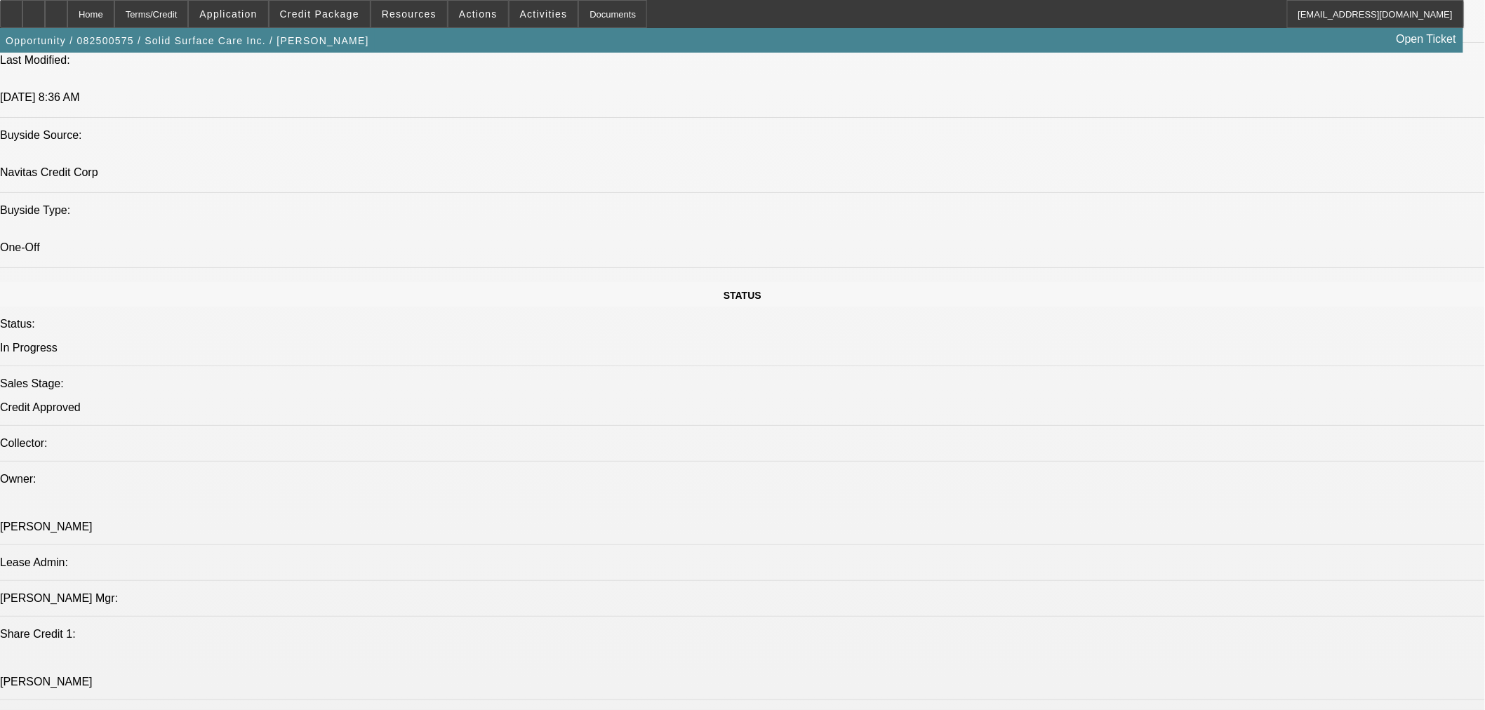
scroll to position [1300, 0]
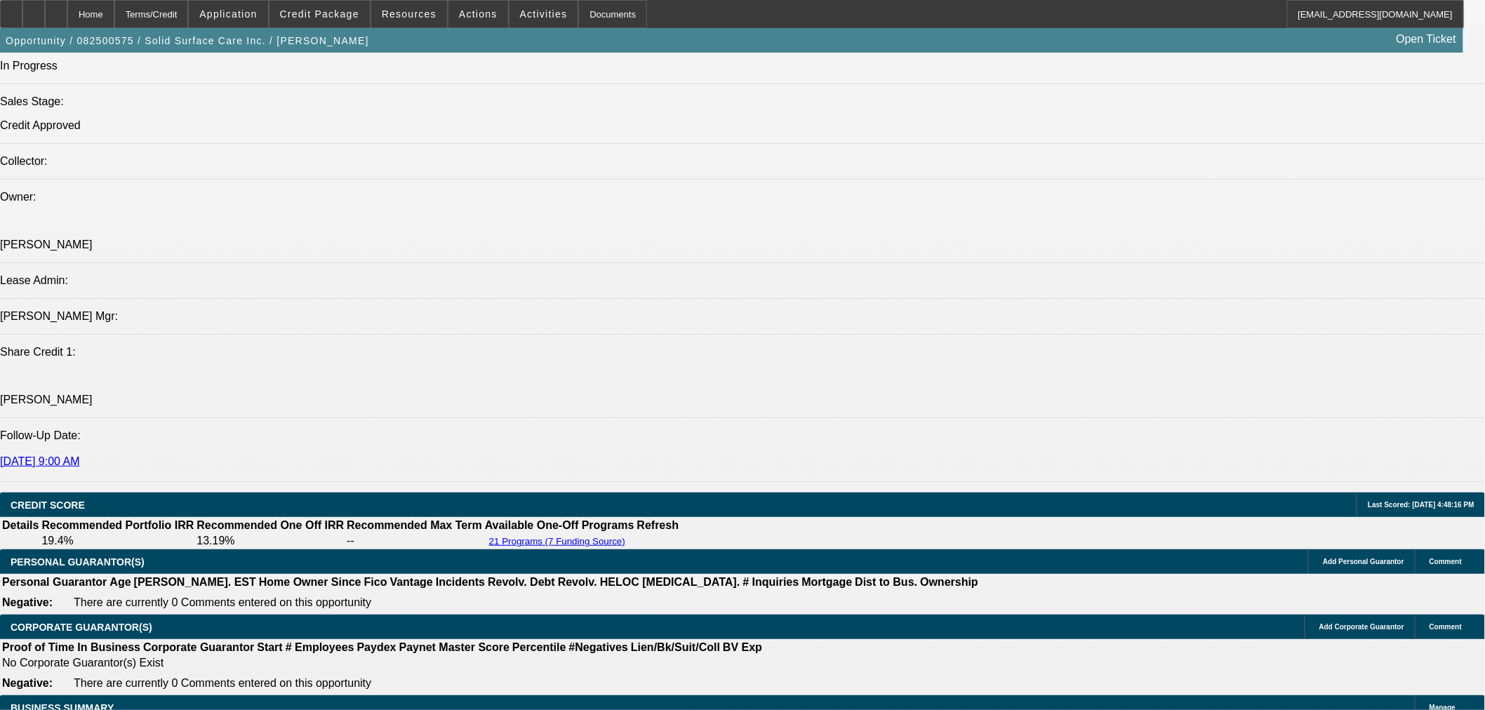
scroll to position [1560, 0]
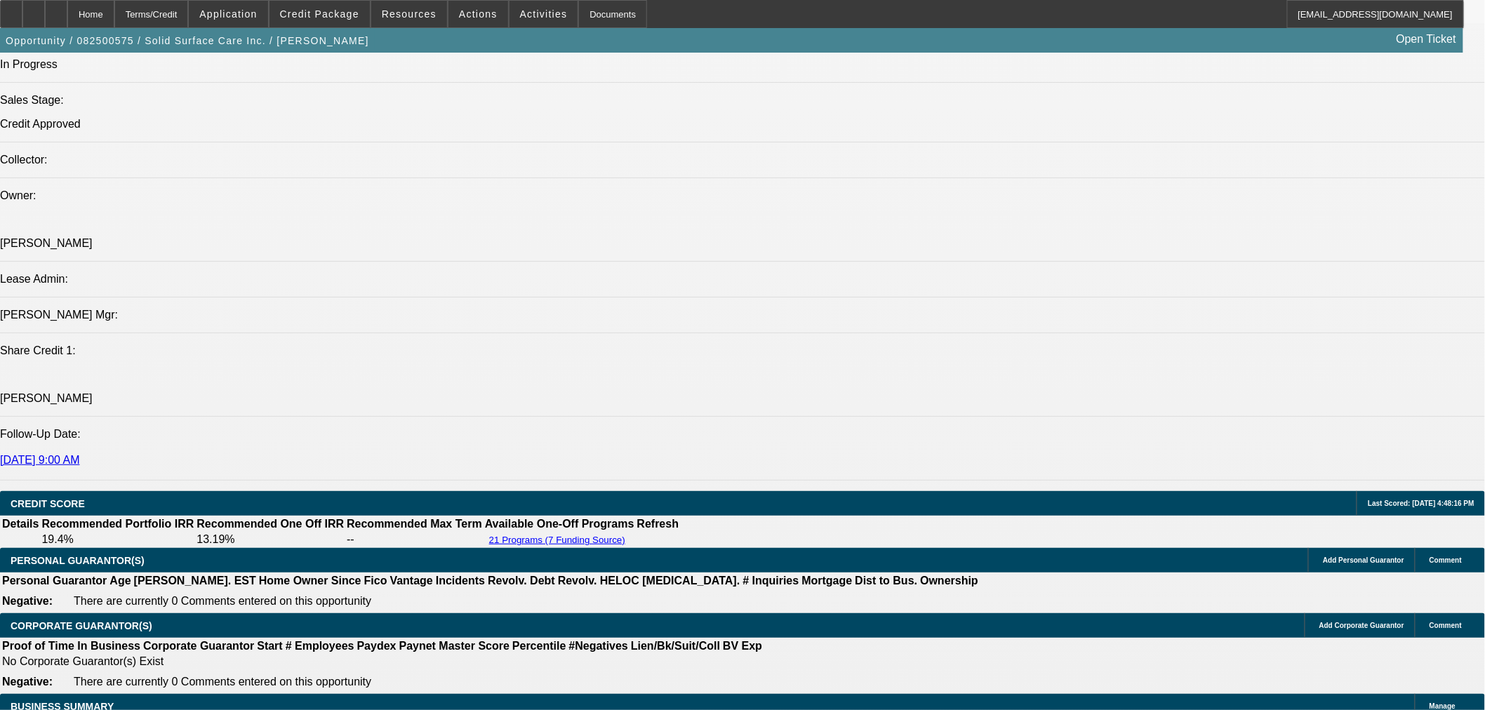
drag, startPoint x: 340, startPoint y: 460, endPoint x: 437, endPoint y: 453, distance: 97.8
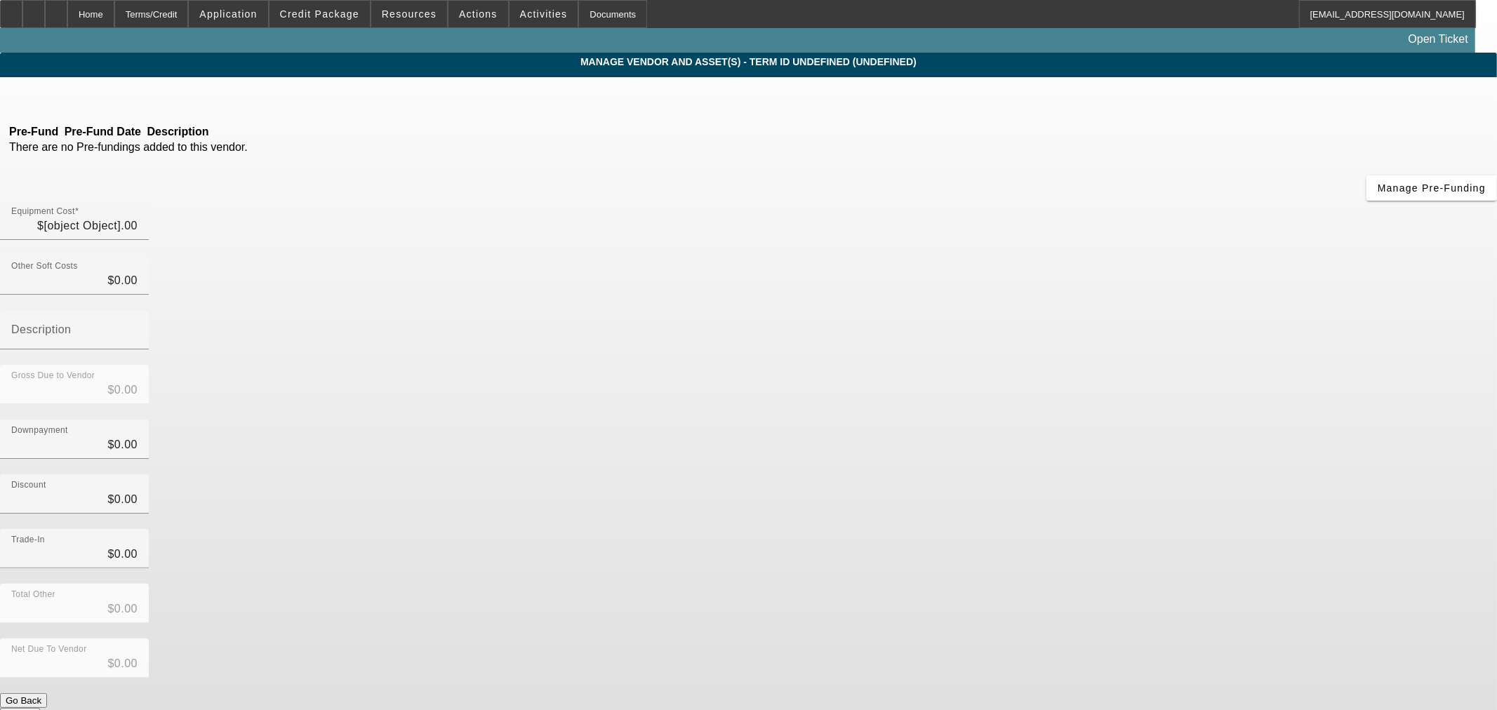
type input "$37,502.70"
type input "$2,594.53"
type input "Taxes and Freight"
type input "$40,097.23"
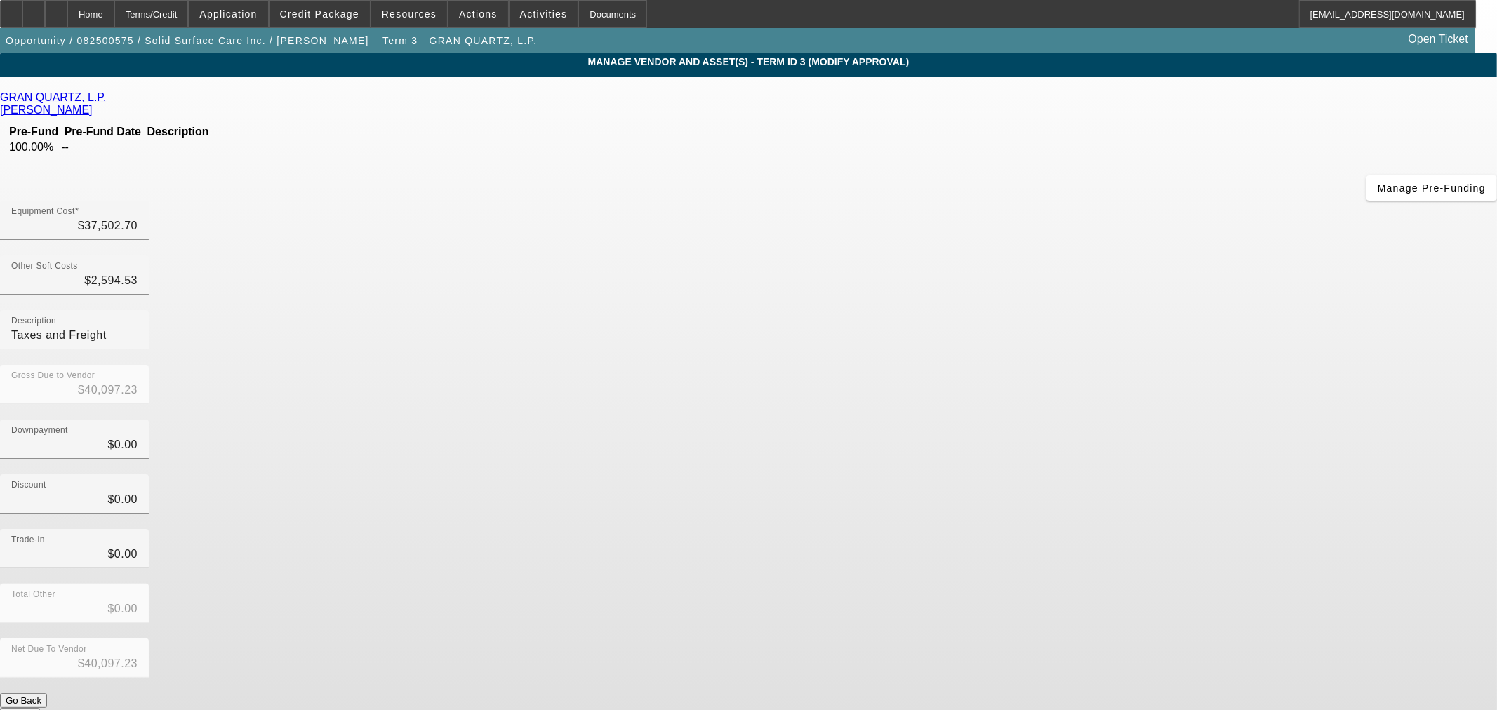
click at [96, 104] on icon at bounding box center [96, 110] width 0 height 12
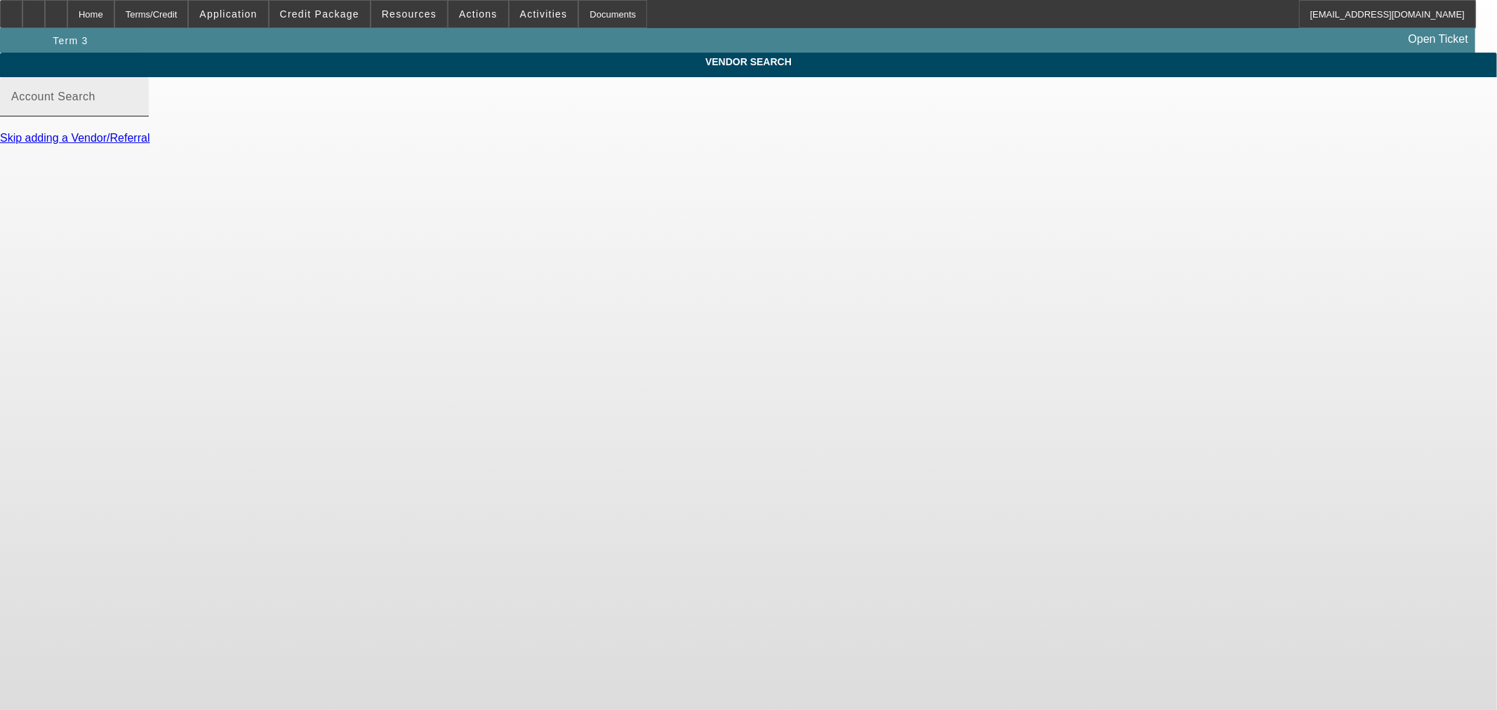
type input "GRAN QUARTZ, L.P. (Suwanee, GA) - Davis, Jeremiah"
click at [75, 179] on link "Update Vendor" at bounding box center [37, 183] width 75 height 12
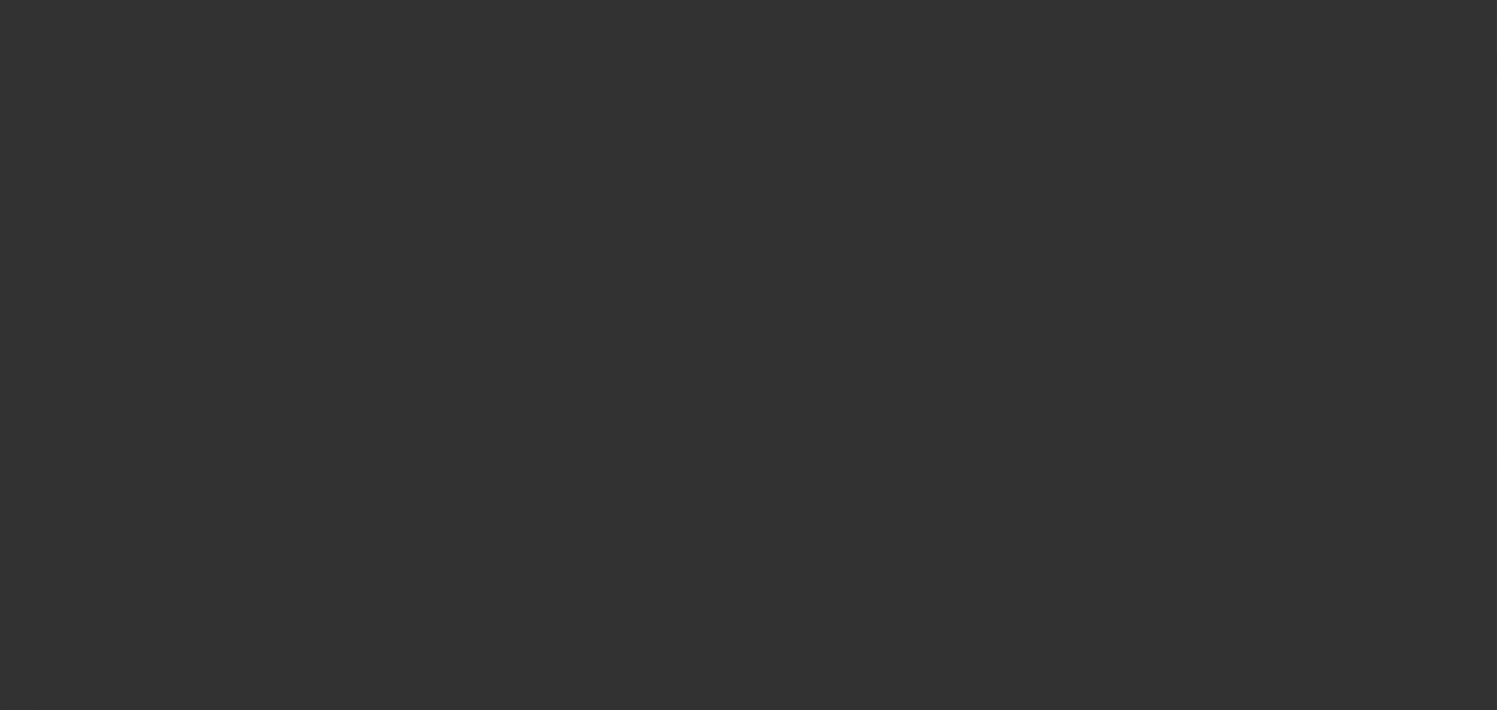
type input "$37,502.70"
type input "$2,594.53"
type input "Taxes and Freight"
type input "$40,097.23"
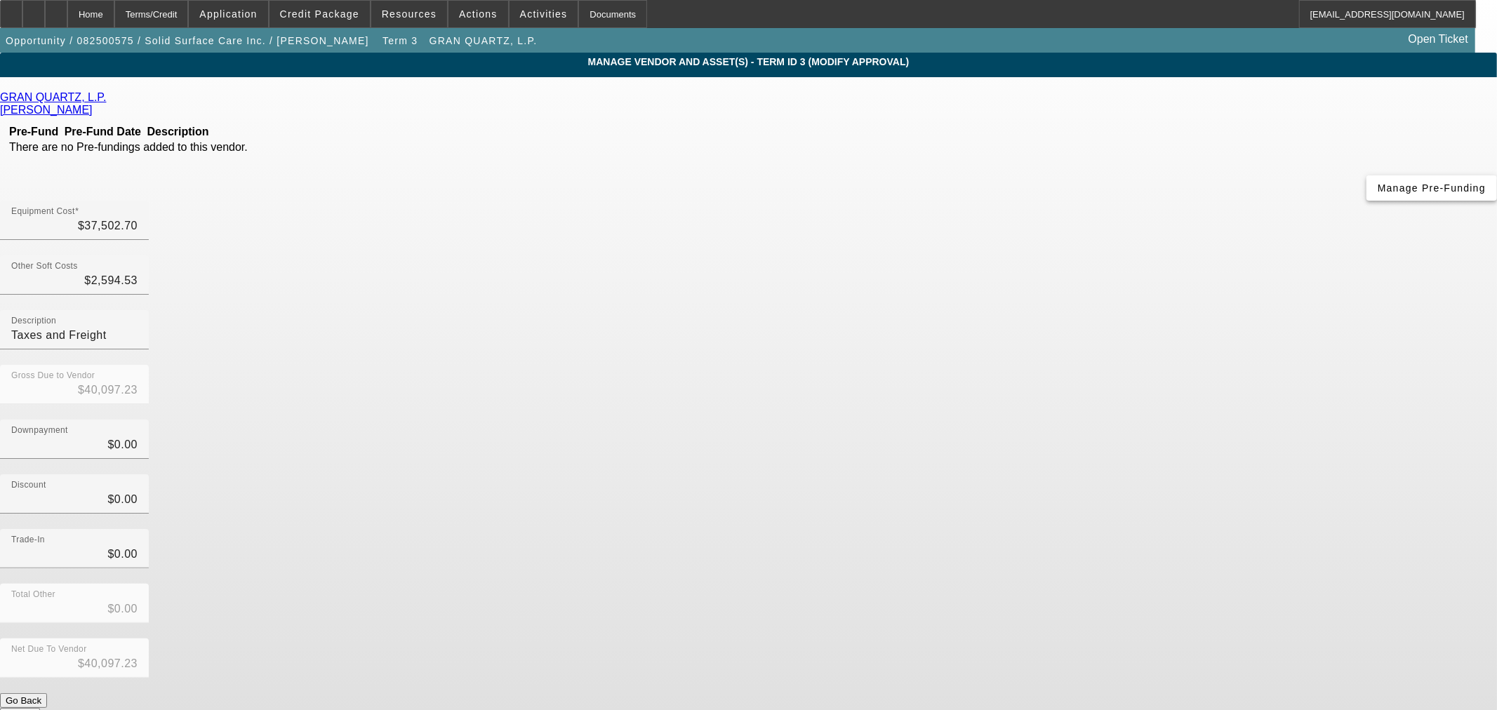
click at [1378, 194] on span "Manage Pre-Funding" at bounding box center [1432, 187] width 108 height 11
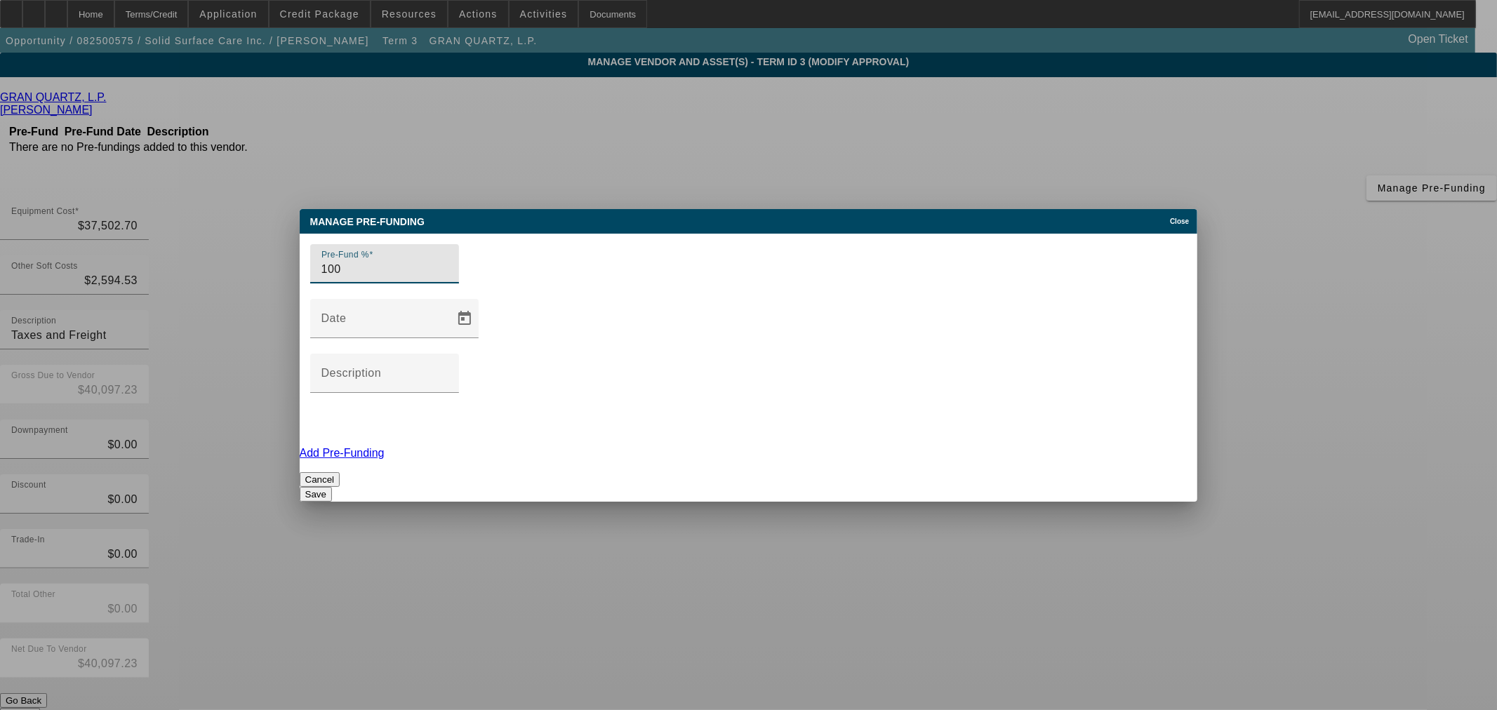
type input "100"
click at [332, 487] on button "Save" at bounding box center [316, 494] width 32 height 15
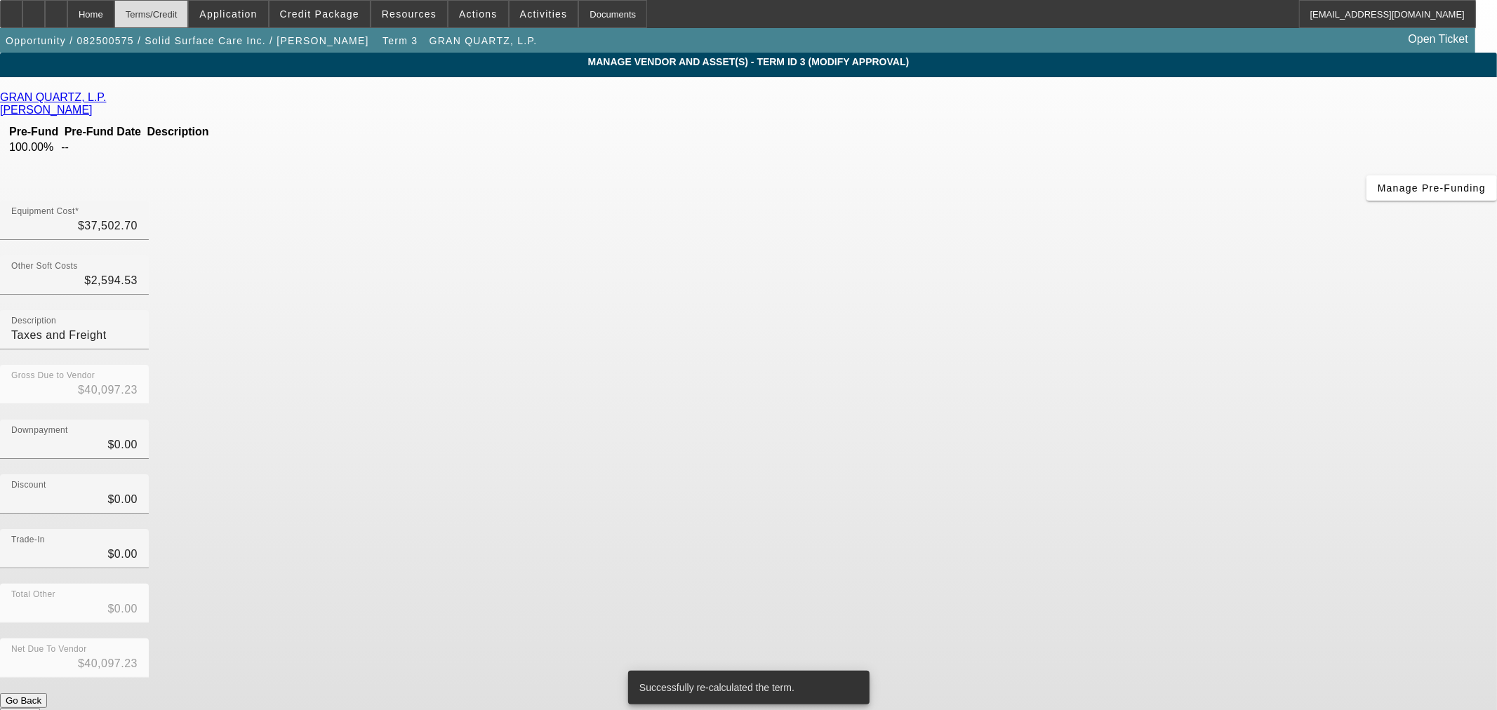
click at [189, 15] on div "Terms/Credit" at bounding box center [151, 14] width 74 height 28
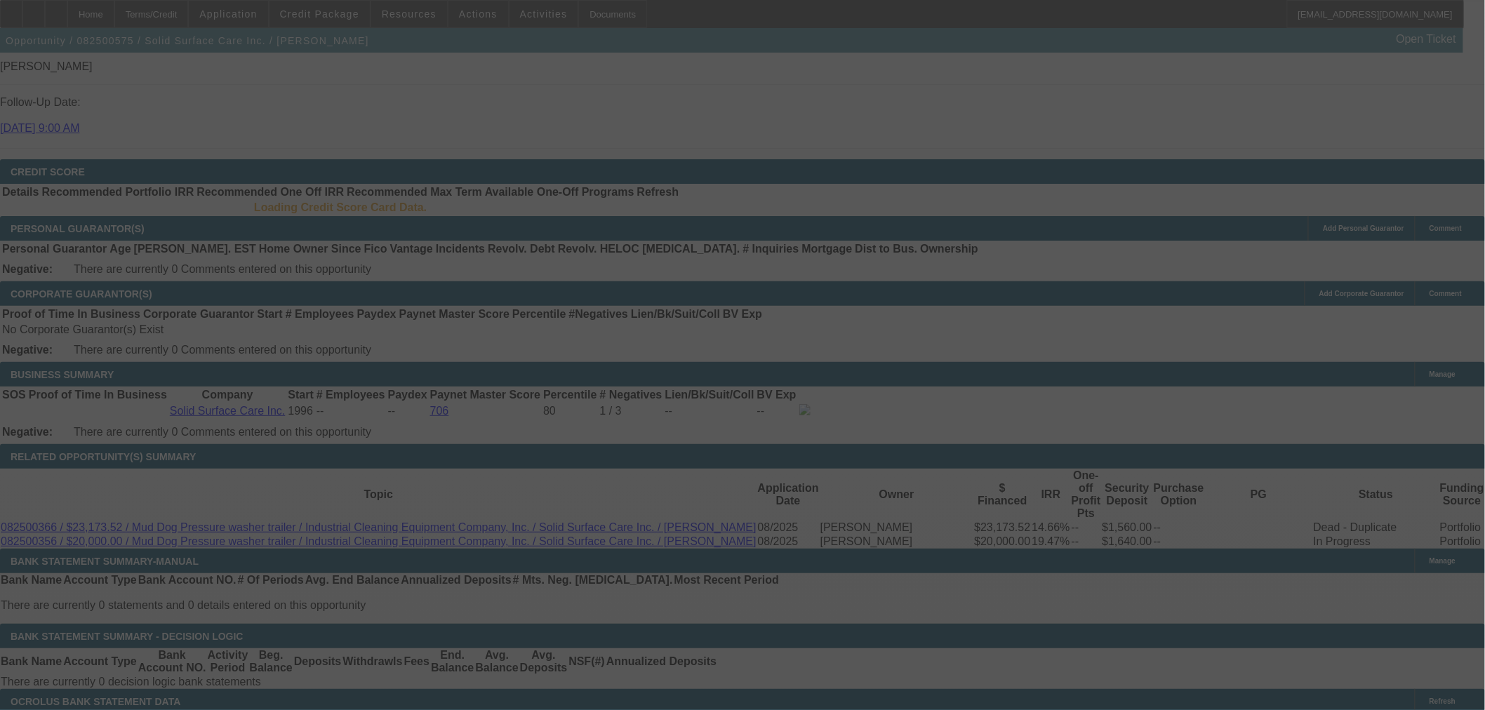
scroll to position [1886, 0]
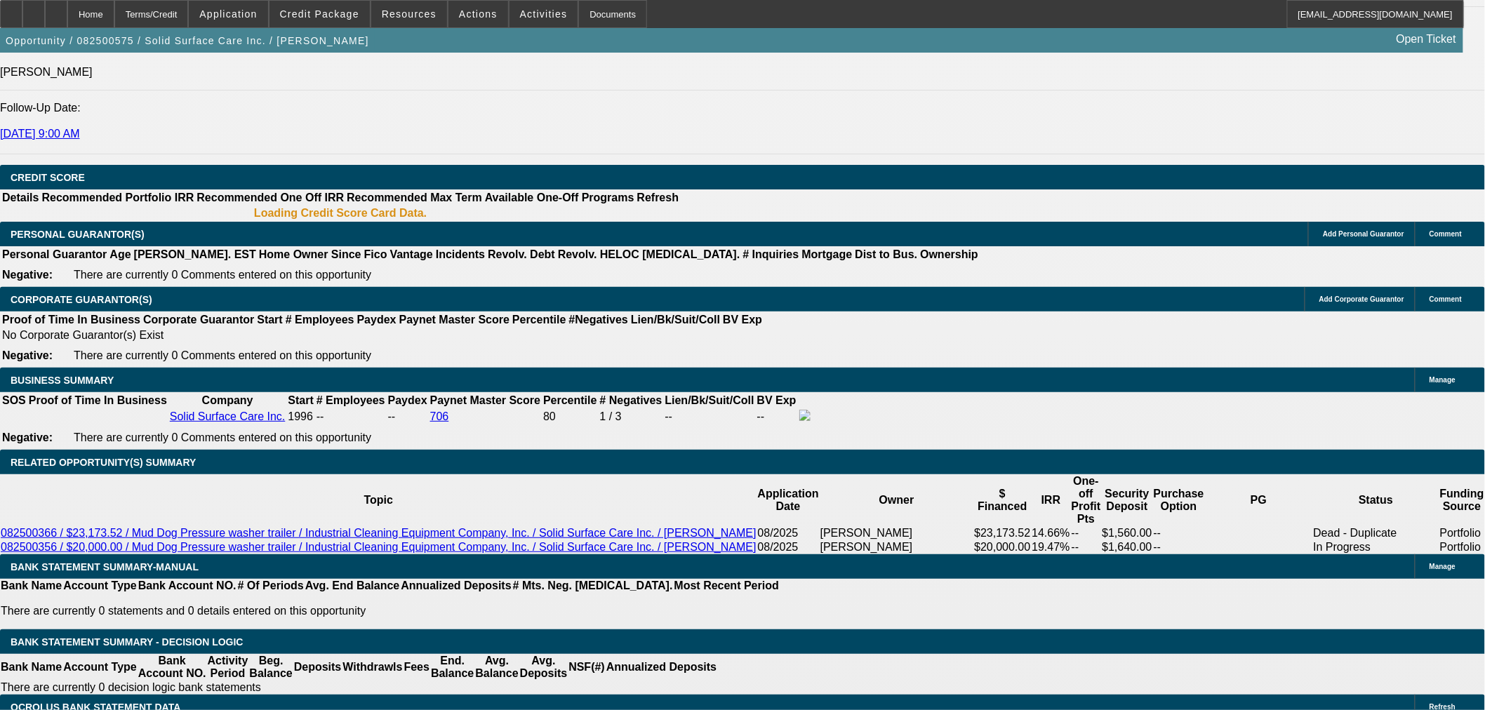
select select "0"
select select "2"
select select "0"
select select "6"
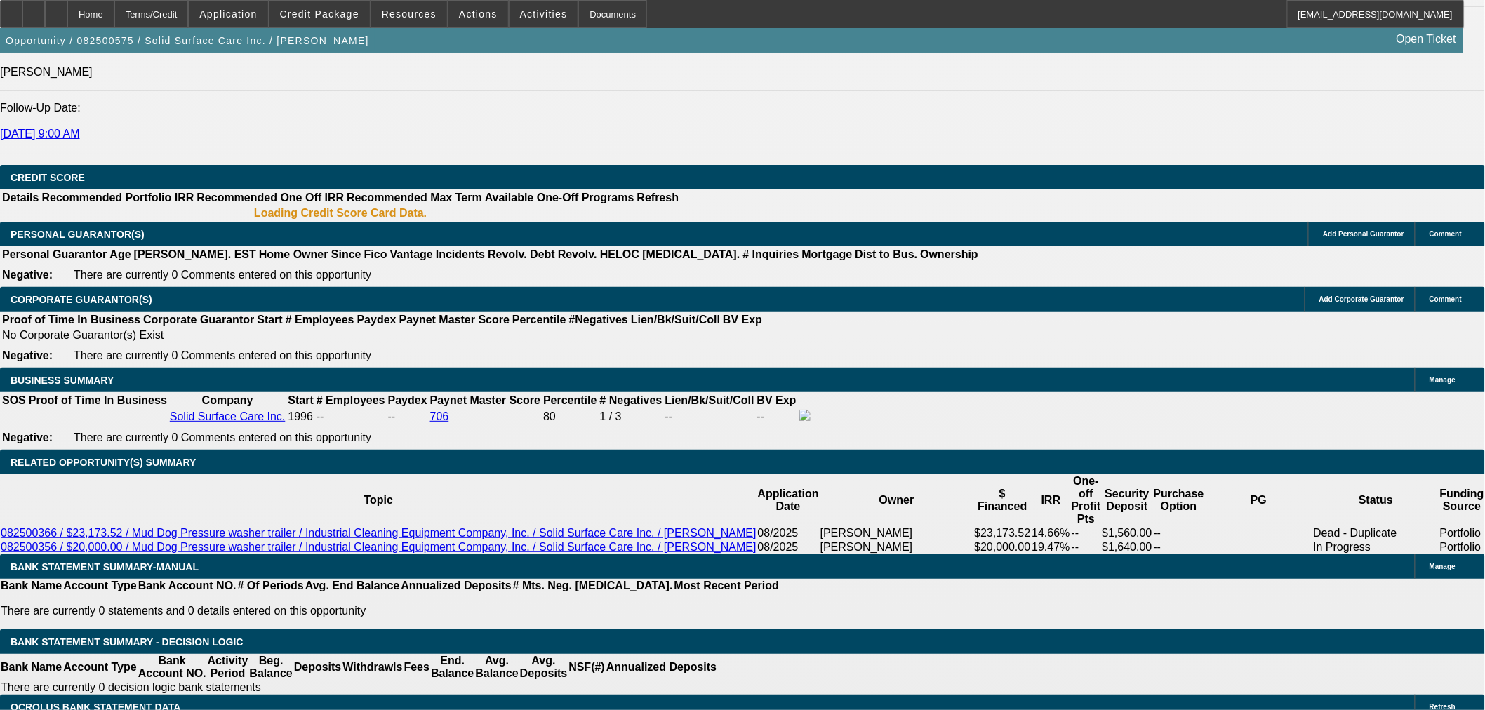
select select "0"
select select "2"
select select "0"
select select "6"
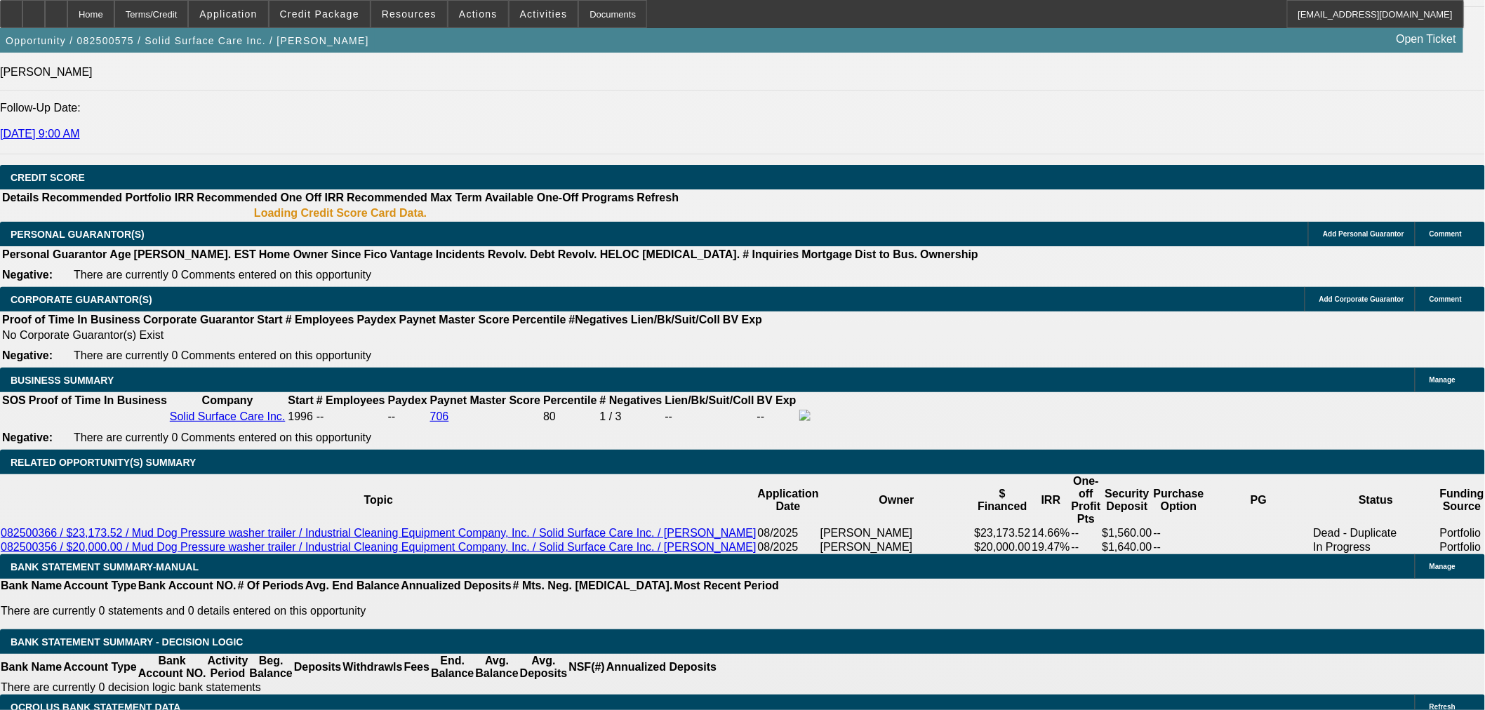
select select "0"
select select "2"
select select "0"
select select "6"
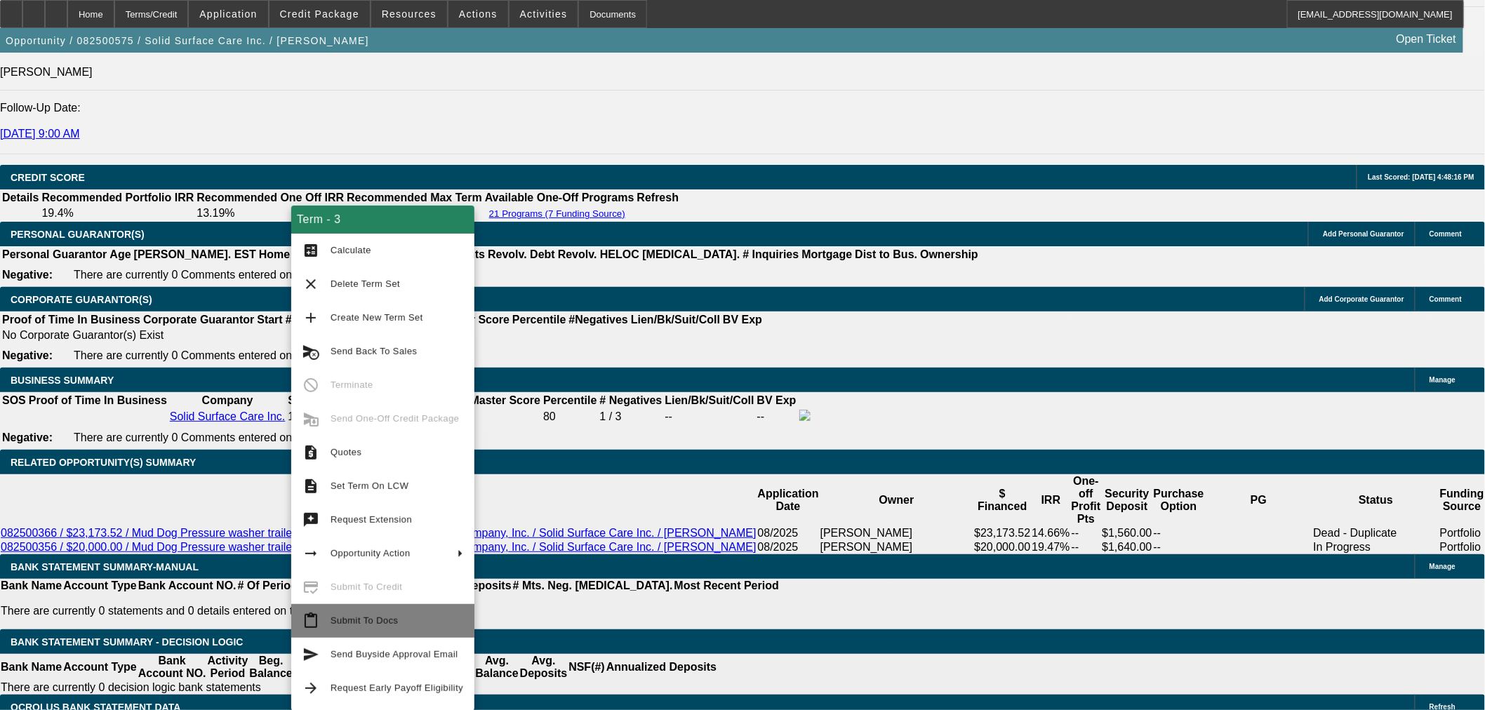
click at [404, 628] on span "Submit To Docs" at bounding box center [397, 621] width 133 height 17
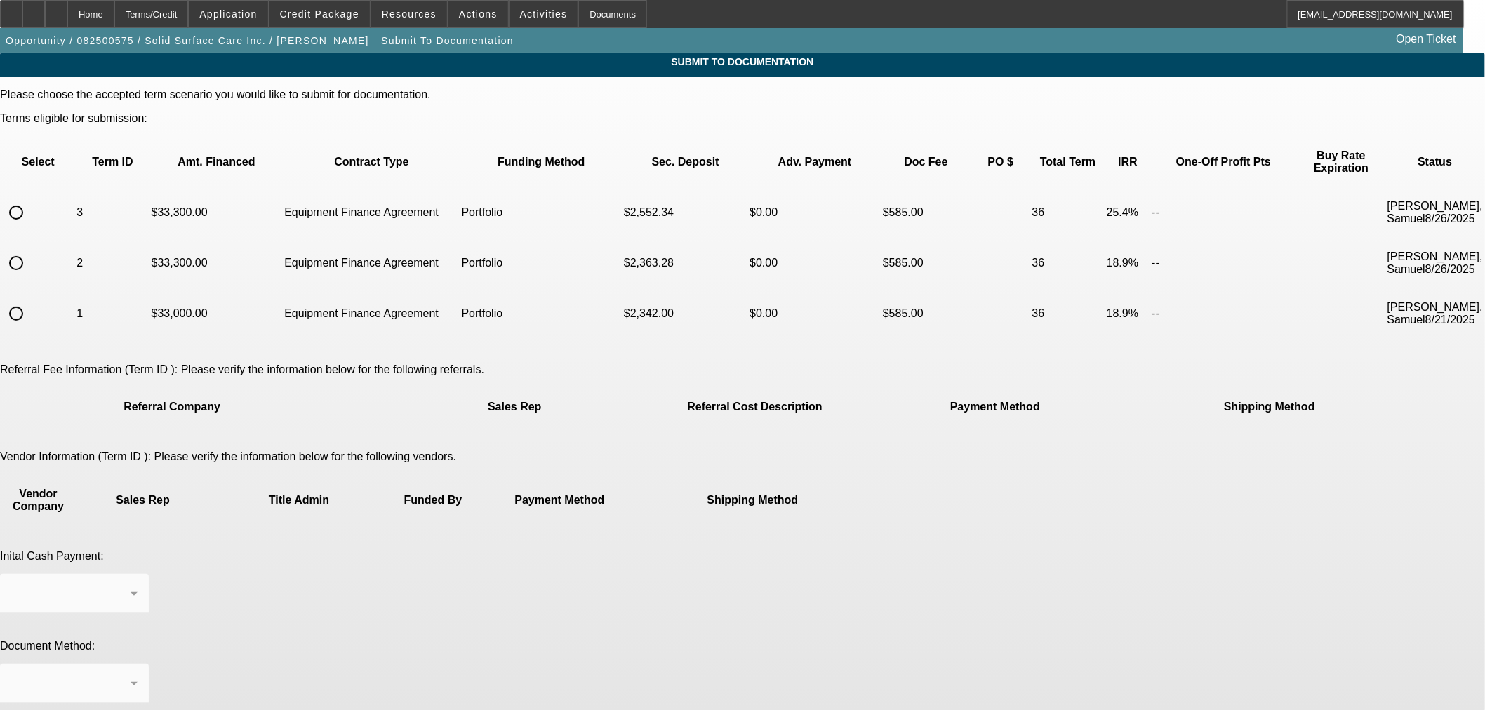
click at [30, 199] on input "radio" at bounding box center [16, 213] width 28 height 28
radio input "true"
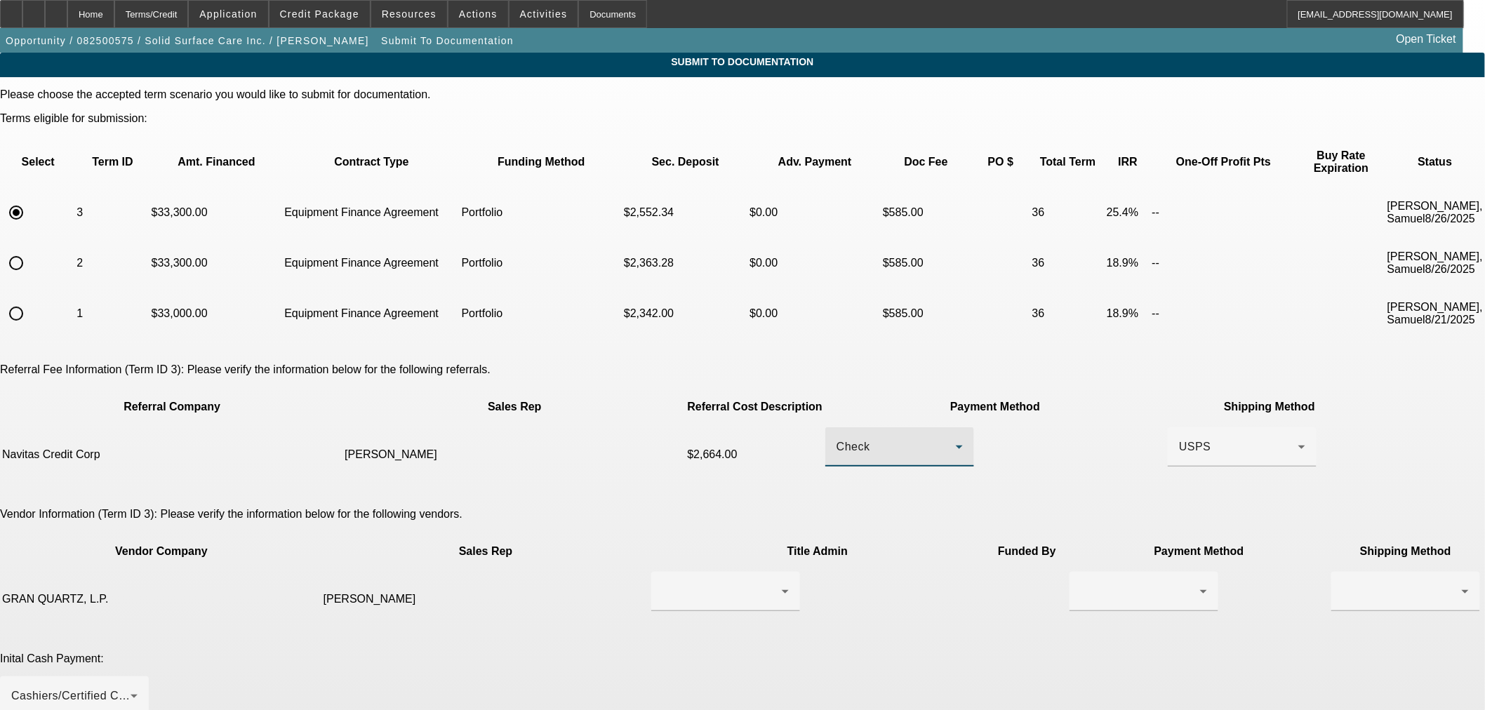
click at [951, 439] on icon at bounding box center [959, 447] width 17 height 17
click at [897, 460] on mat-option "ACH" at bounding box center [874, 470] width 178 height 34
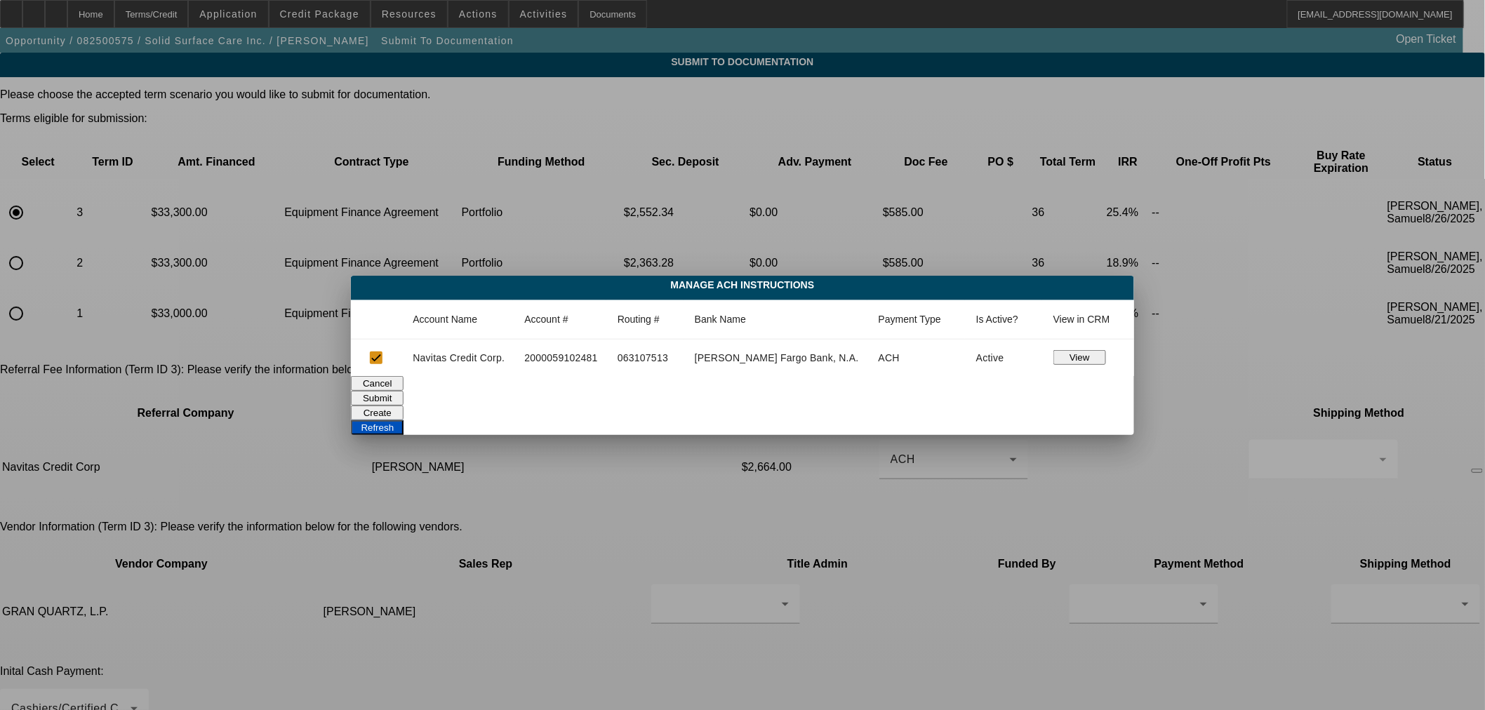
click at [404, 400] on button "Submit" at bounding box center [377, 398] width 53 height 15
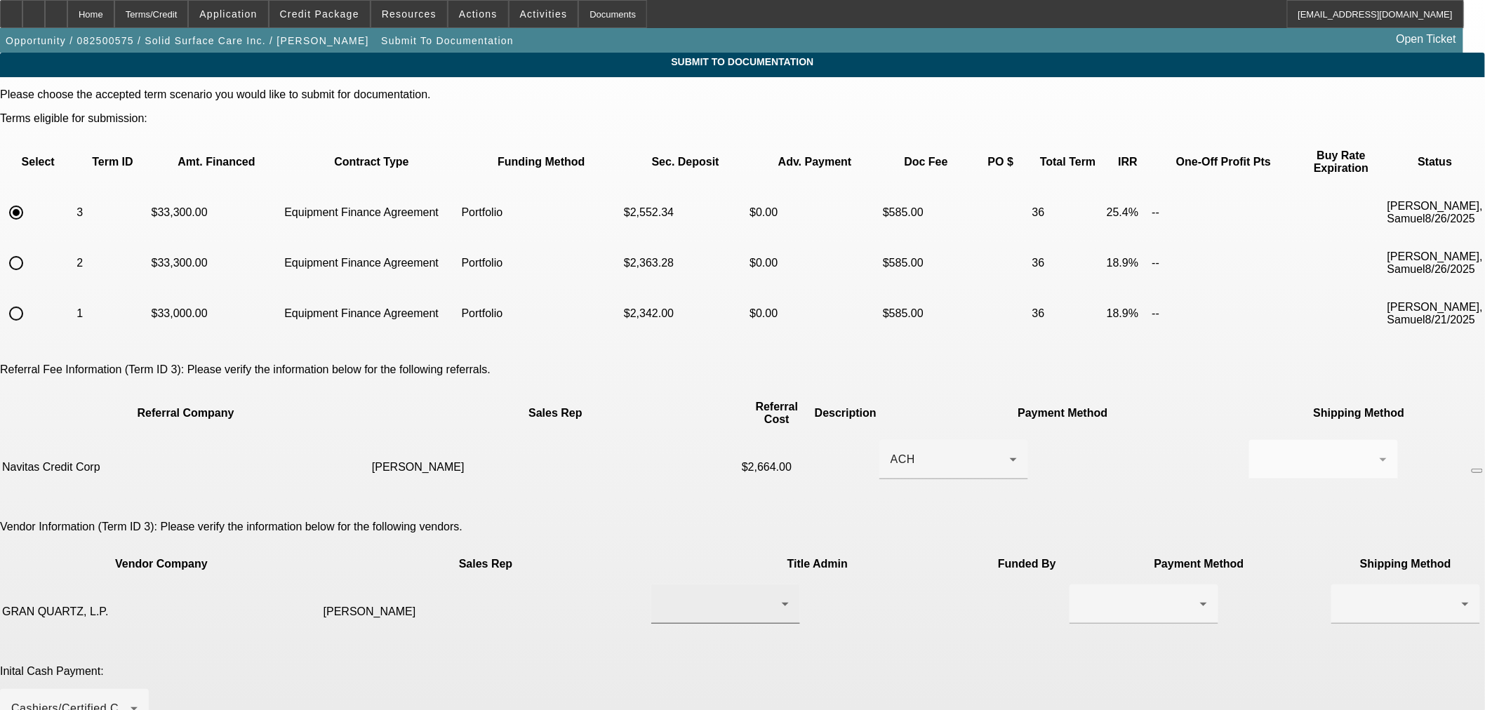
click at [711, 596] on div at bounding box center [722, 604] width 119 height 17
click at [1011, 602] on div at bounding box center [742, 355] width 1485 height 710
click at [1070, 585] on div at bounding box center [1144, 604] width 149 height 39
click at [917, 600] on mat-option "Wire Transfer" at bounding box center [888, 603] width 149 height 34
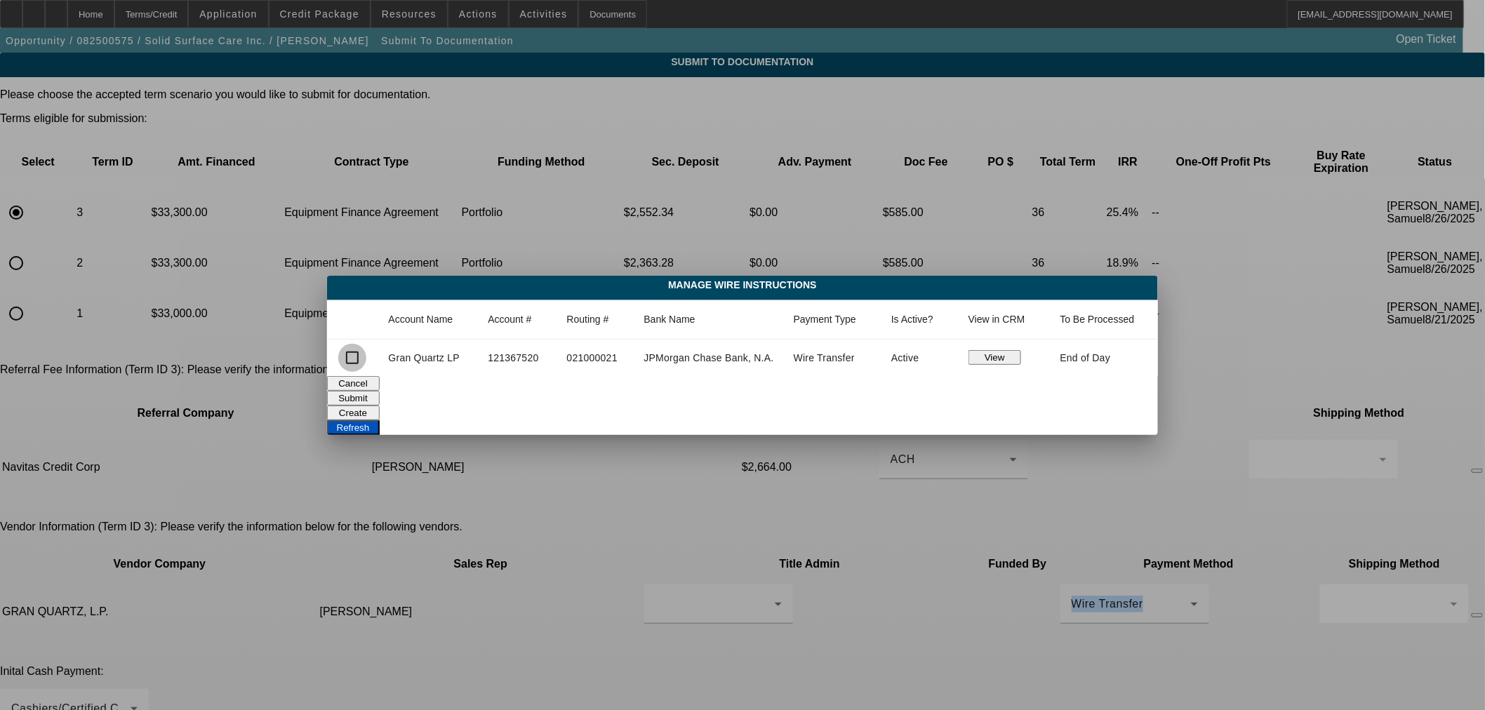
click at [349, 356] on input "checkbox" at bounding box center [352, 358] width 28 height 28
checkbox input "true"
click at [380, 397] on button "Submit" at bounding box center [353, 398] width 53 height 15
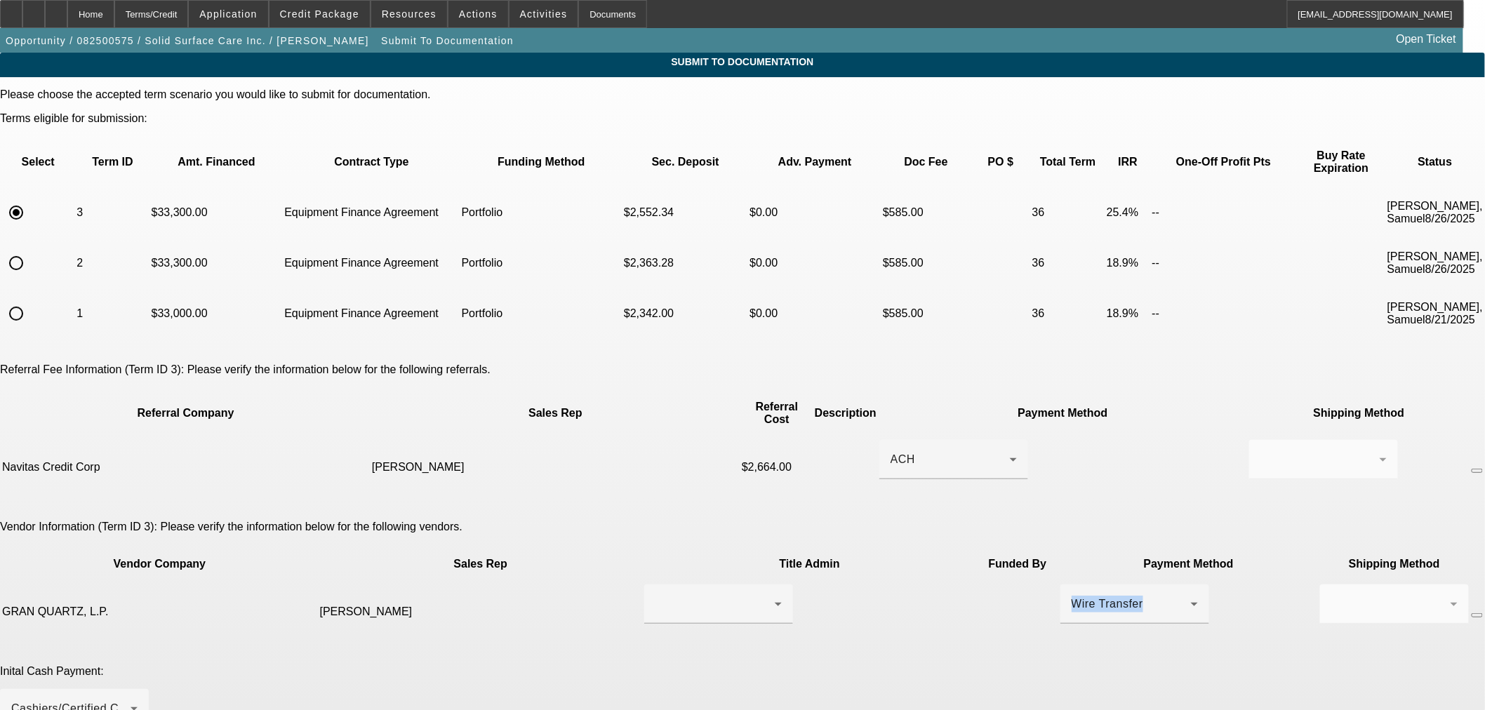
scroll to position [260, 0]
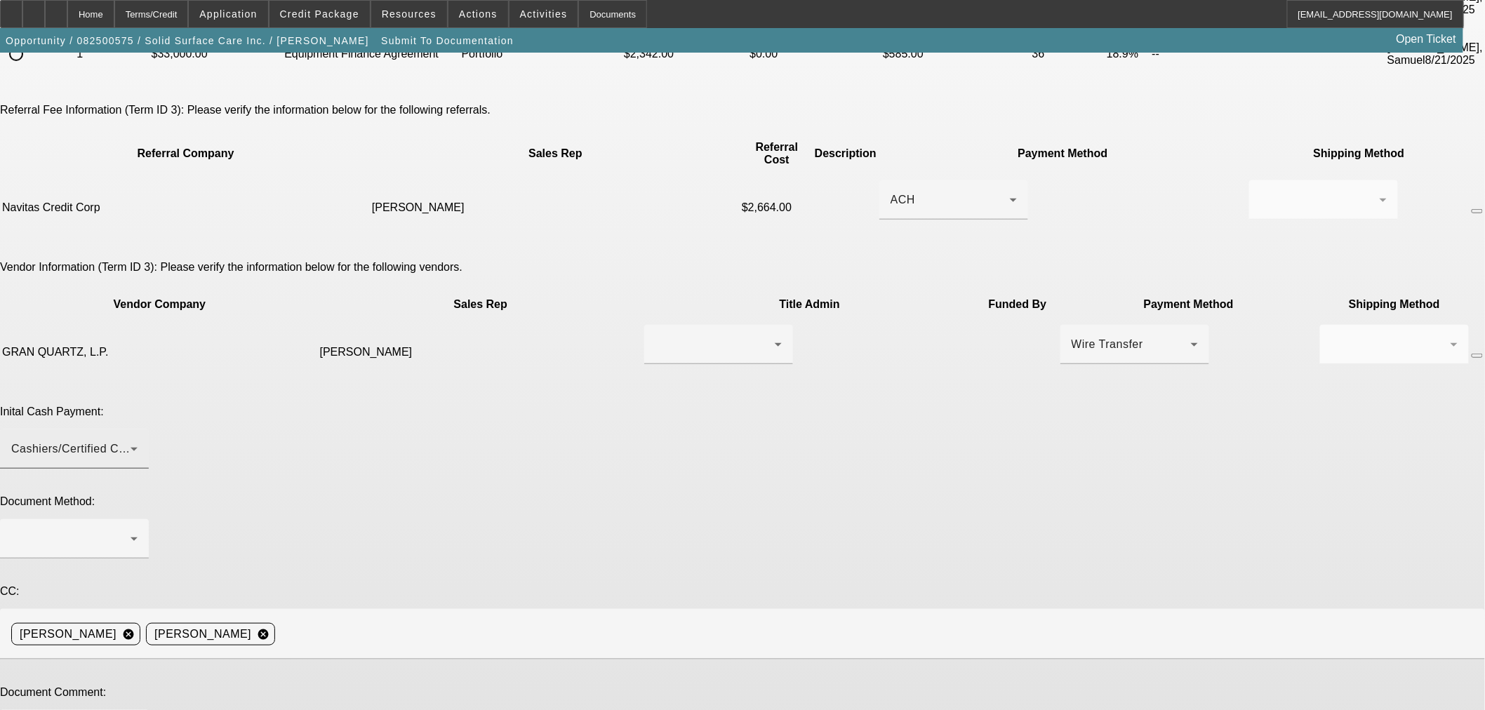
click at [138, 430] on div "Cashiers/Certified Check" at bounding box center [74, 449] width 126 height 39
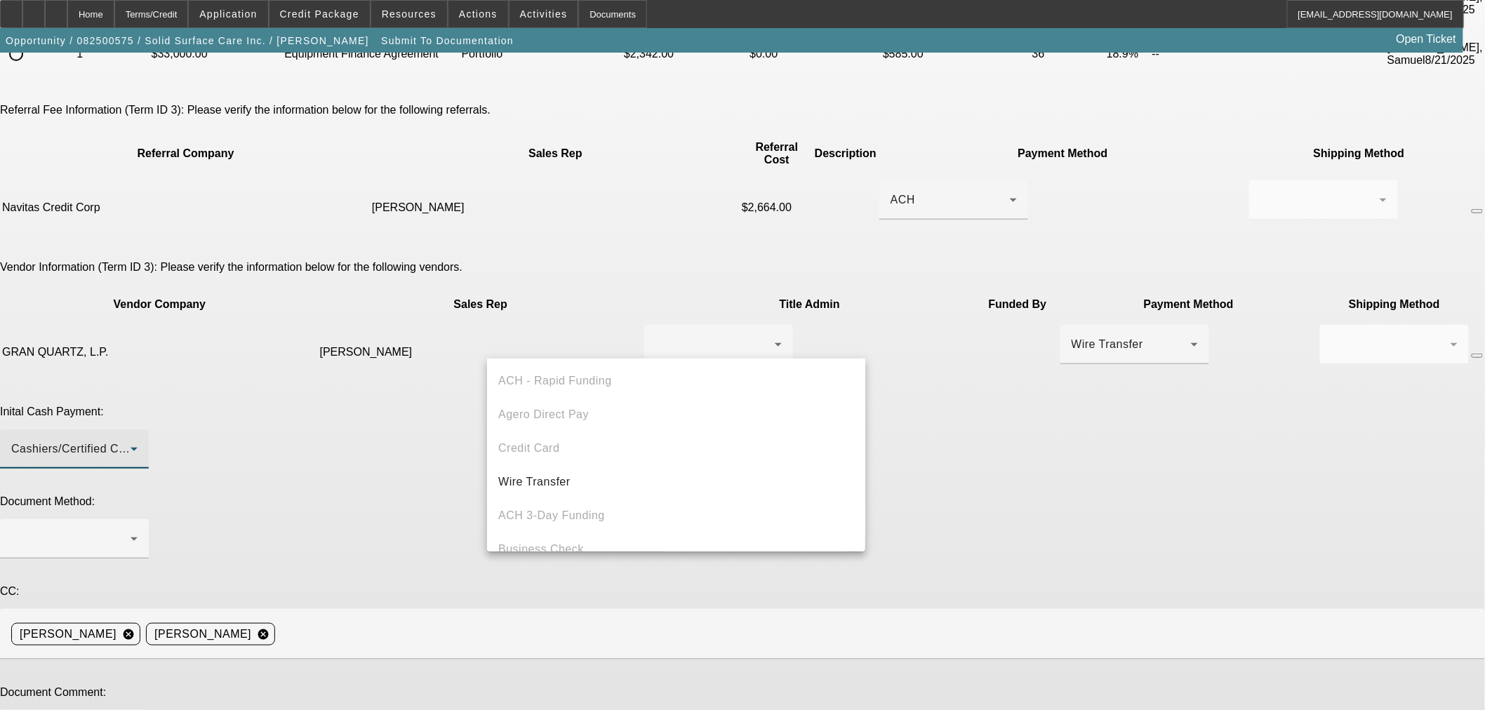
scroll to position [48, 0]
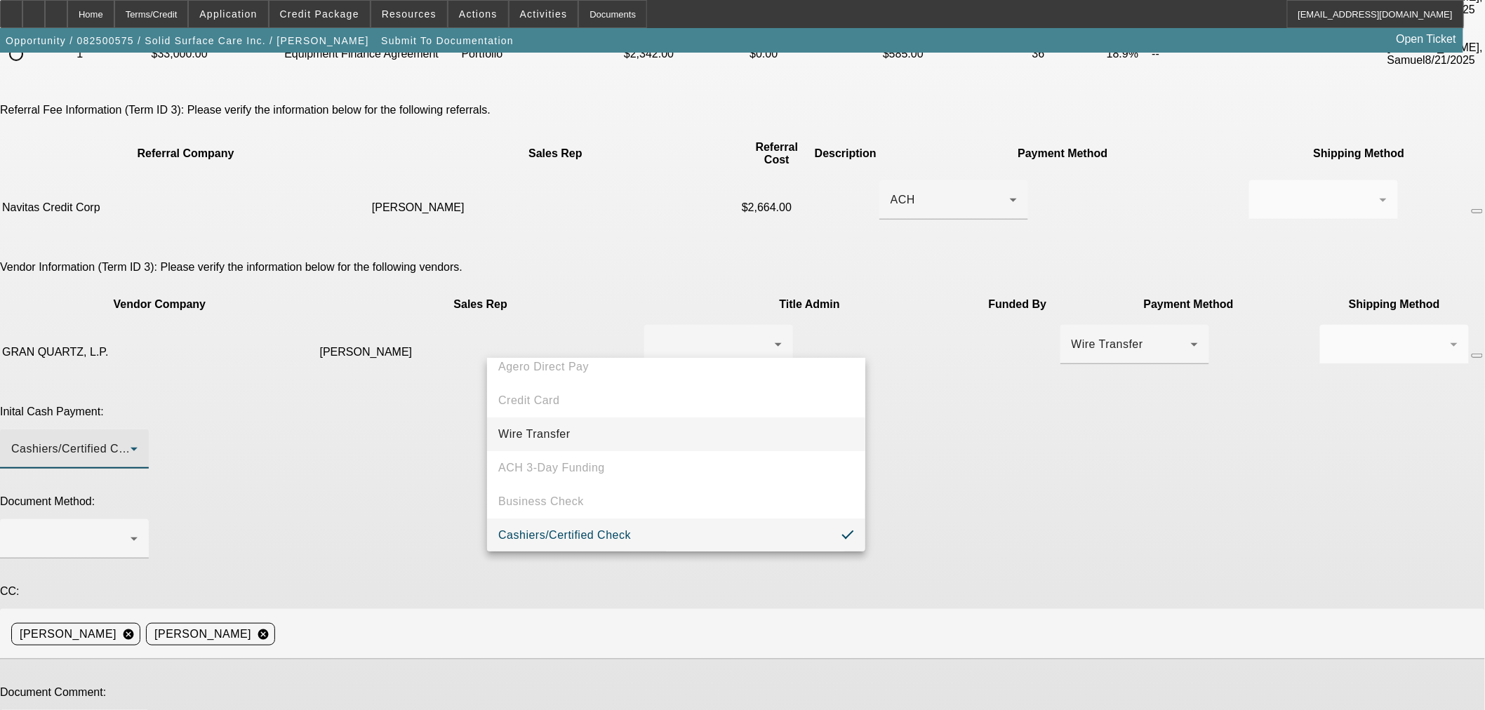
click at [693, 425] on mat-option "Wire Transfer" at bounding box center [676, 435] width 378 height 34
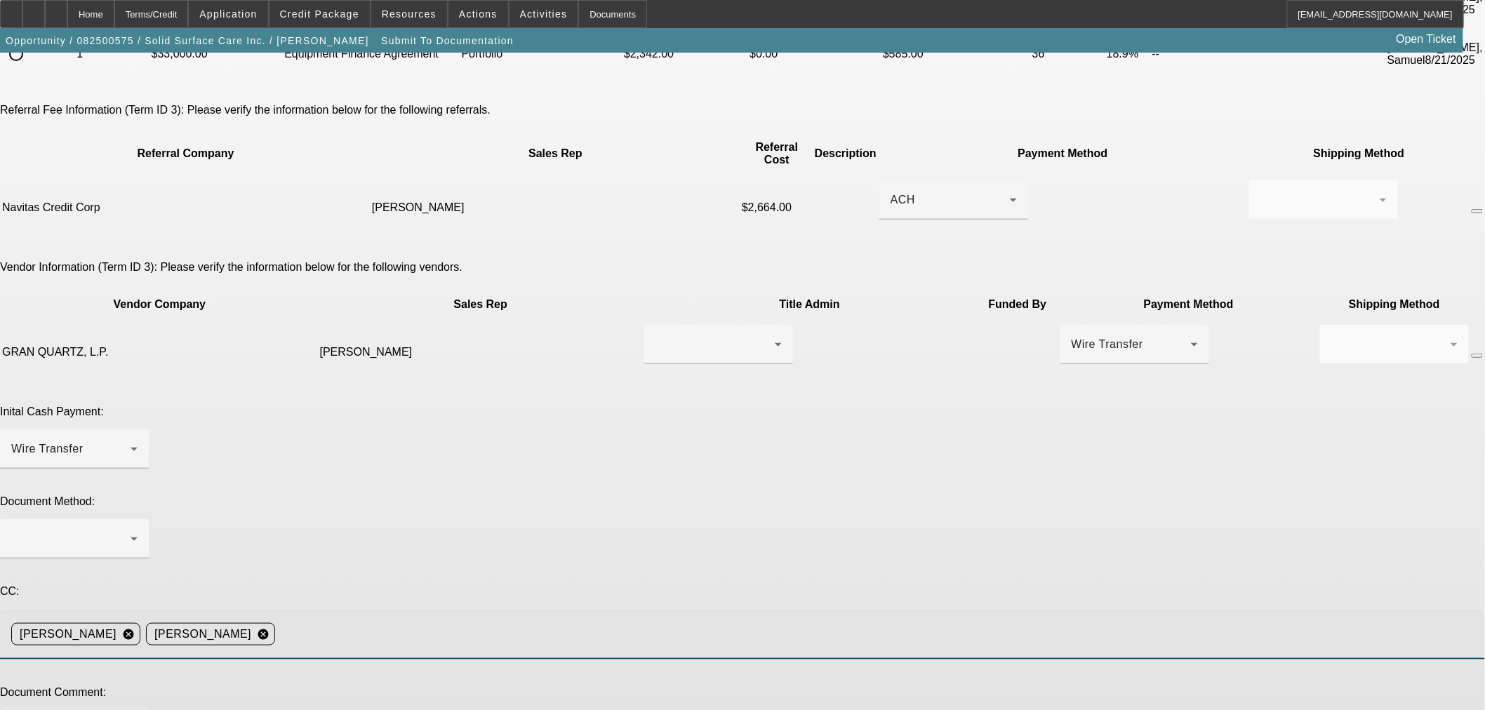
click at [868, 620] on input at bounding box center [875, 634] width 1188 height 28
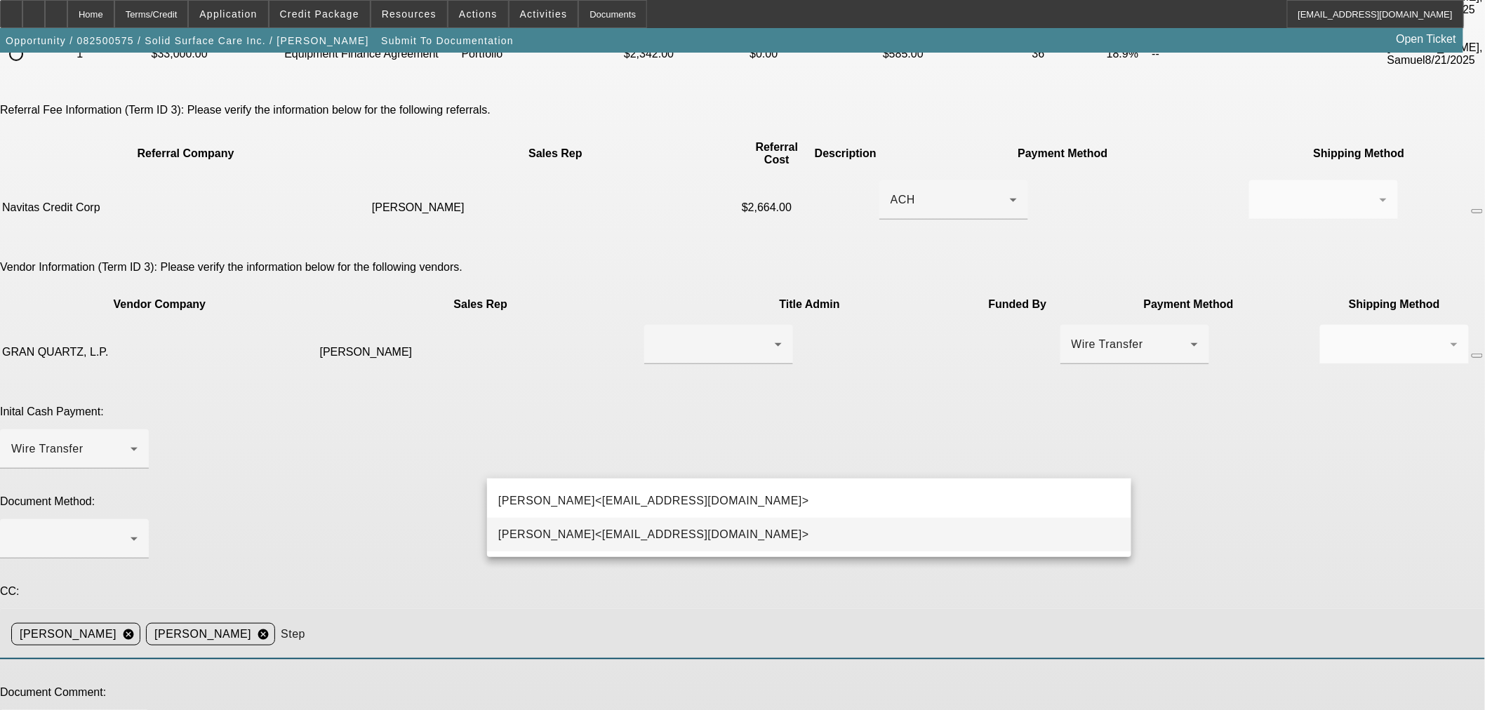
type input "Step"
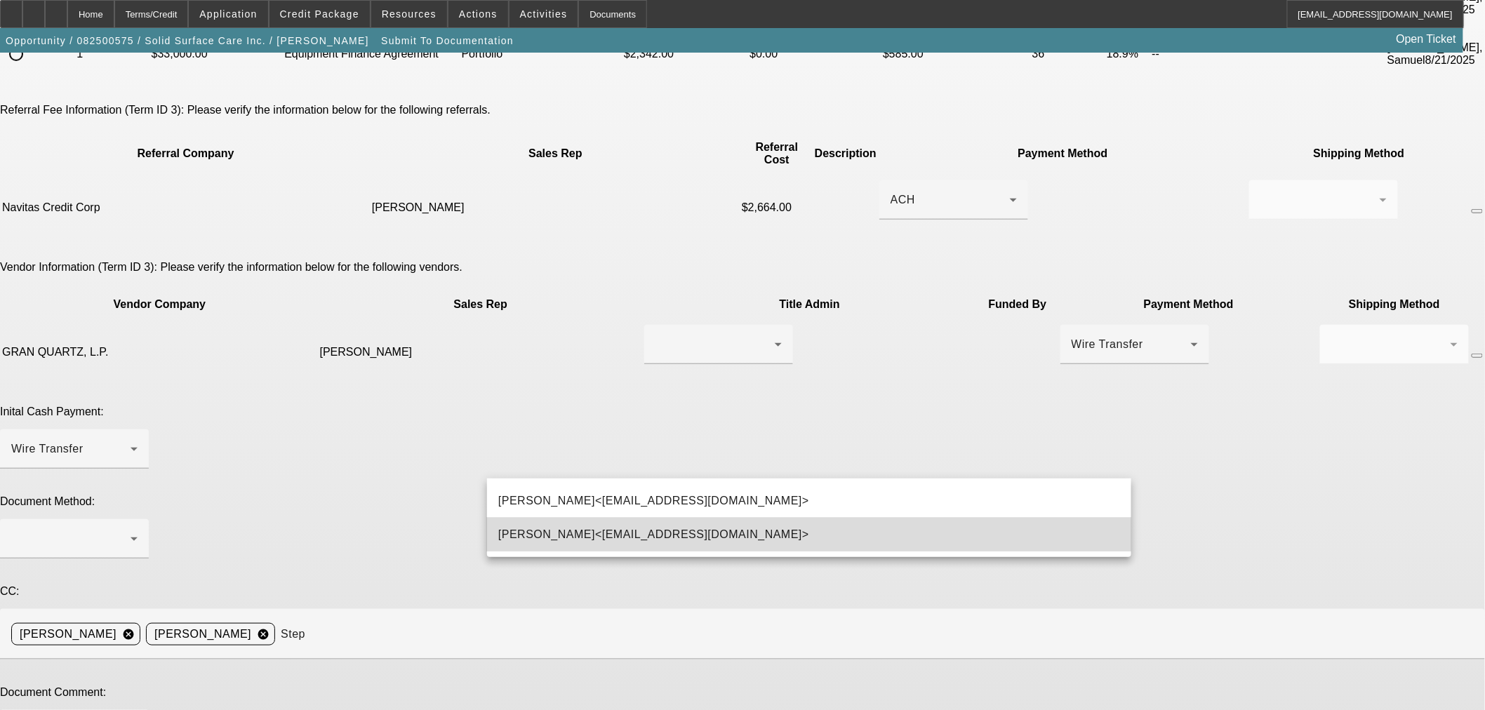
click at [692, 537] on span "Stephanie Richards<srichards@beaconfunding.com>" at bounding box center [653, 534] width 311 height 17
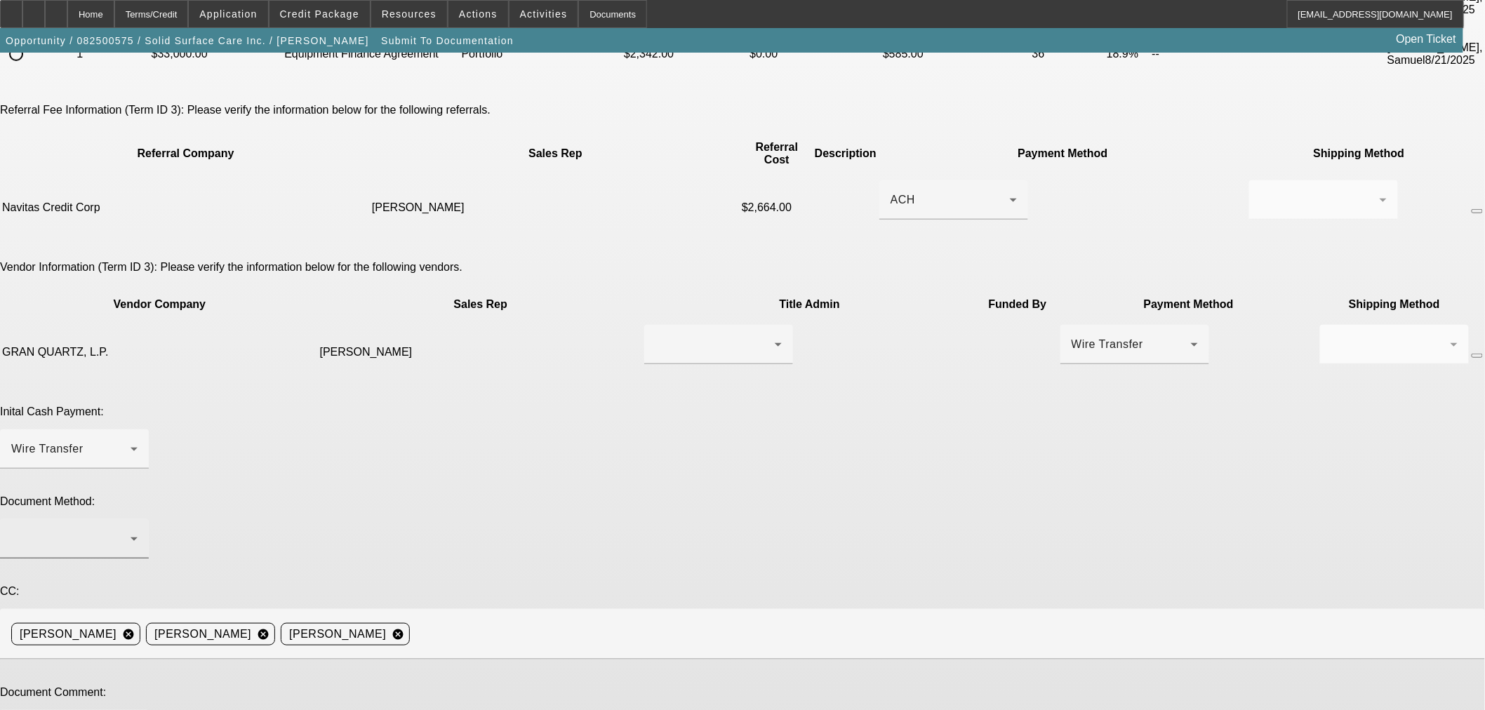
click at [131, 531] on div at bounding box center [70, 539] width 119 height 17
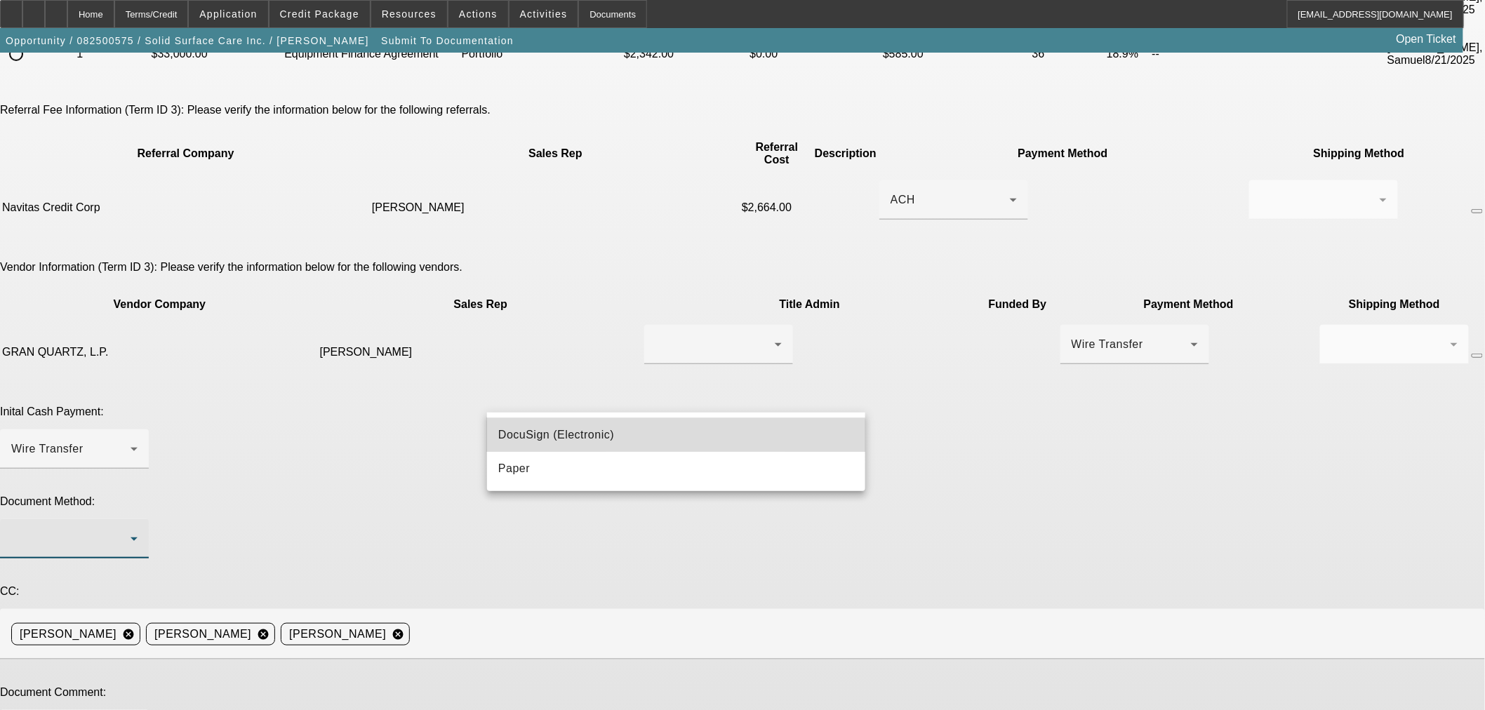
click at [647, 443] on mat-option "DocuSign (Electronic)" at bounding box center [676, 435] width 378 height 34
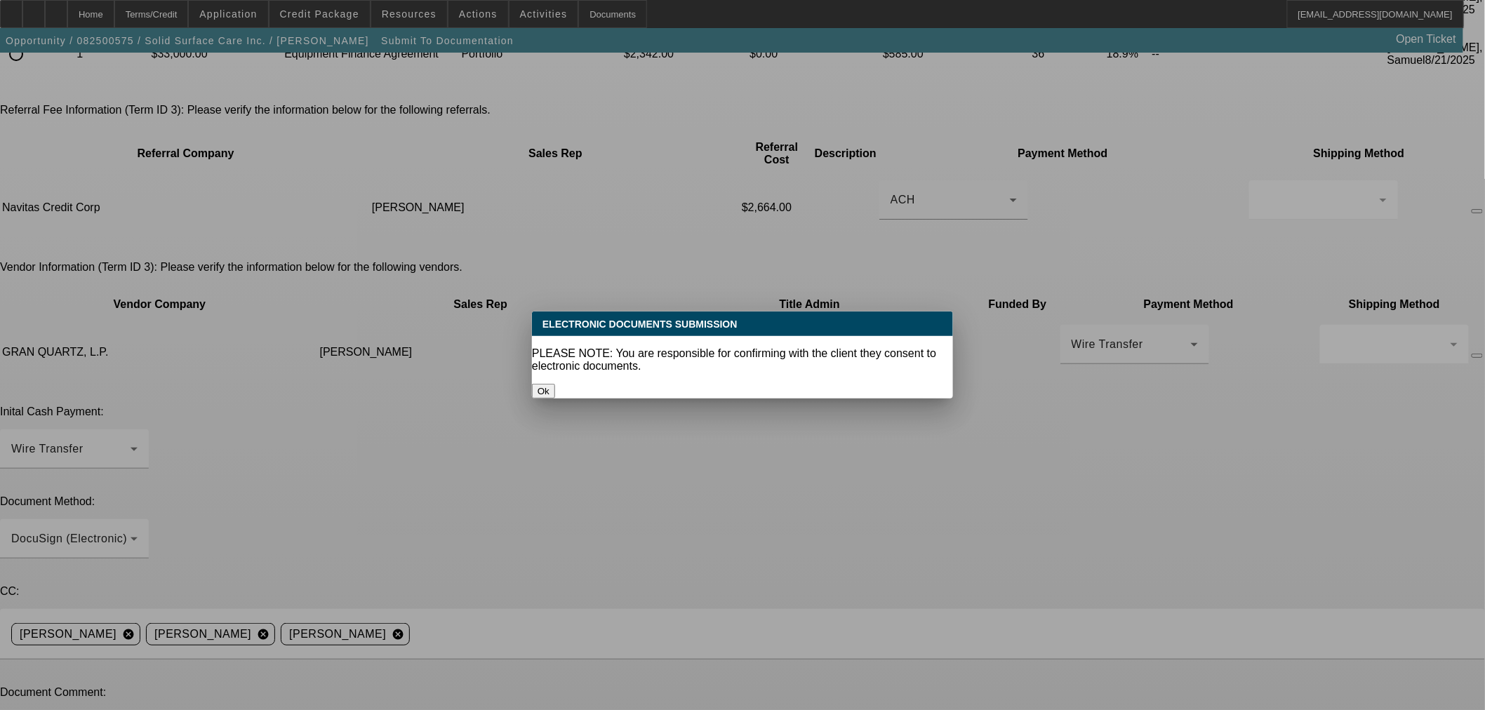
click at [555, 384] on button "Ok" at bounding box center [543, 391] width 23 height 15
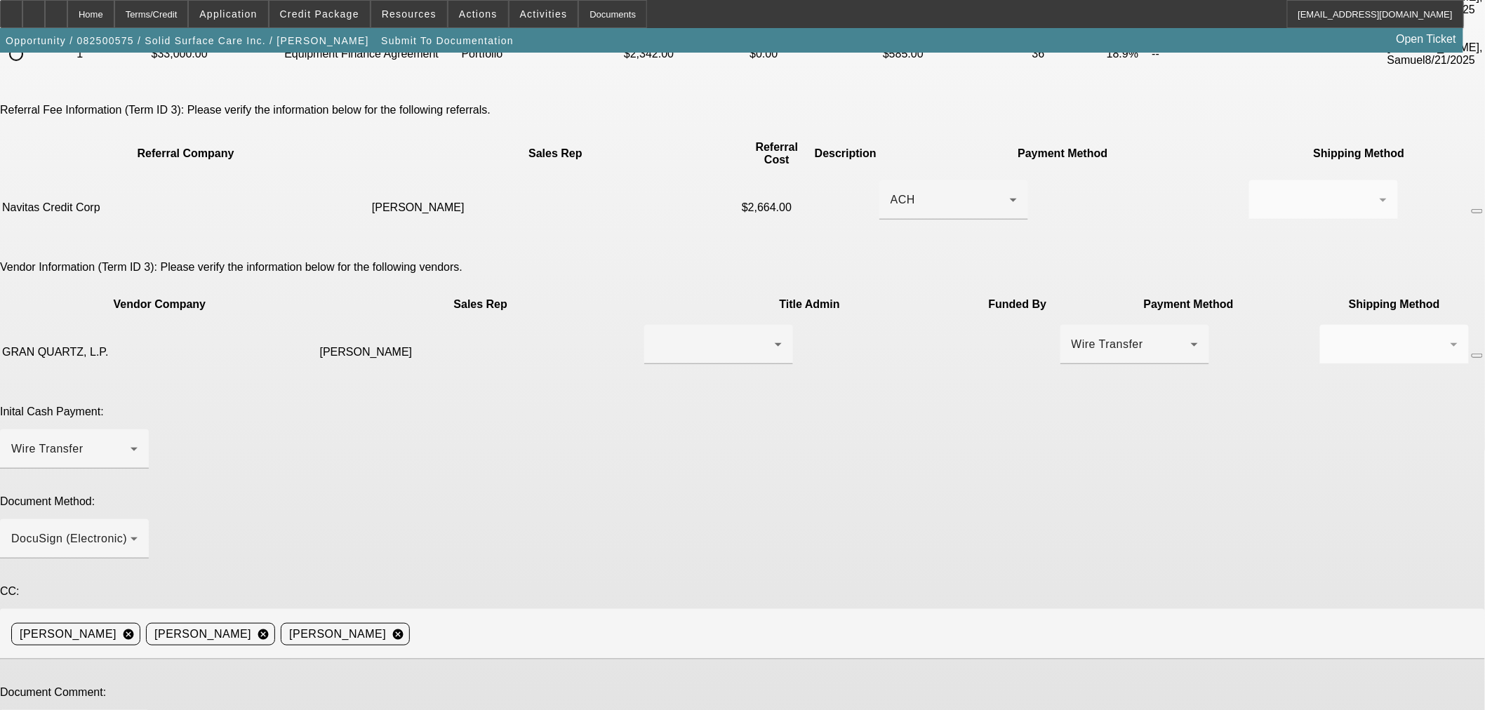
paste textarea "(800) 458-6222"
drag, startPoint x: 663, startPoint y: 527, endPoint x: 675, endPoint y: 531, distance: 12.4
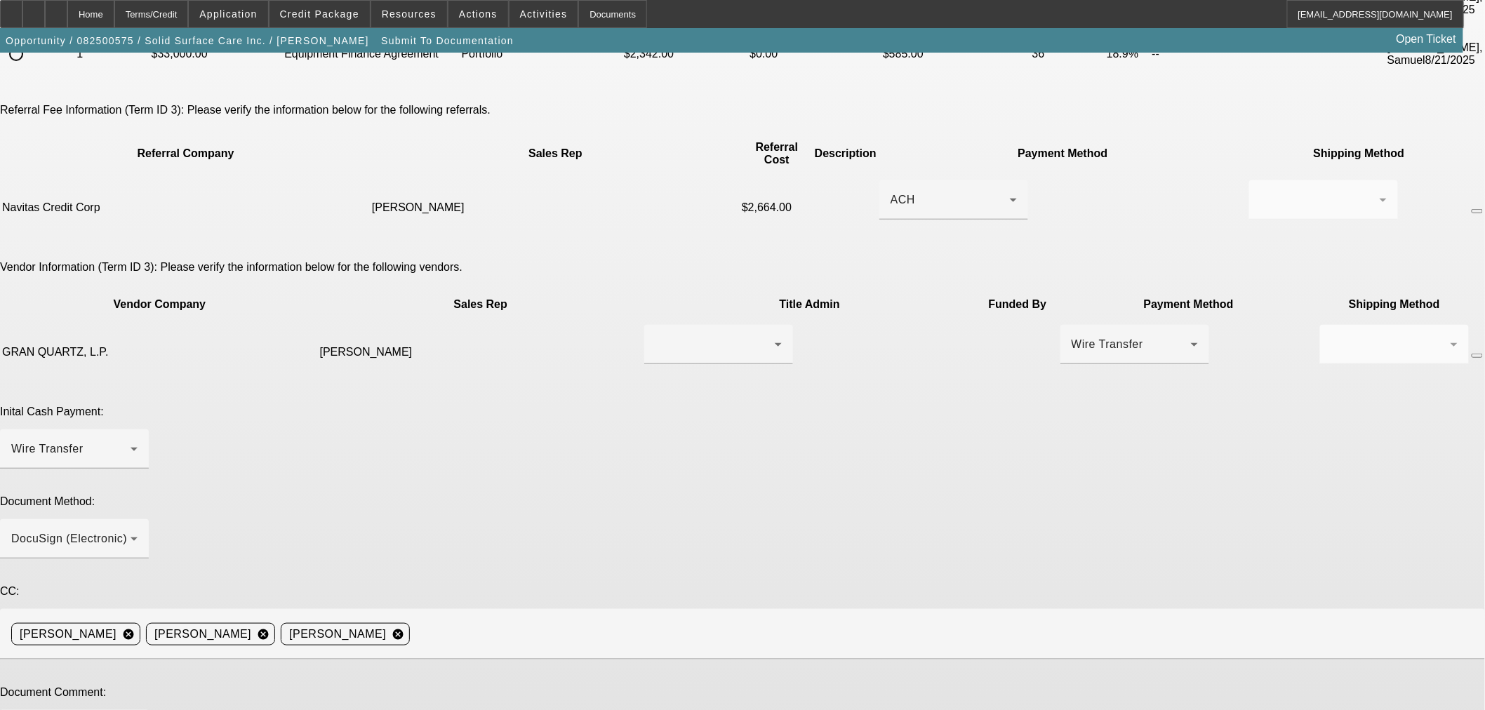
paste textarea "Eric Witcher <ewitcher@granquartz.com>"
drag, startPoint x: 831, startPoint y: 529, endPoint x: 860, endPoint y: 499, distance: 41.2
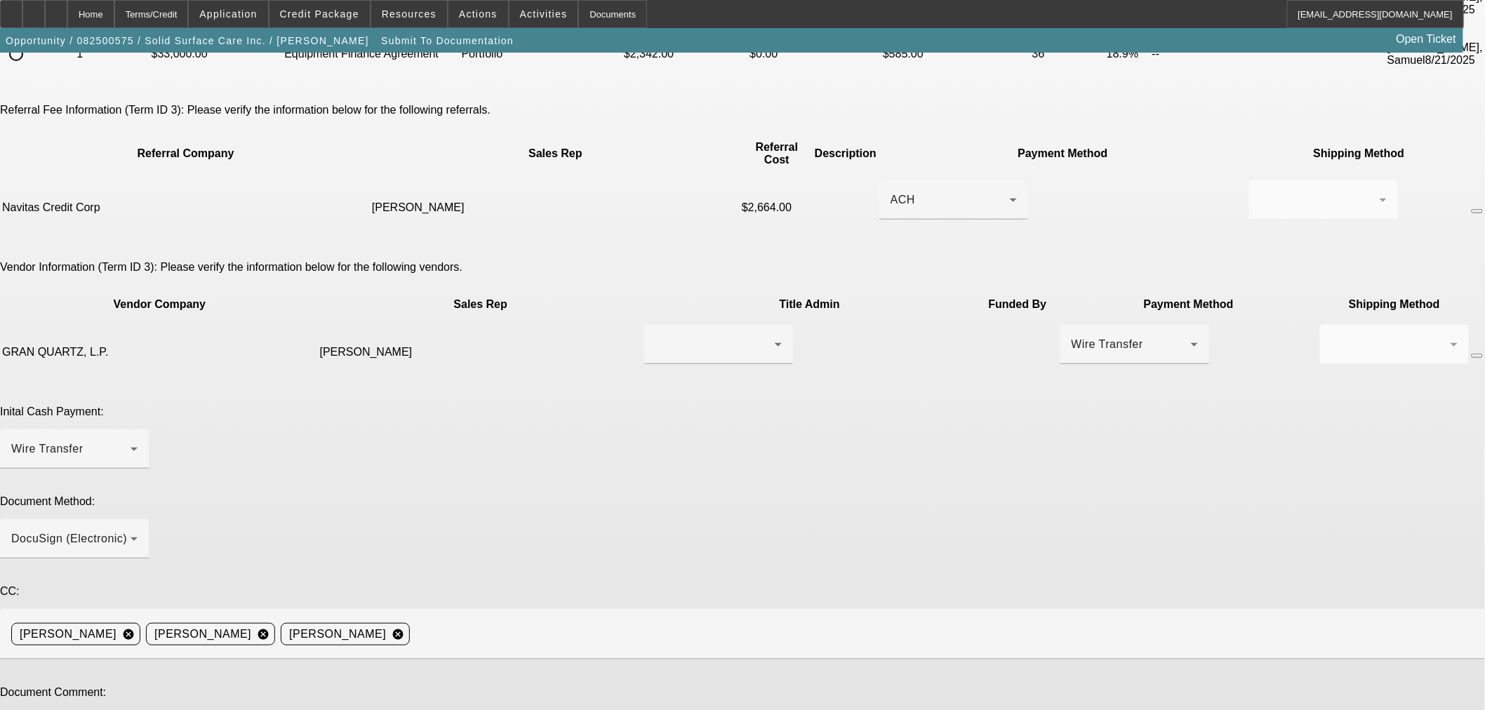
paste textarea "PETER WALSH"
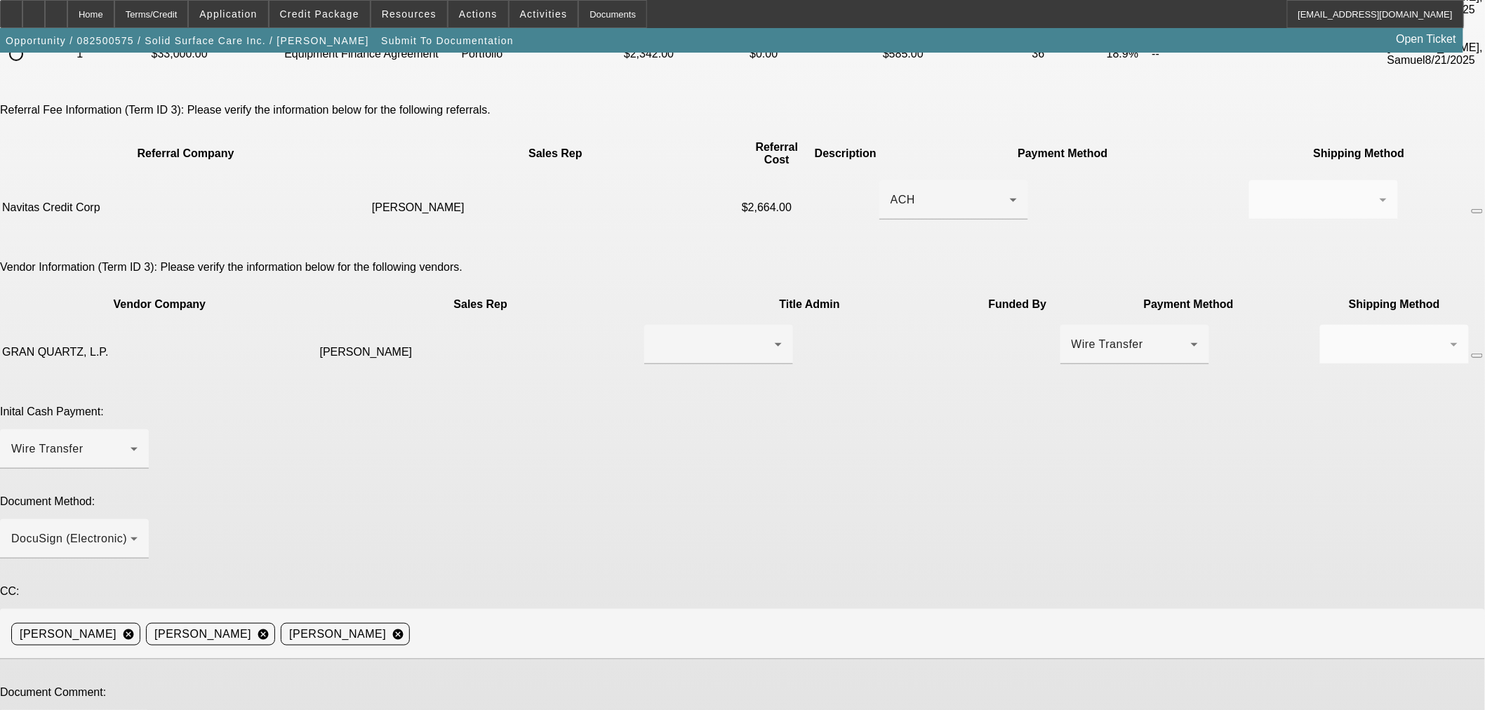
paste textarea "(704) 303-6043"
paste textarea "mailto:pwalsh@solidcare.com"
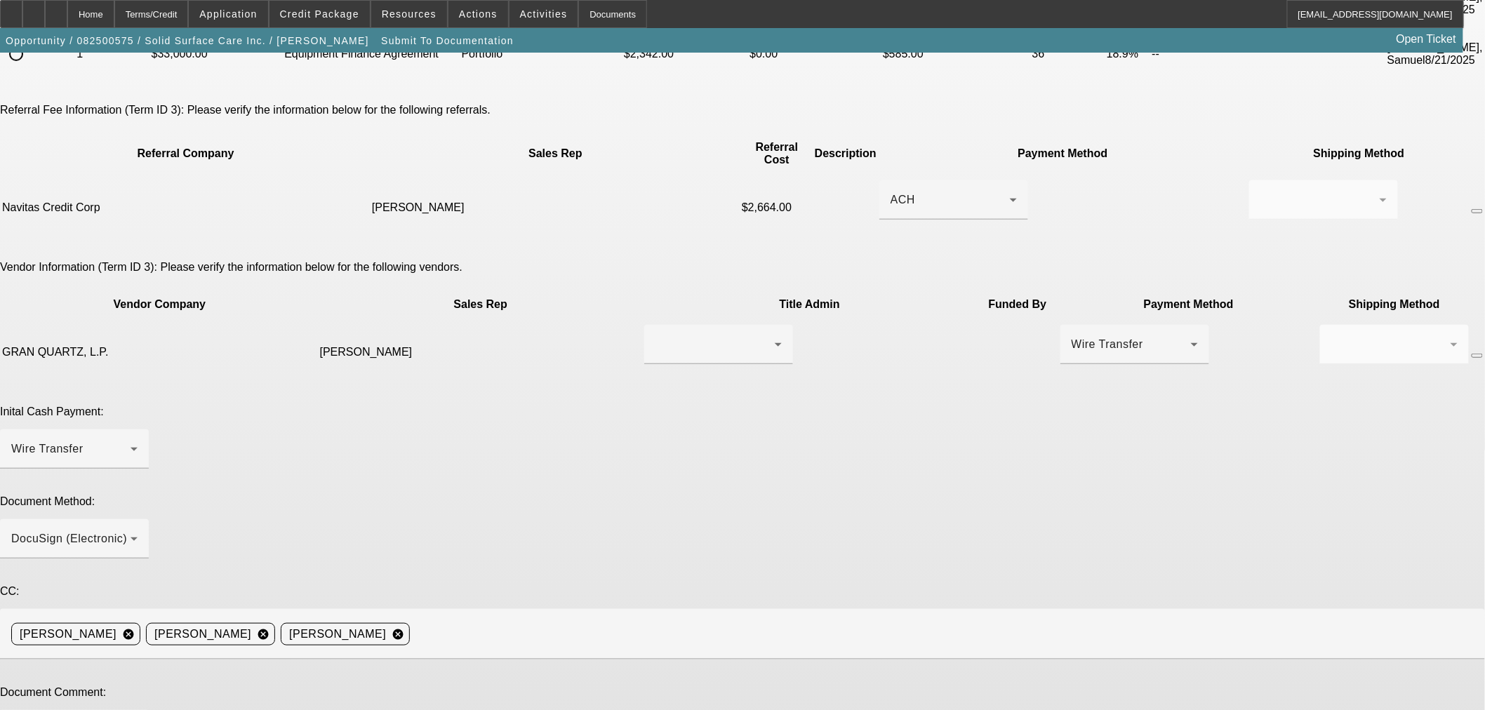
drag, startPoint x: 683, startPoint y: 533, endPoint x: 717, endPoint y: 537, distance: 34.6
paste textarea "Tony Furfari"
drag, startPoint x: 747, startPoint y: 527, endPoint x: 780, endPoint y: 529, distance: 33.0
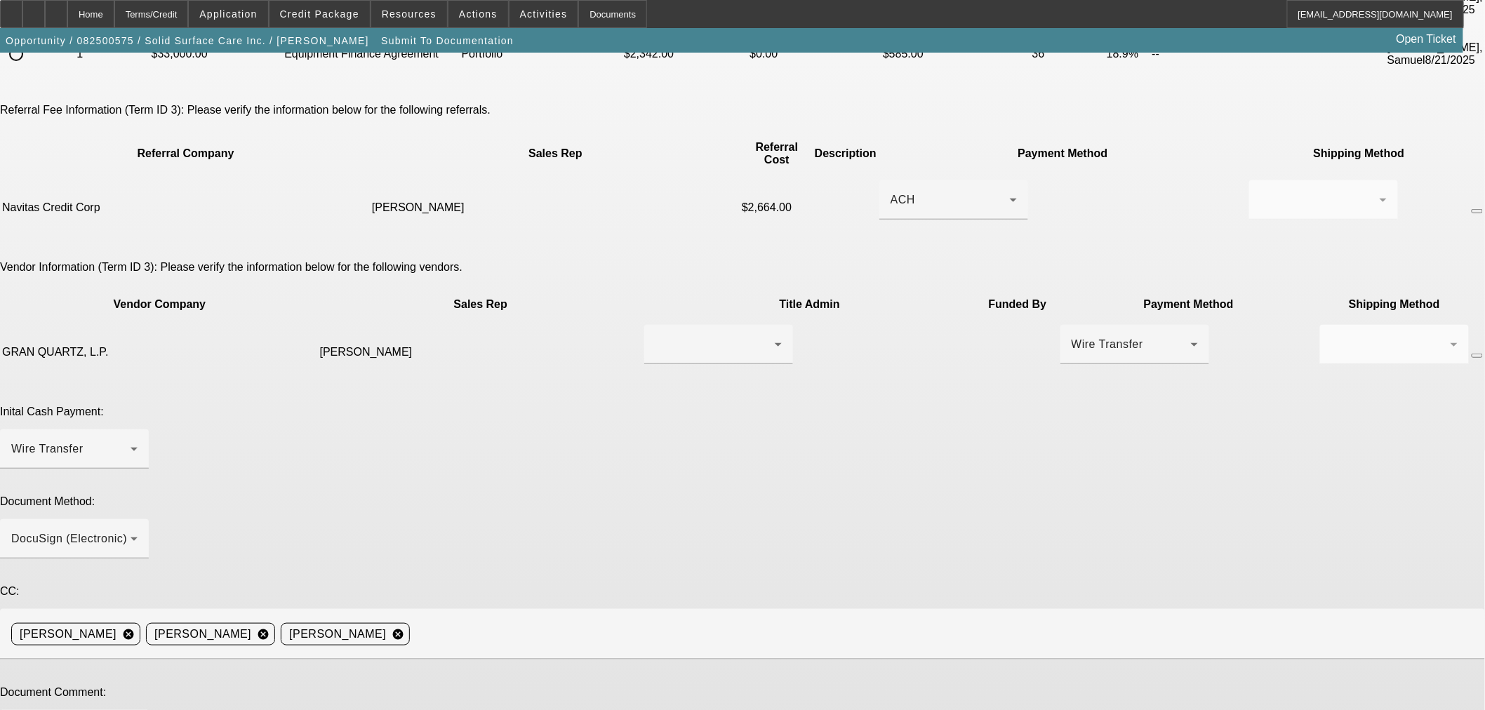
paste textarea "tfurfari@navitascredit.com"
paste textarea "(856) 751-3700 ext. 137"
drag, startPoint x: 959, startPoint y: 530, endPoint x: 979, endPoint y: 530, distance: 20.4
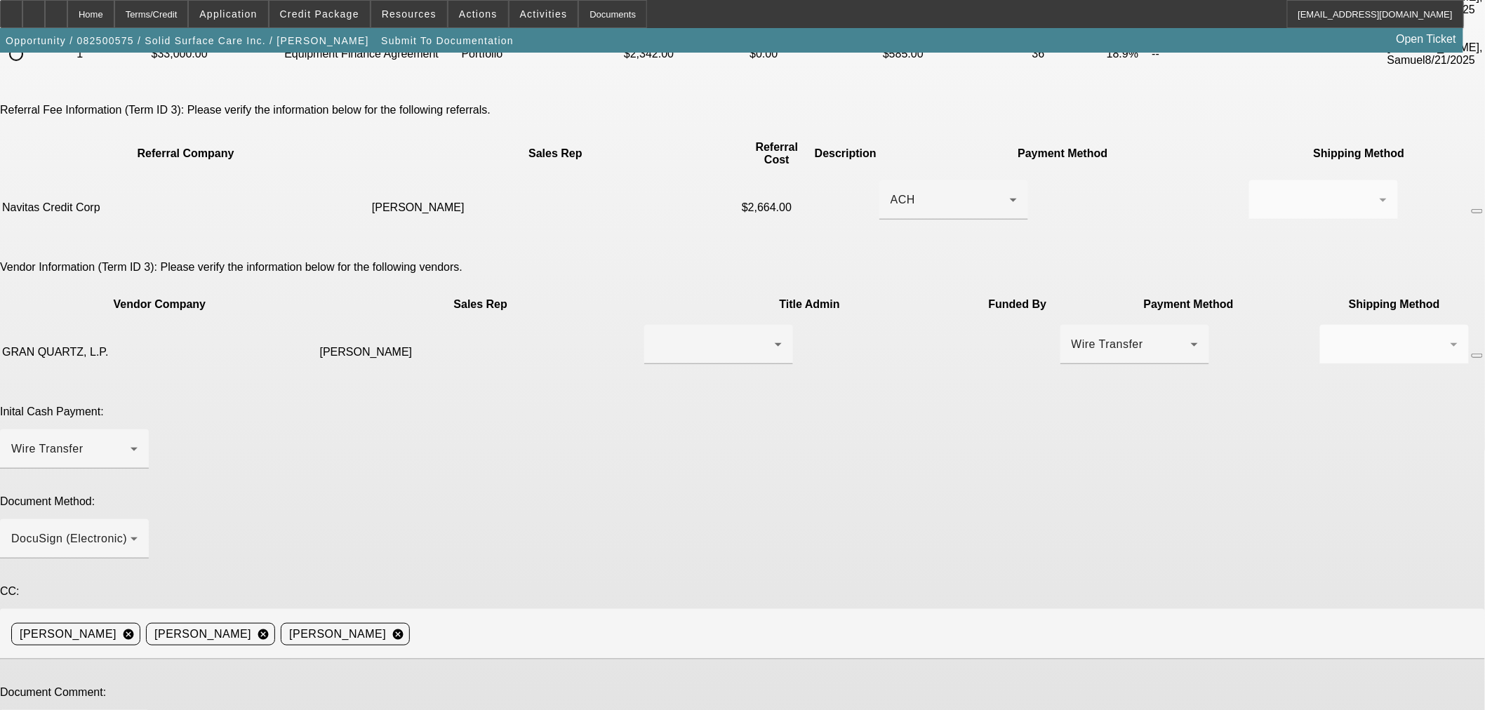
paste textarea "Arieal Leaver"
paste textarea "973.292.0025 ext. 821"
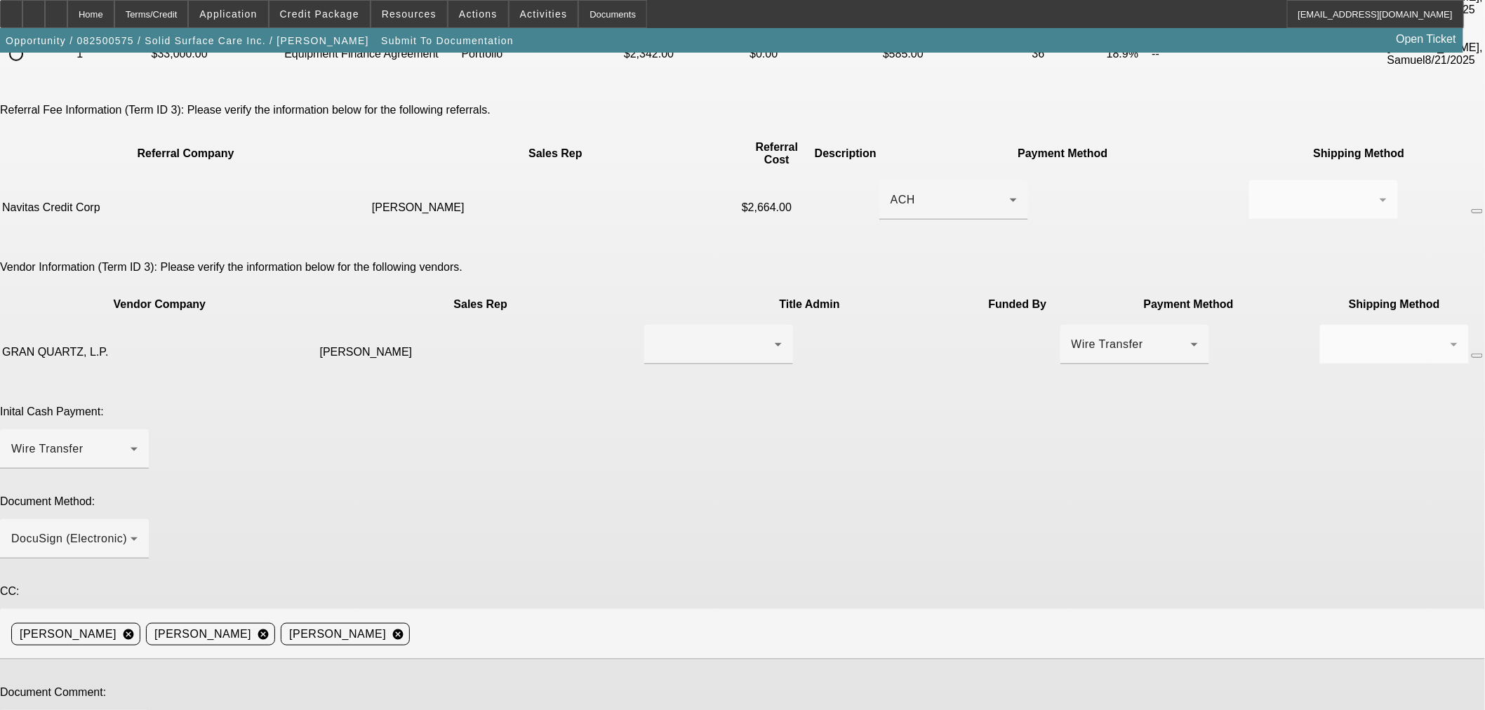
paste textarea "aleaver@navitascredit.com>"
type textarea "BUYSIDE DOCS SUBMISSION NAVITAS - Hello, hoping to the this out today. Customer…"
type textarea "M"
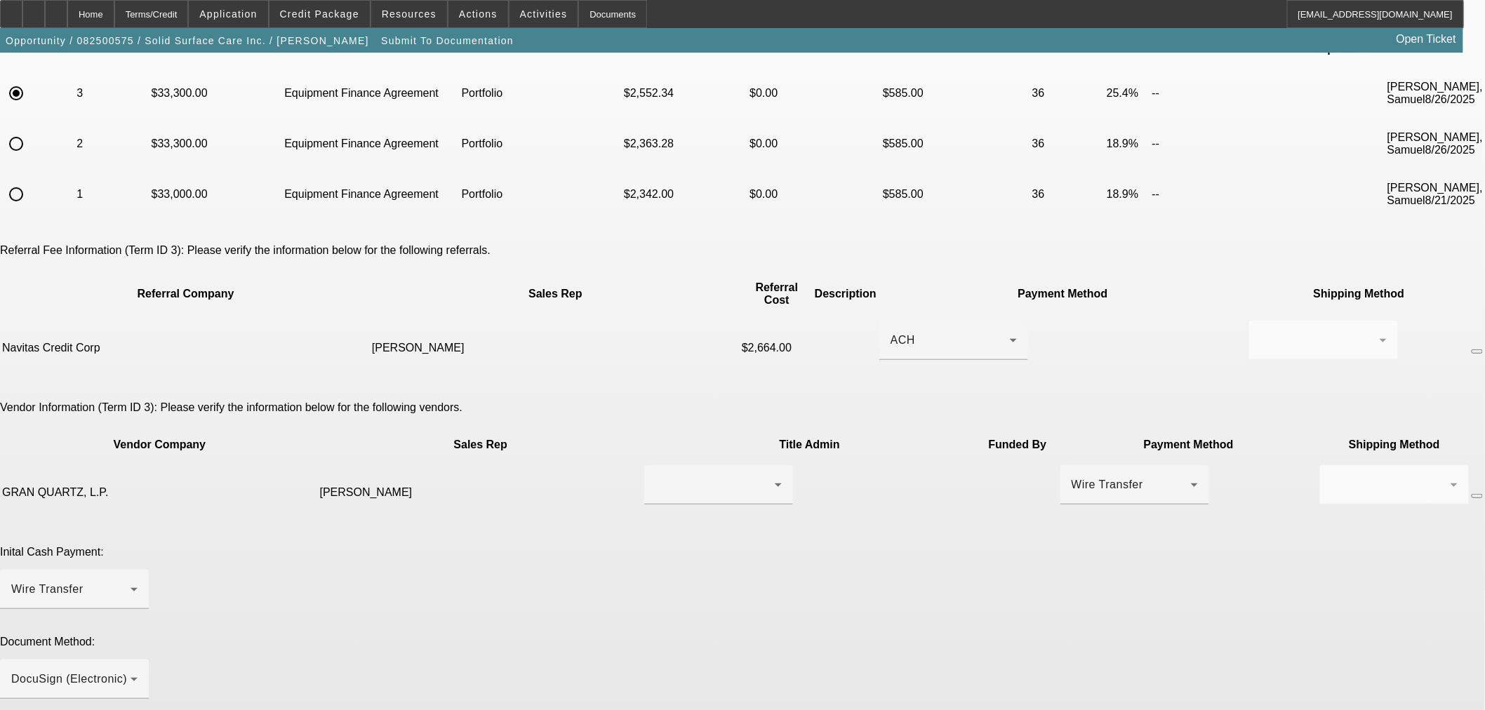
scroll to position [270, 0]
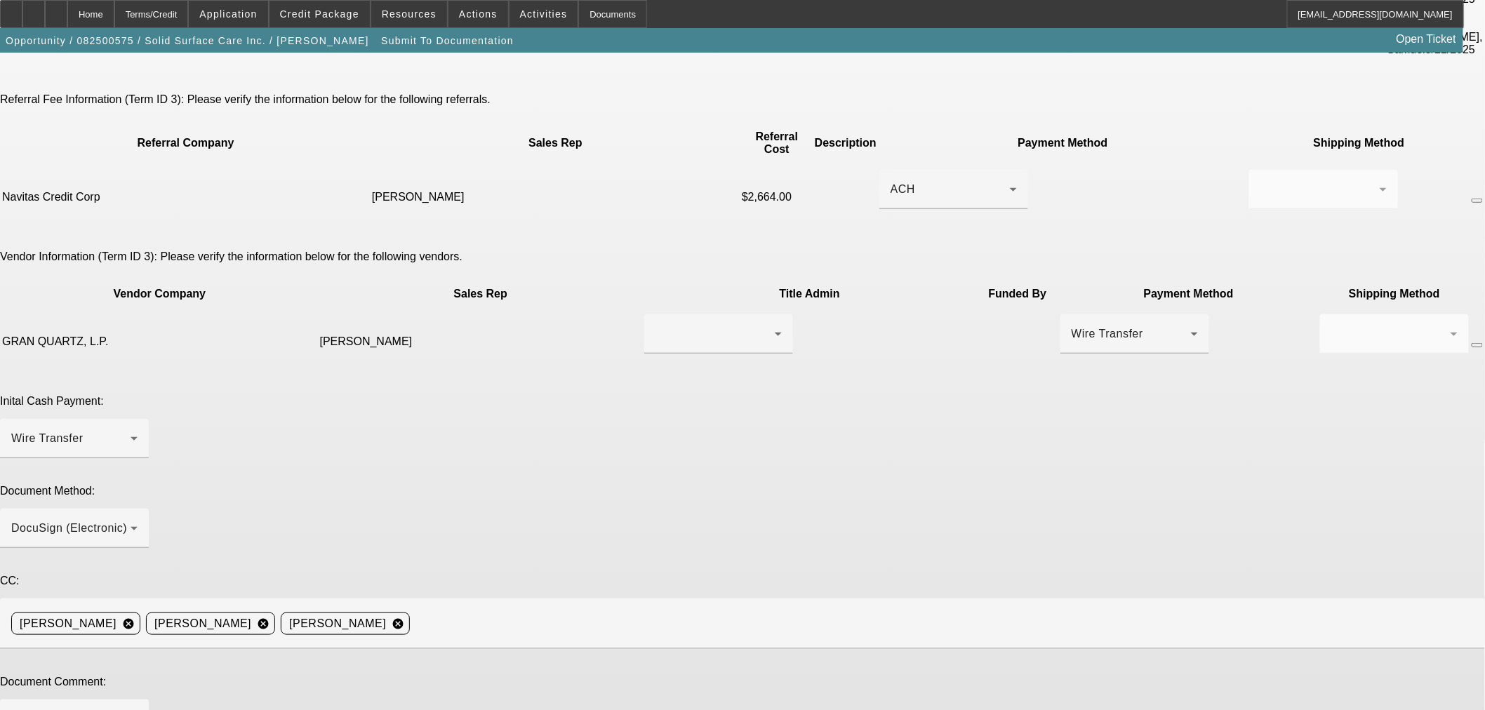
type textarea "Added 8 points for Navitas and marked up monthly payment to match."
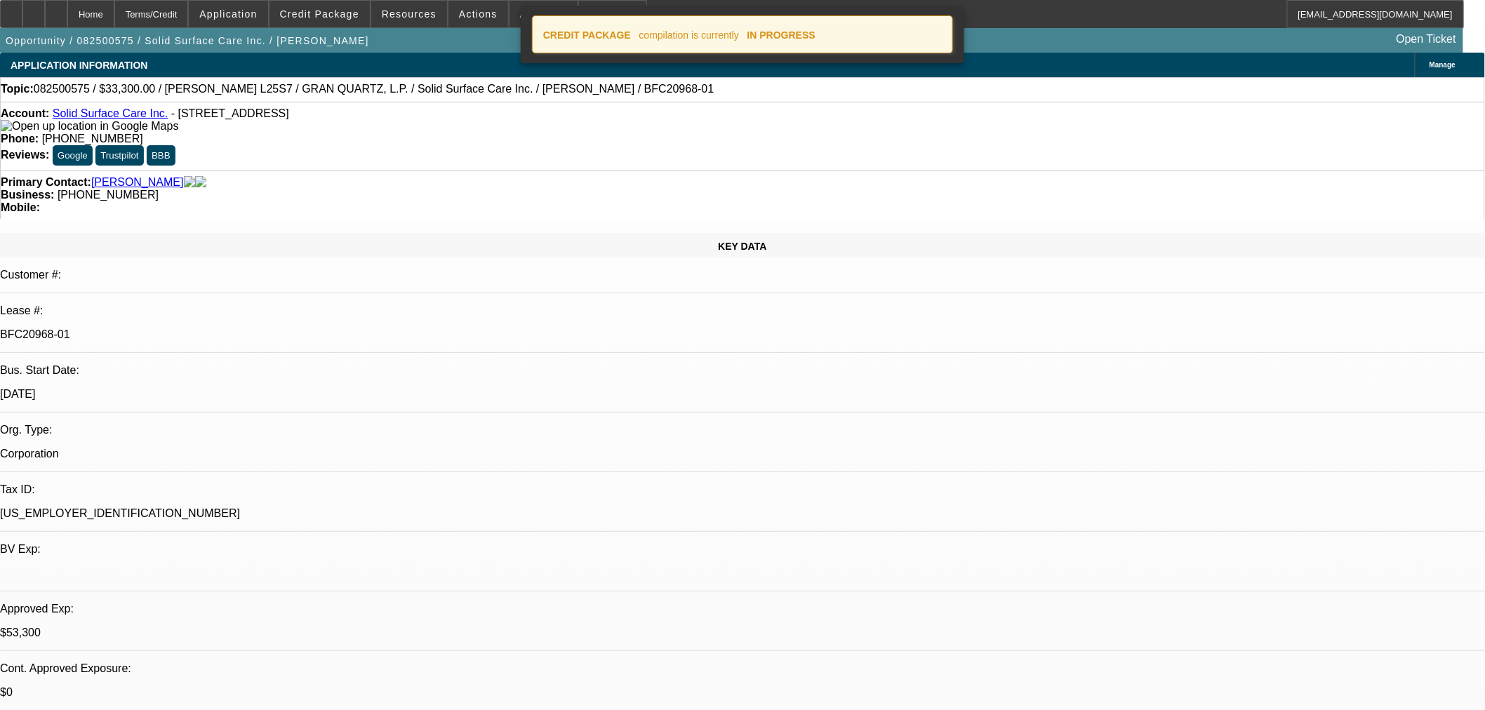
select select "0"
select select "2"
select select "0"
select select "6"
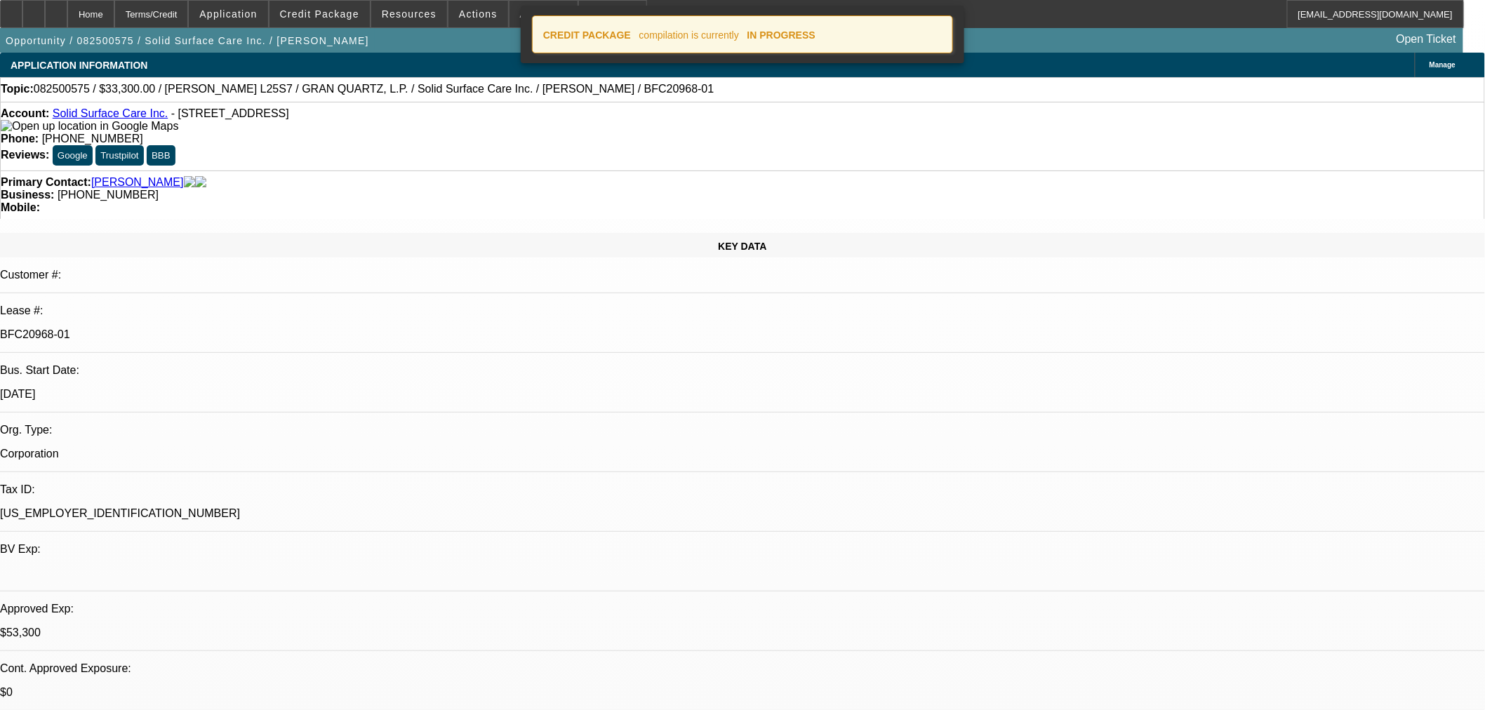
select select "0"
select select "2"
select select "0"
select select "6"
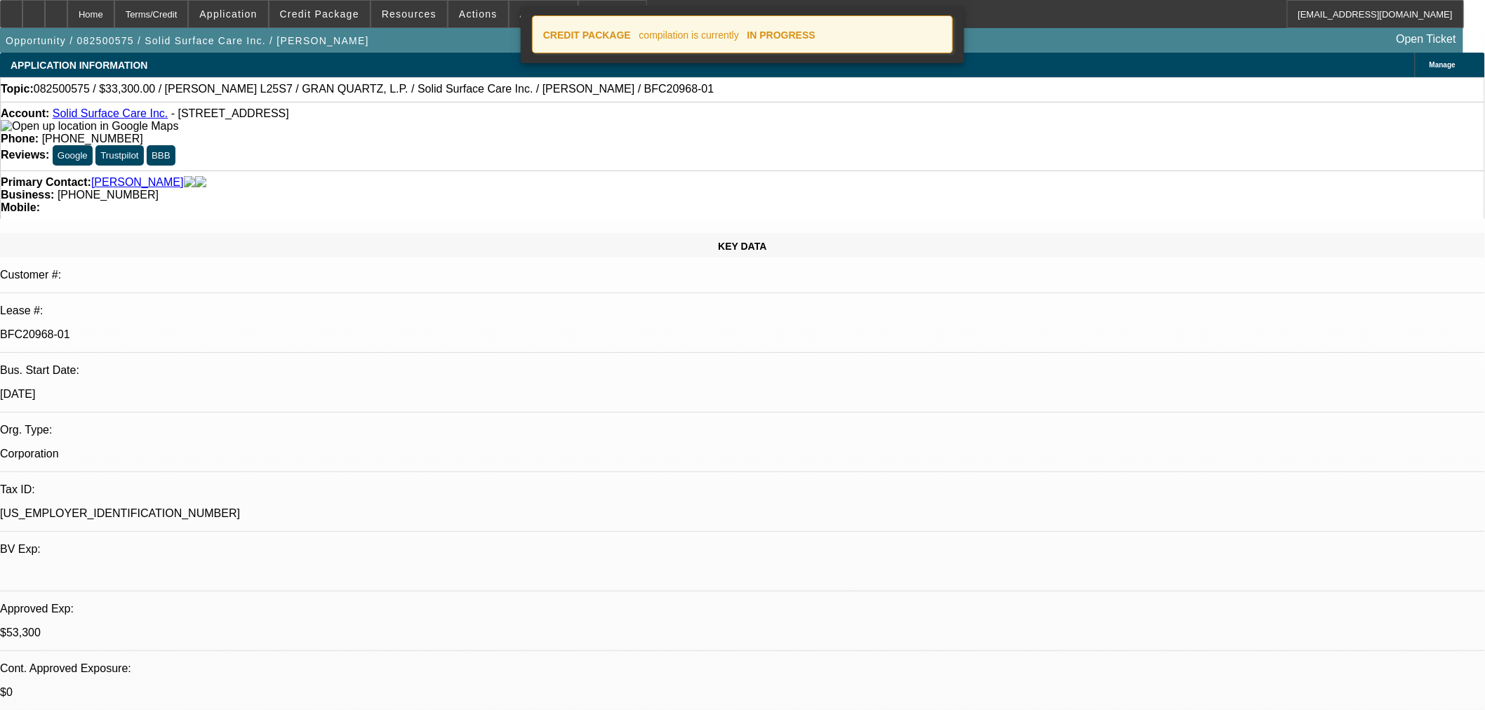
select select "0"
select select "2"
select select "0"
select select "6"
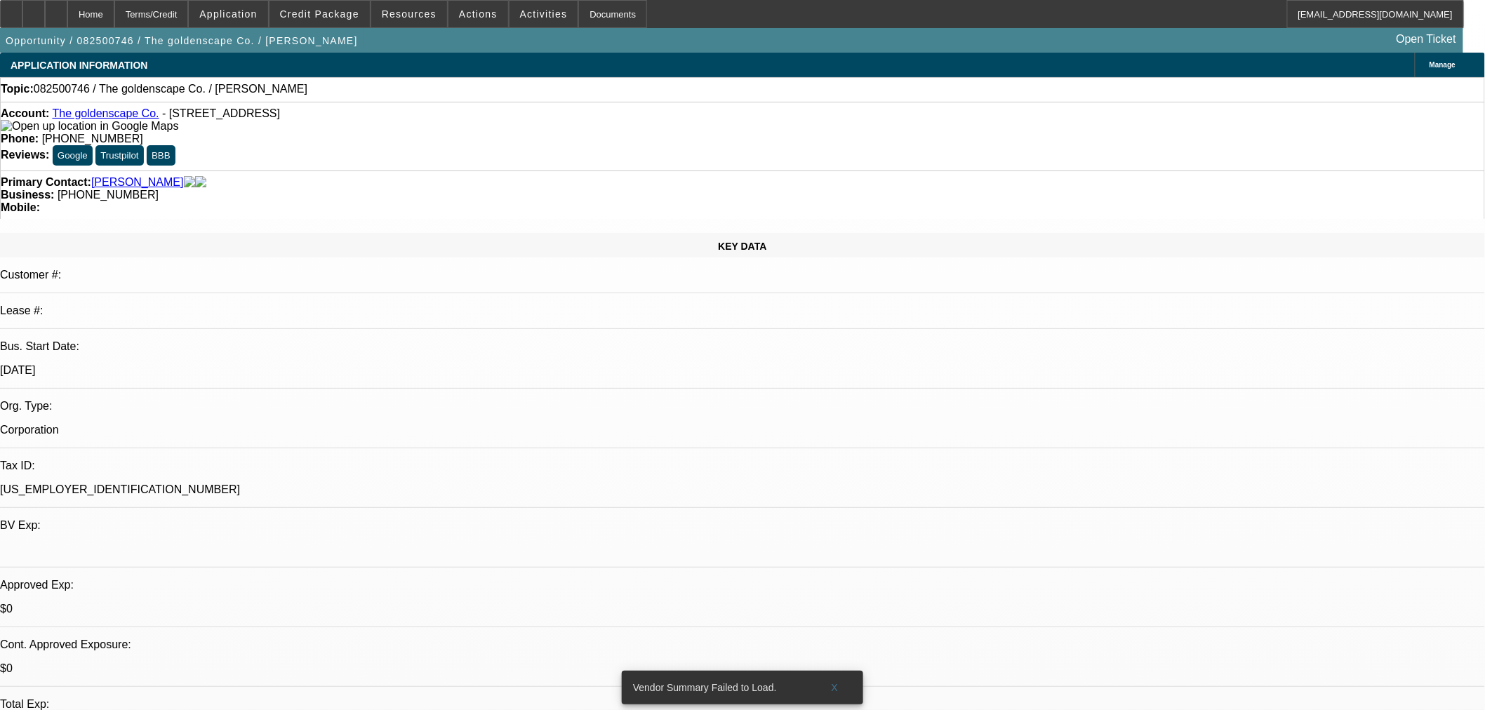
select select "0"
select select "2"
select select "0.1"
select select "4"
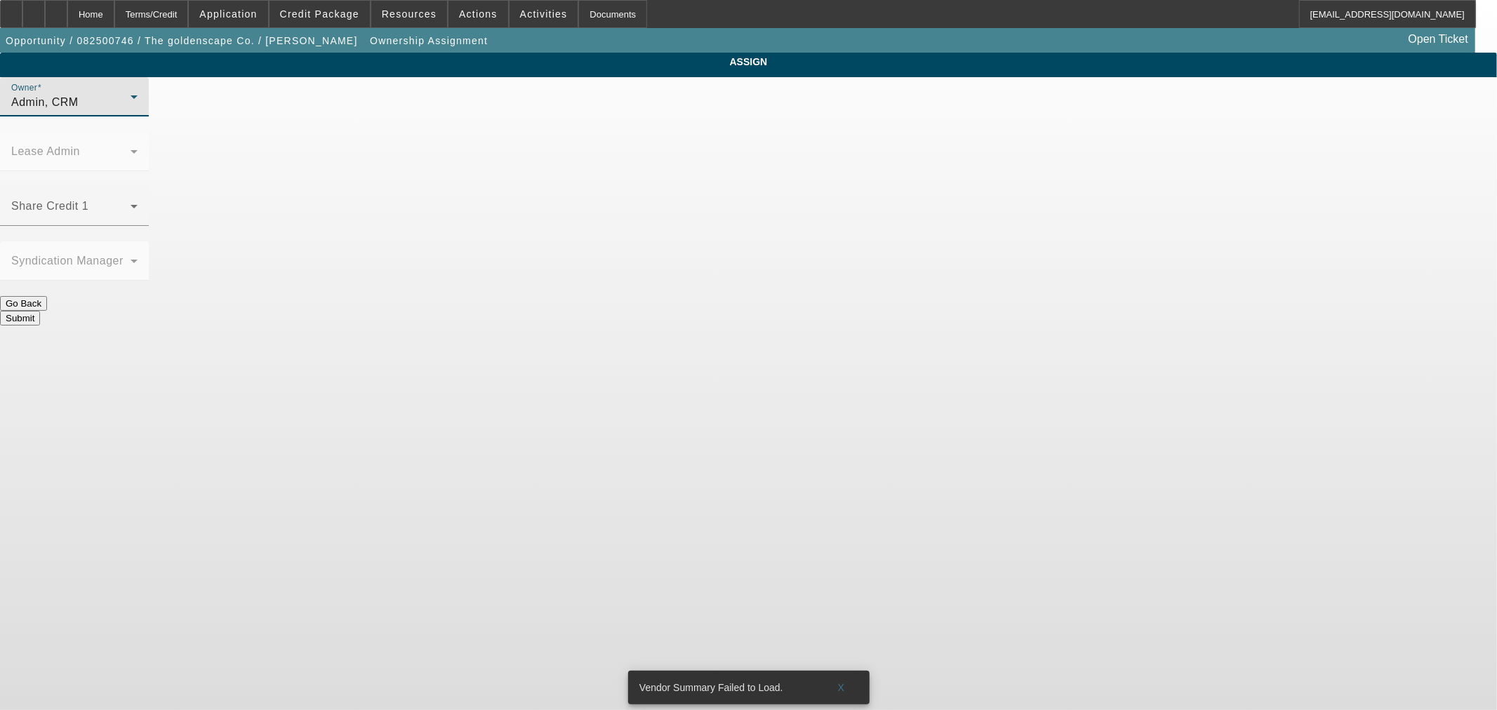
click at [131, 111] on div "Admin, CRM" at bounding box center [70, 102] width 119 height 17
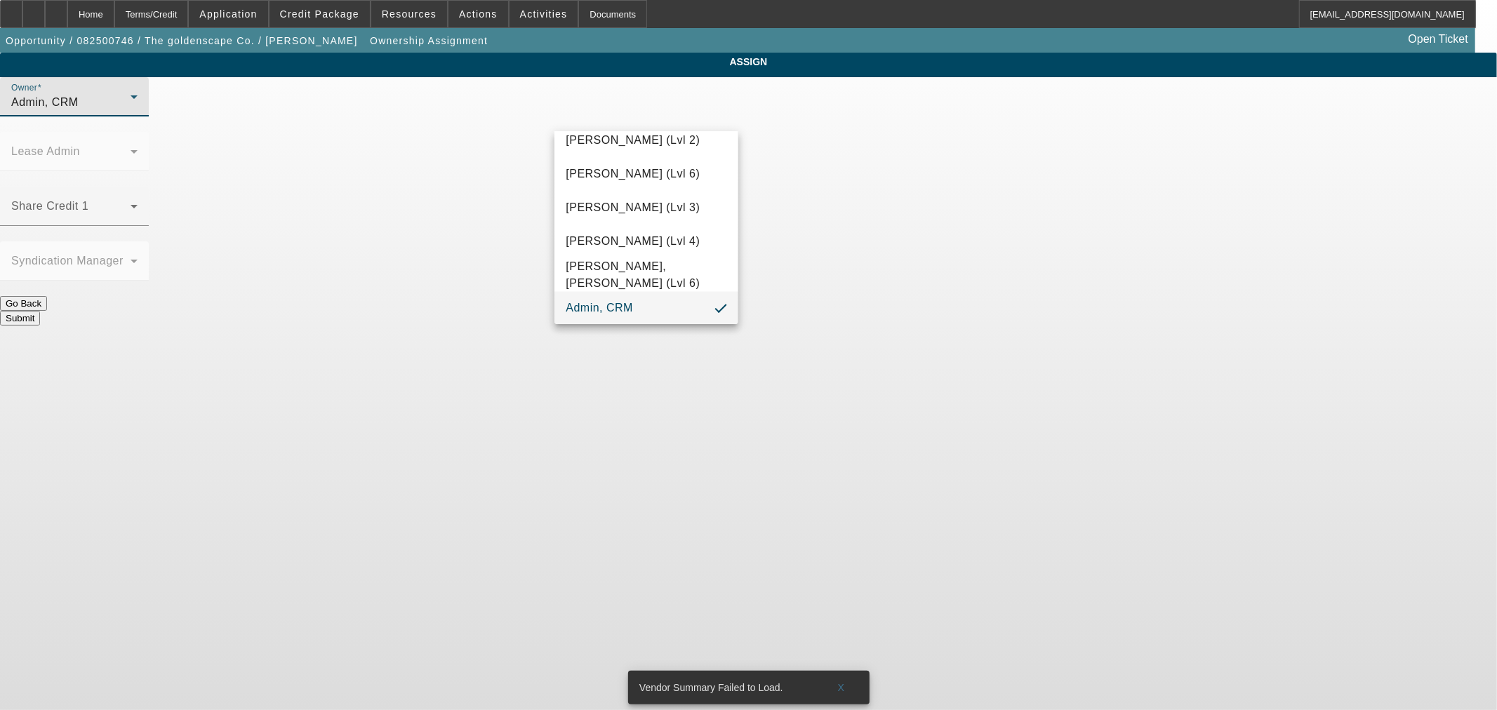
scroll to position [1588, 0]
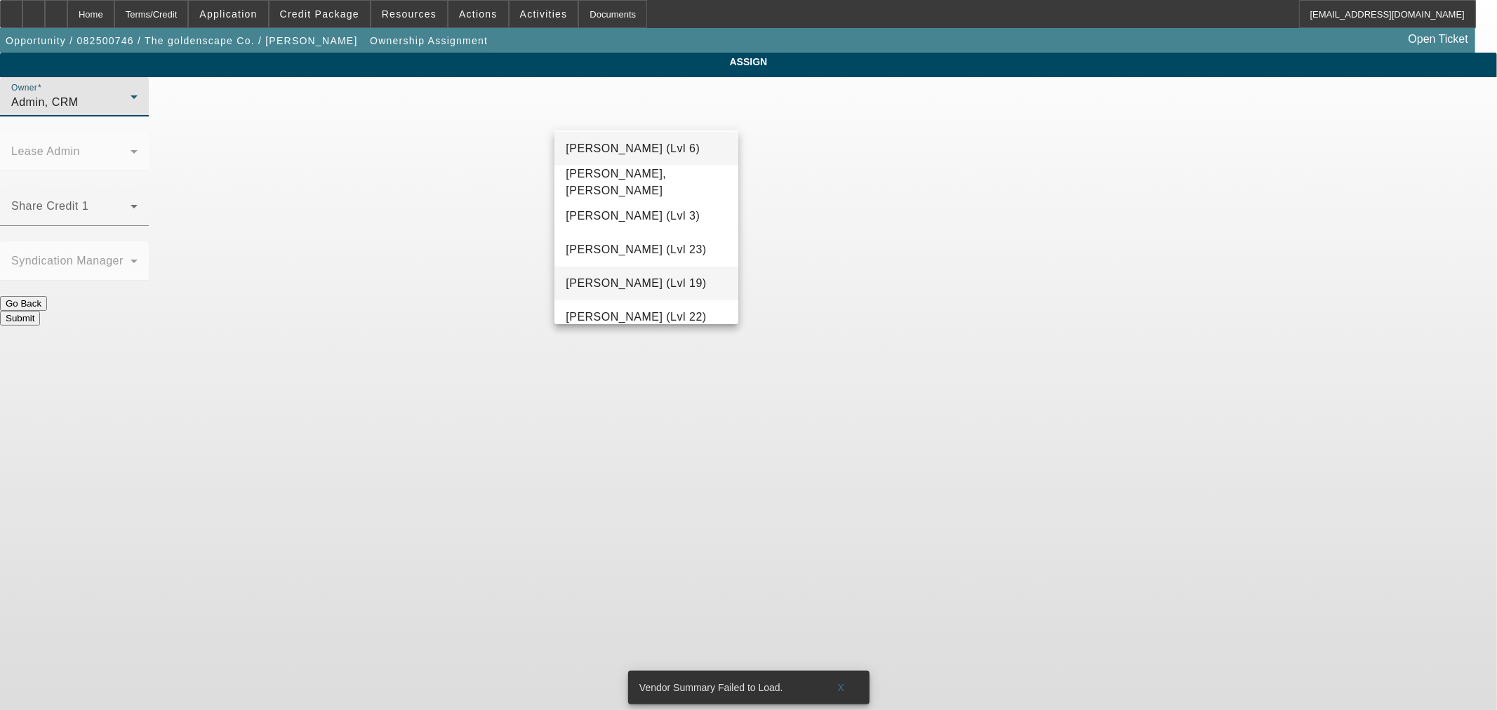
click at [662, 272] on mat-option "[PERSON_NAME] (Lvl 19)" at bounding box center [645, 284] width 183 height 34
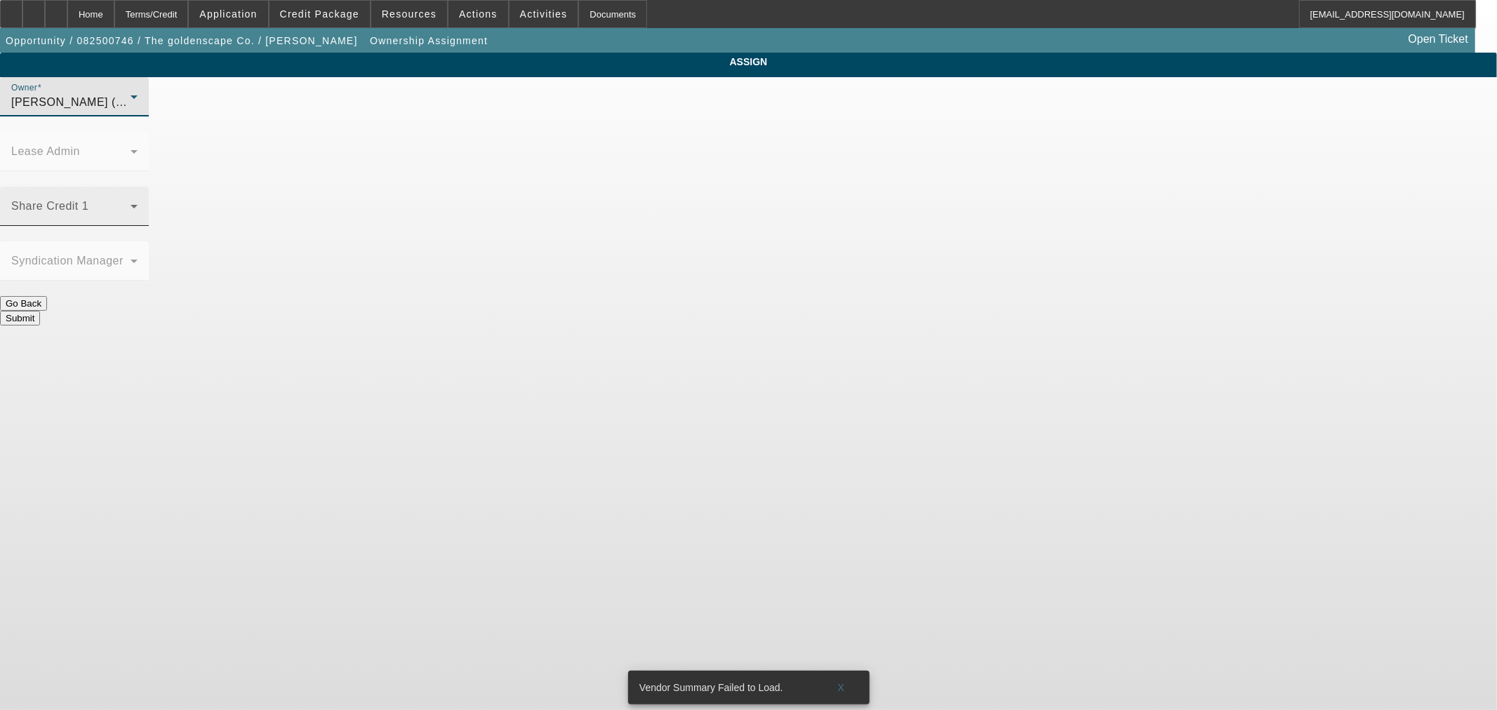
click at [131, 204] on span at bounding box center [70, 212] width 119 height 17
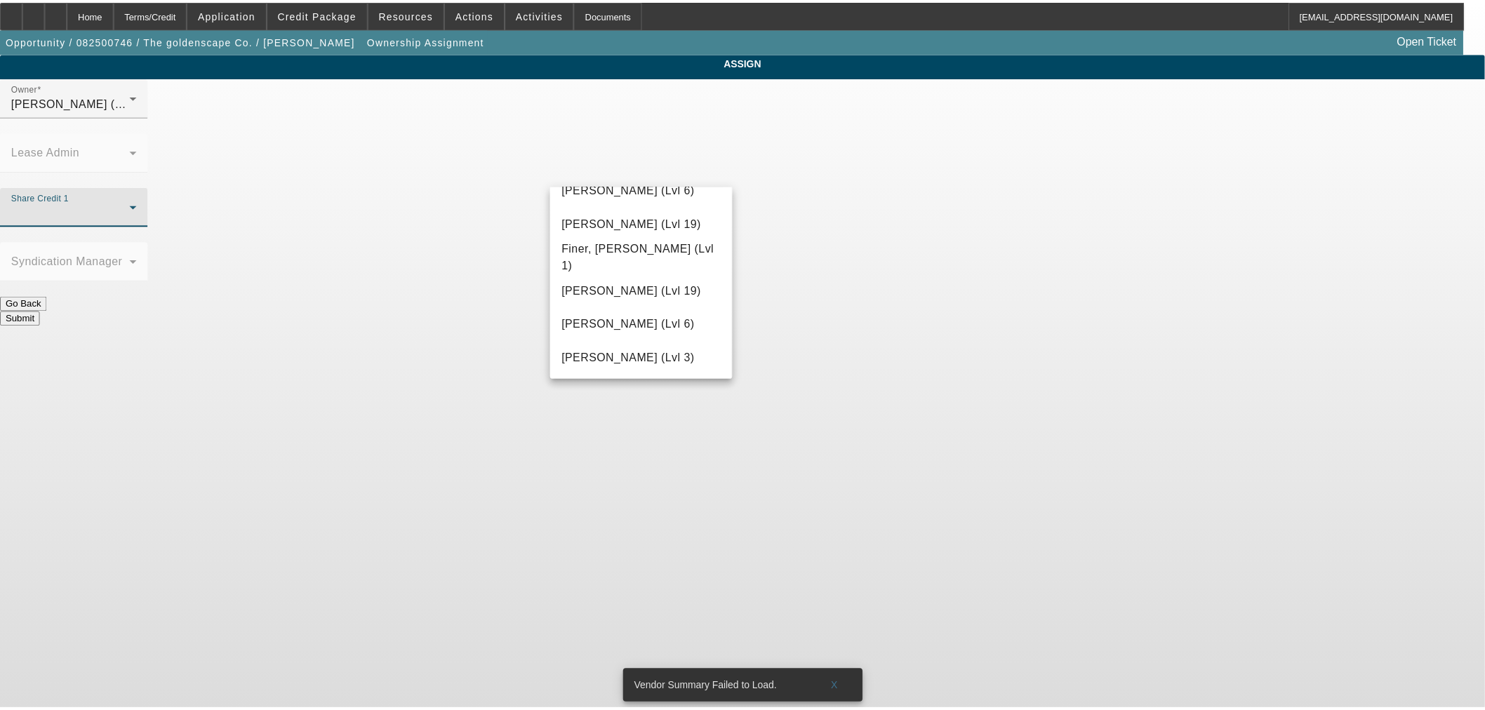
scroll to position [443, 0]
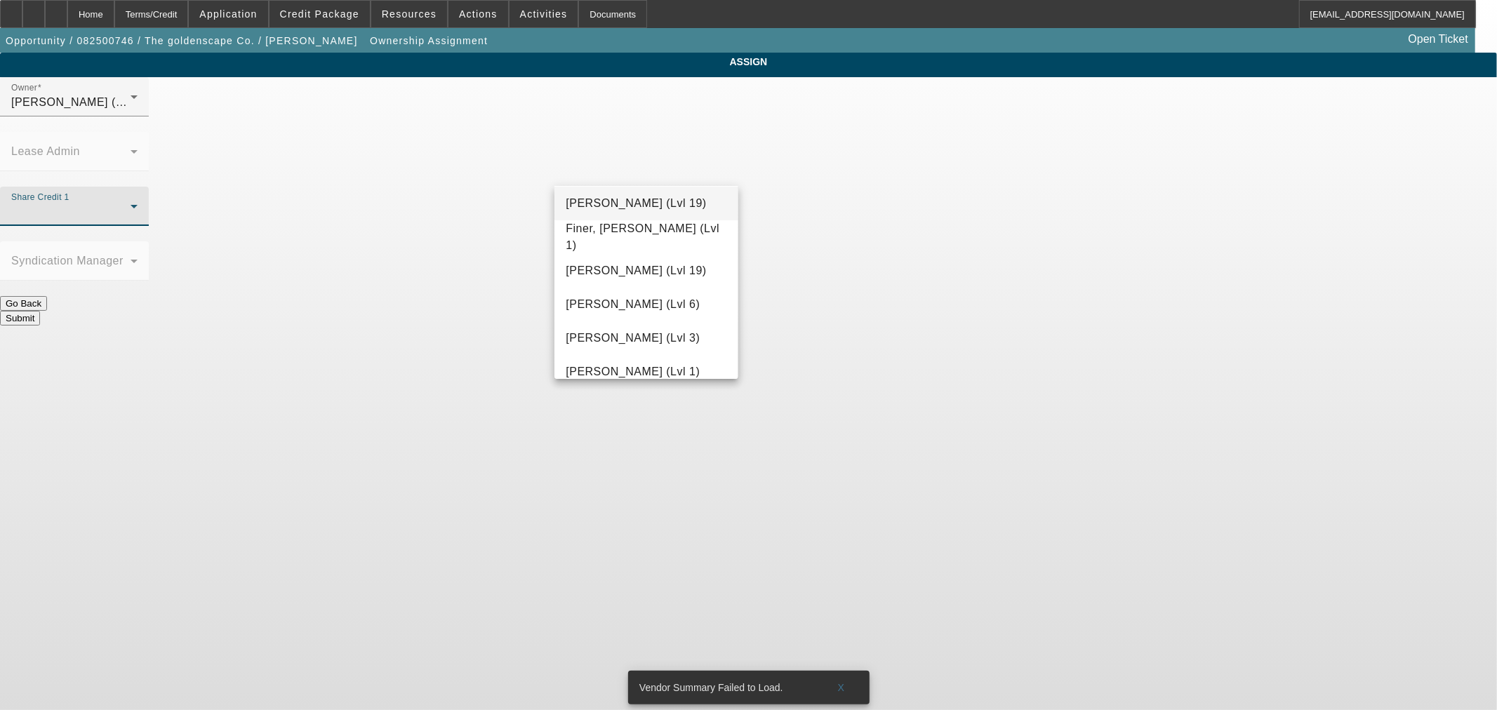
click at [670, 204] on span "[PERSON_NAME] (Lvl 19)" at bounding box center [636, 203] width 140 height 17
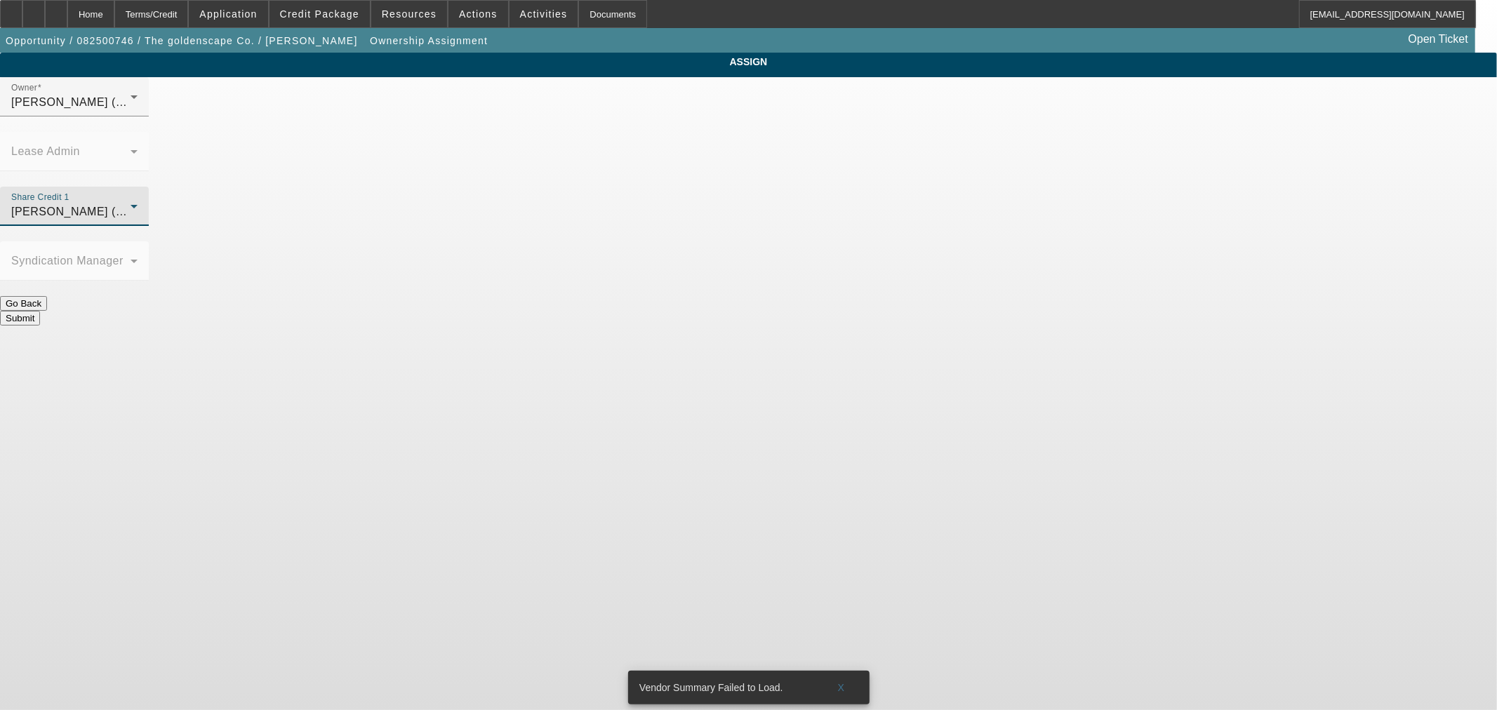
click at [40, 311] on button "Submit" at bounding box center [20, 318] width 40 height 15
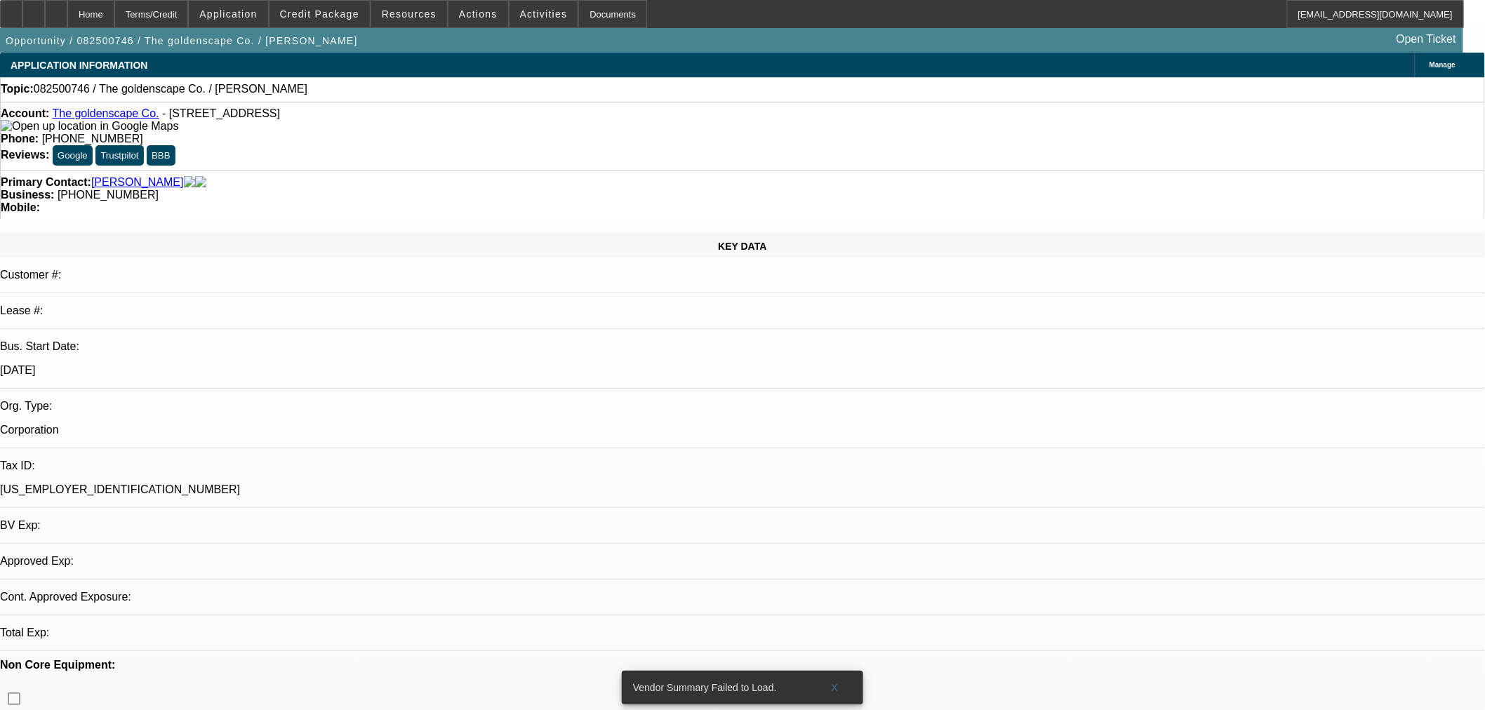
select select "0"
select select "2"
select select "0.1"
select select "4"
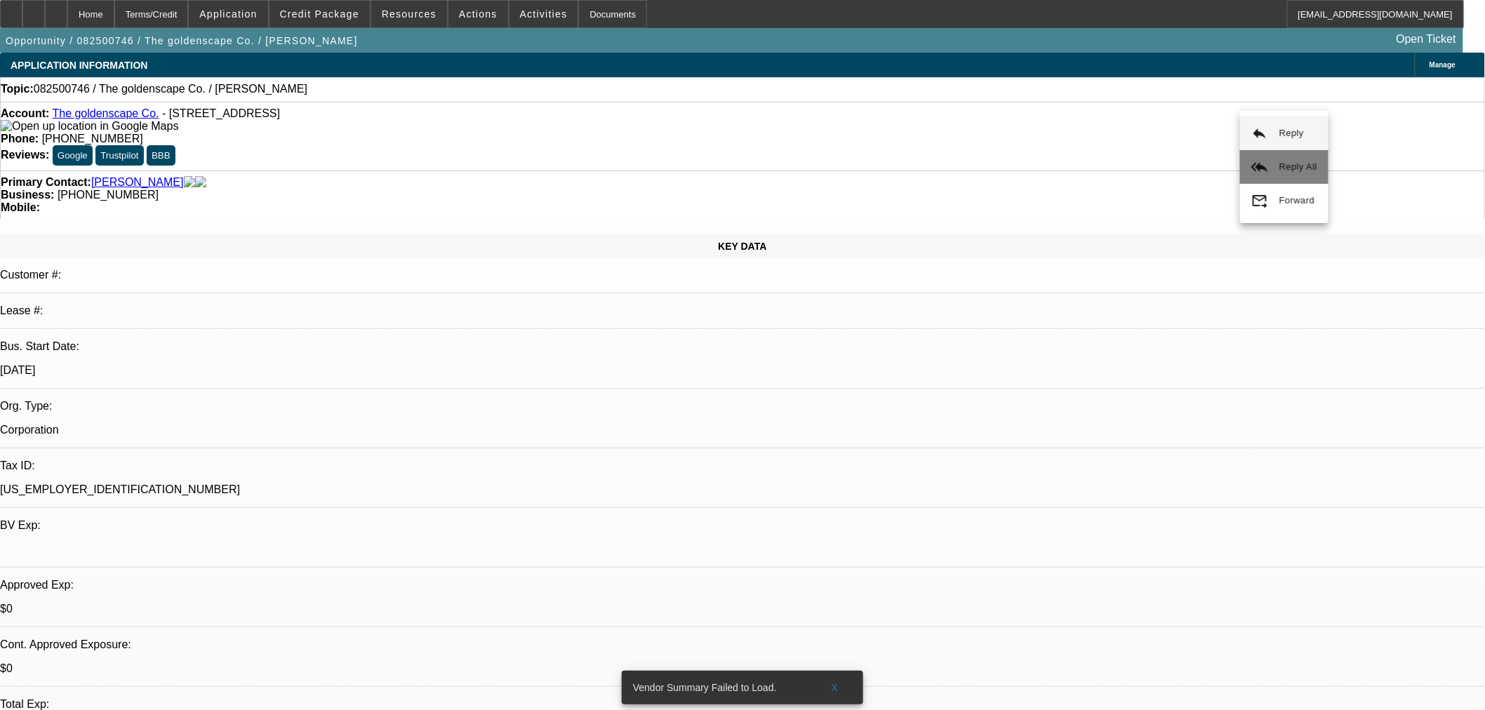
click at [1304, 171] on span "Reply All" at bounding box center [1299, 167] width 38 height 17
click at [132, 119] on link "The goldenscape Co." at bounding box center [105, 113] width 107 height 12
click at [34, 9] on icon at bounding box center [34, 9] width 0 height 0
